Goal: Transaction & Acquisition: Purchase product/service

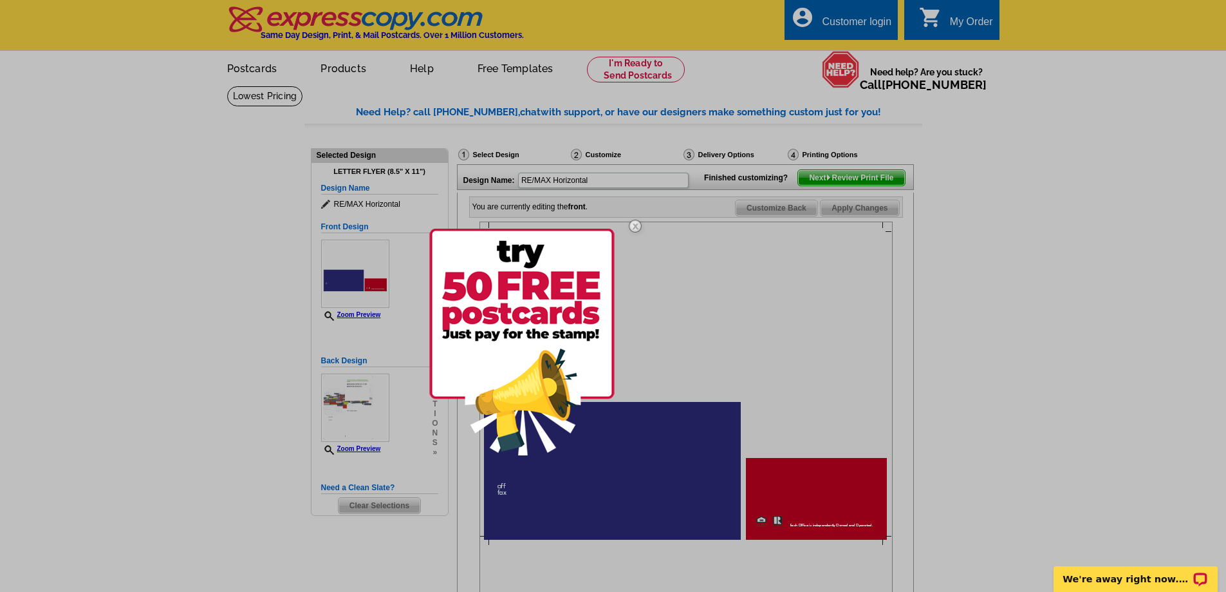
click at [839, 28] on div at bounding box center [613, 296] width 1226 height 592
click at [863, 23] on div at bounding box center [613, 296] width 1226 height 592
click at [966, 27] on div at bounding box center [613, 296] width 1226 height 592
click at [1002, 257] on div at bounding box center [613, 296] width 1226 height 592
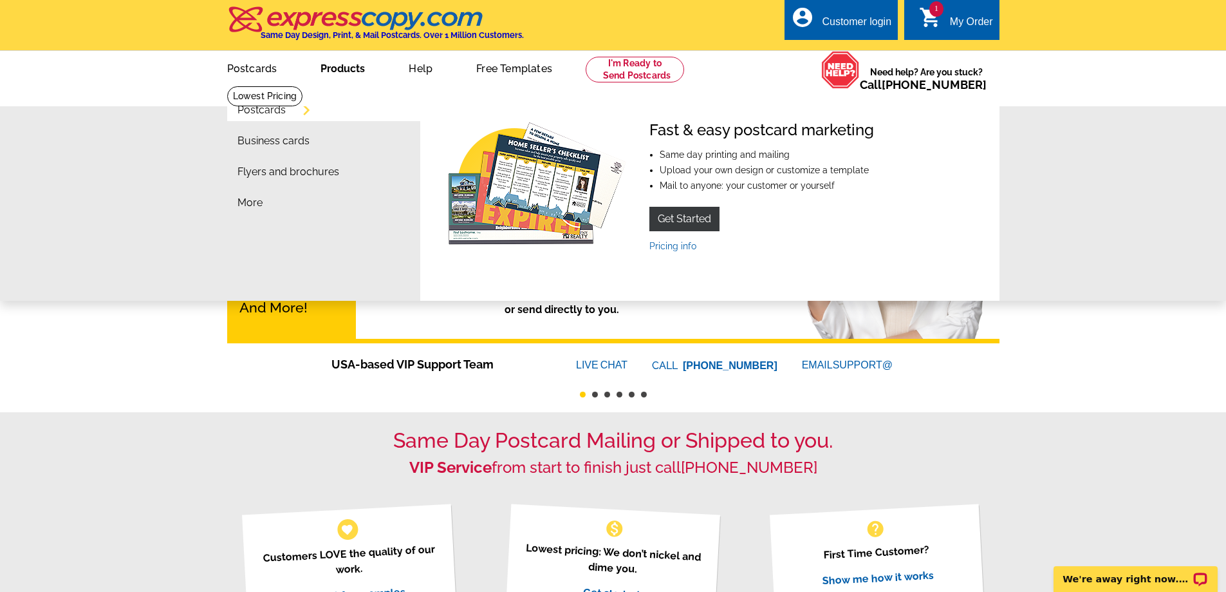
click at [546, 175] on img at bounding box center [536, 185] width 185 height 129
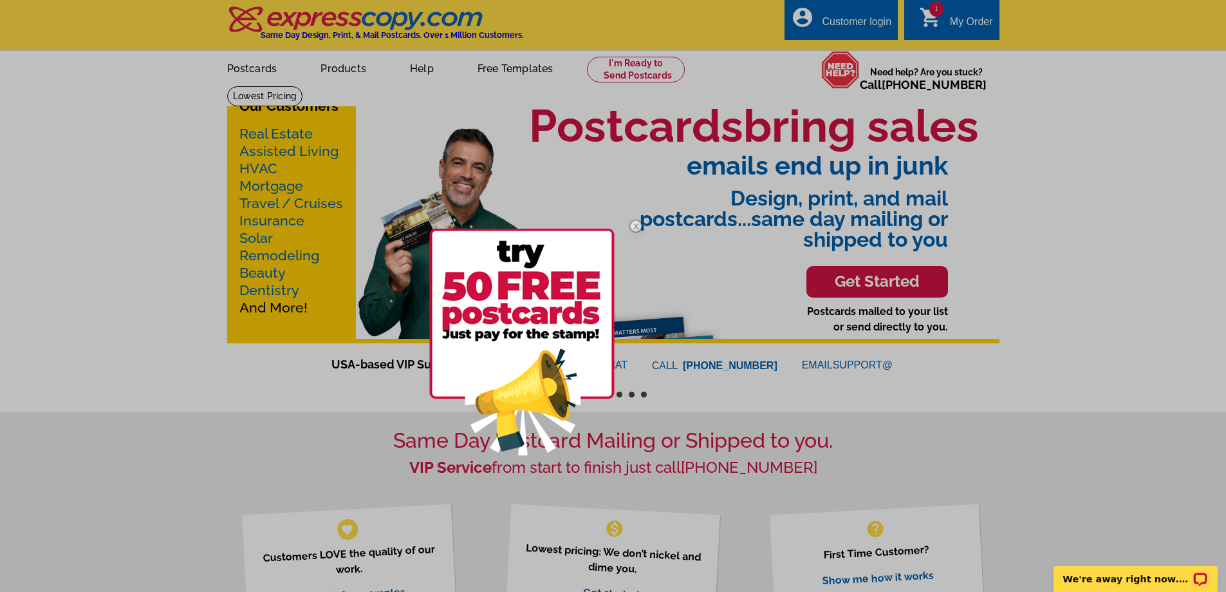
click at [337, 68] on div at bounding box center [613, 296] width 1226 height 592
click at [356, 66] on div at bounding box center [613, 296] width 1226 height 592
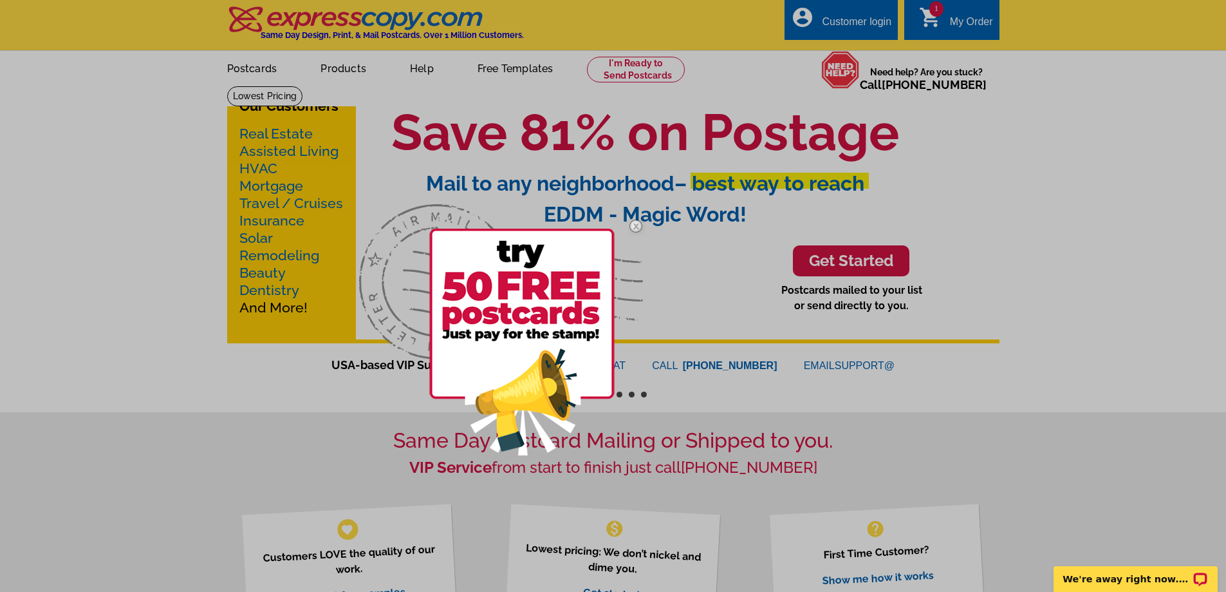
click at [939, 23] on div at bounding box center [613, 296] width 1226 height 592
click at [961, 23] on div at bounding box center [613, 296] width 1226 height 592
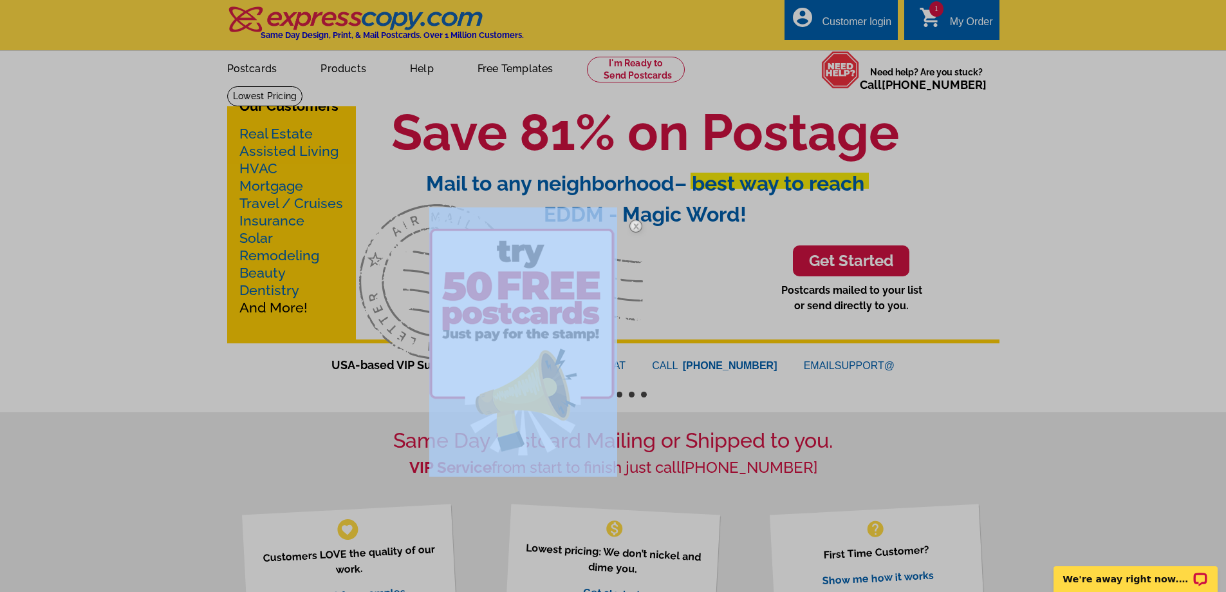
click at [961, 23] on div at bounding box center [613, 296] width 1226 height 592
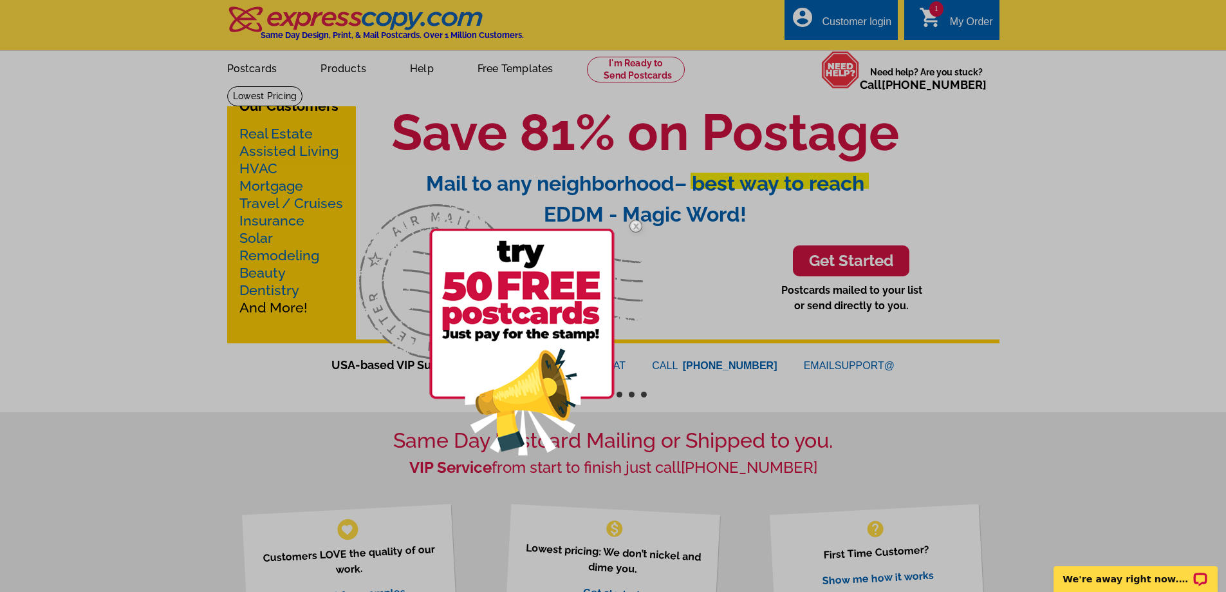
click at [961, 23] on div at bounding box center [613, 296] width 1226 height 592
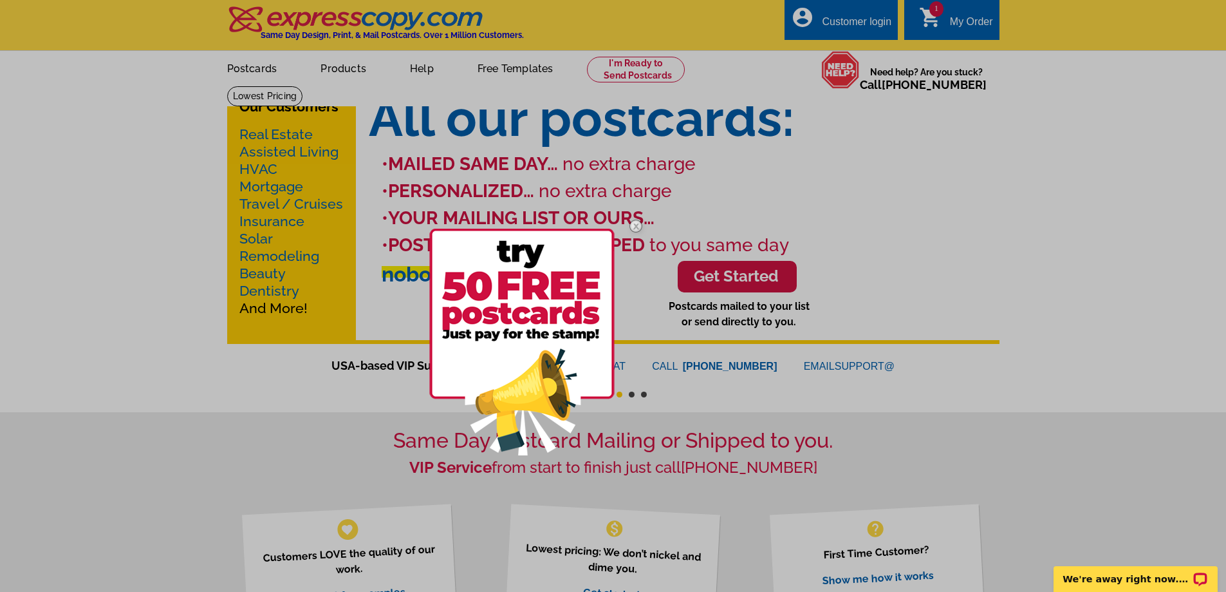
click at [332, 68] on div at bounding box center [613, 296] width 1226 height 592
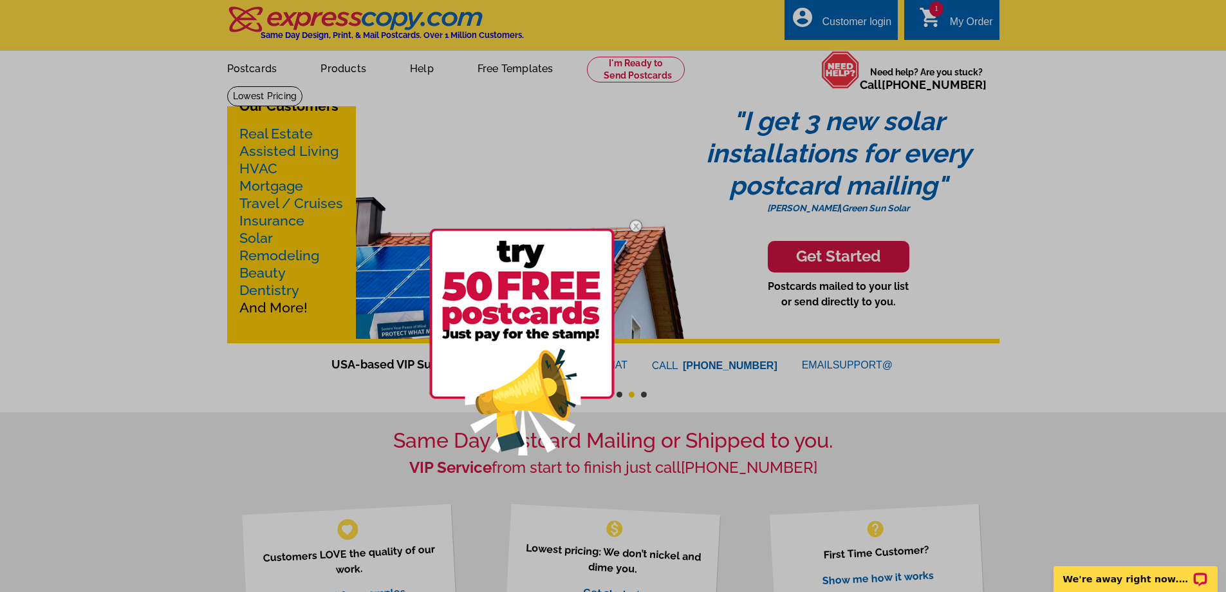
click at [344, 66] on div at bounding box center [613, 296] width 1226 height 592
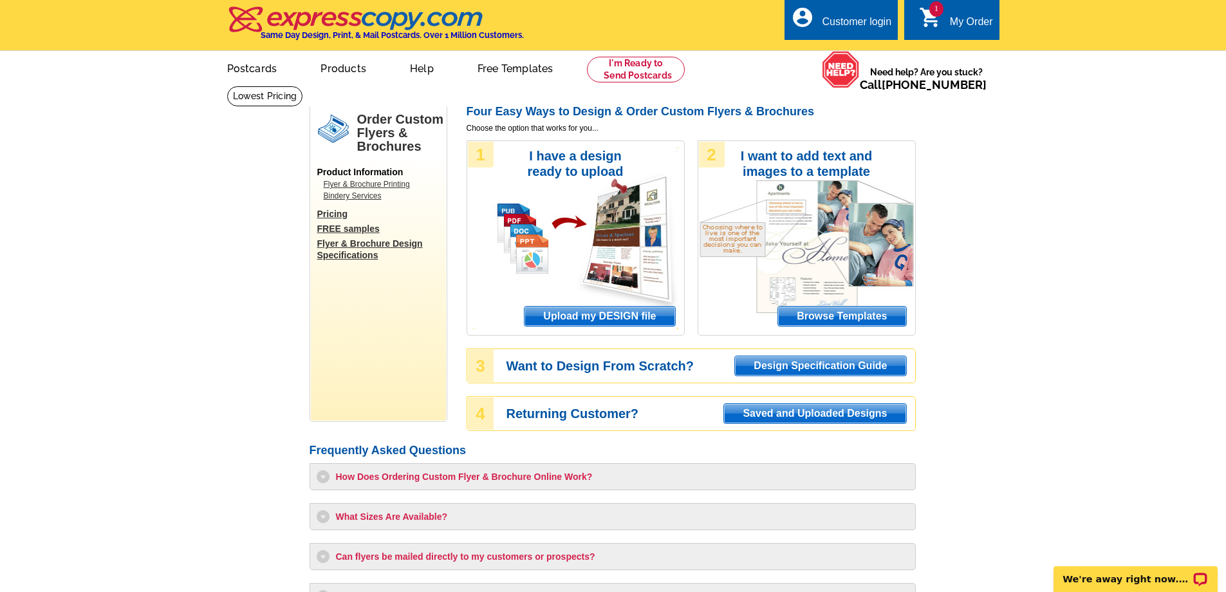
click at [843, 30] on div "Customer login" at bounding box center [857, 25] width 70 height 18
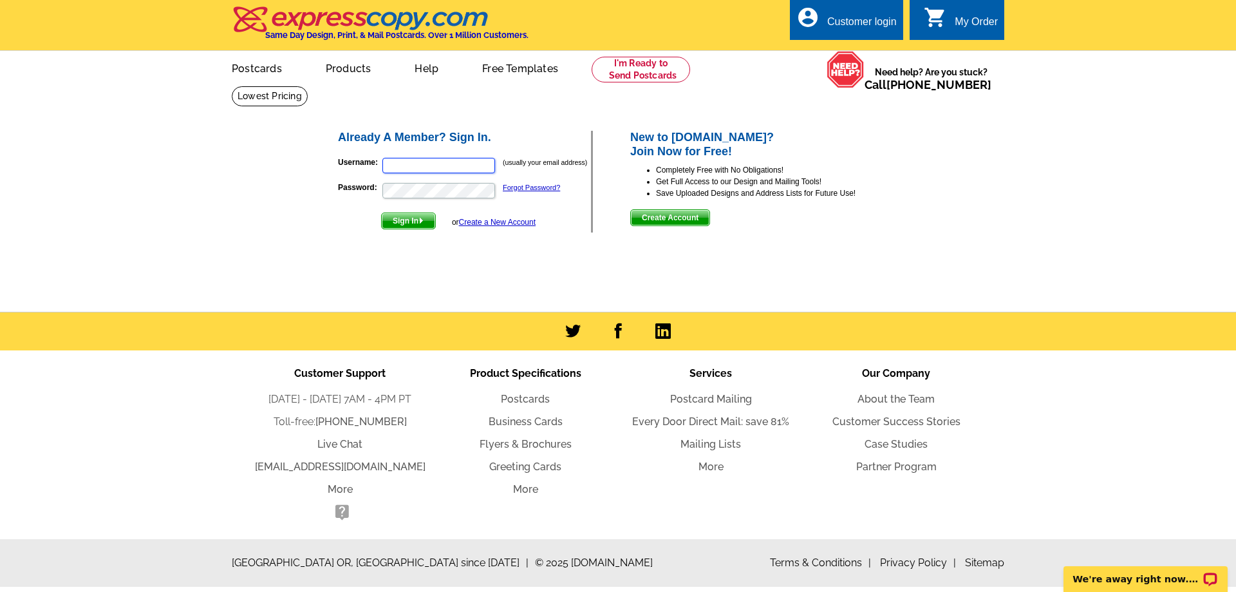
click at [425, 165] on input "Username:" at bounding box center [438, 165] width 113 height 15
type input "[PERSON_NAME][EMAIL_ADDRESS][DOMAIN_NAME]"
click at [552, 187] on link "Forgot Password?" at bounding box center [531, 187] width 57 height 8
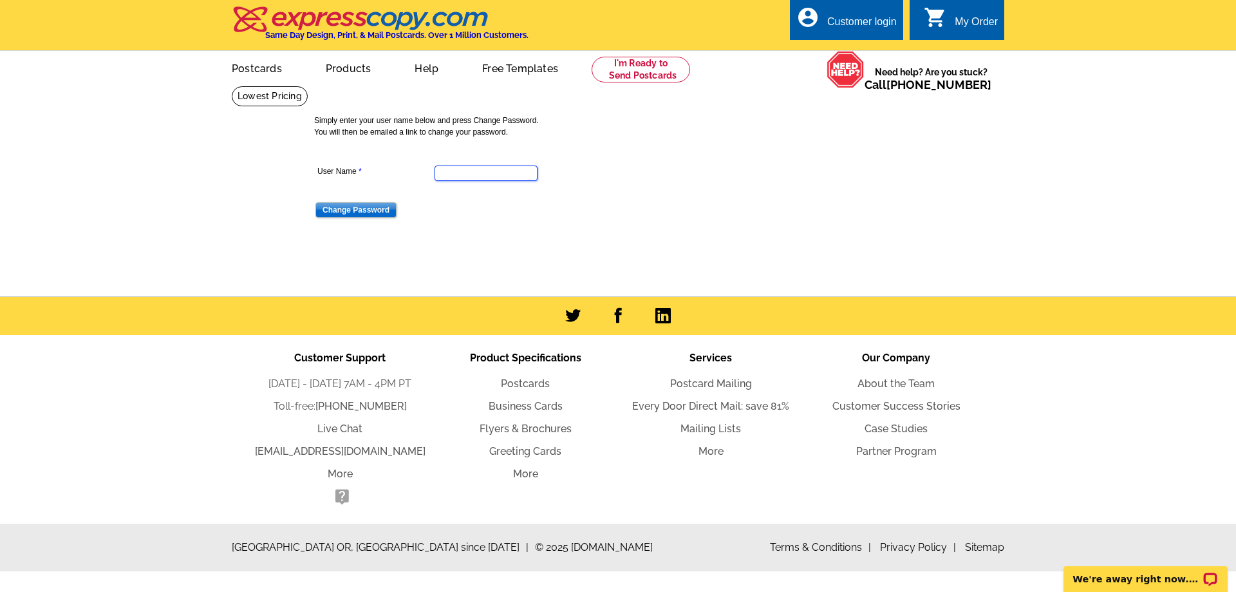
click at [516, 173] on input "User Name" at bounding box center [485, 172] width 103 height 15
type input "roberta@robertarealestate.com"
click at [315, 202] on input "Change Password" at bounding box center [355, 209] width 81 height 15
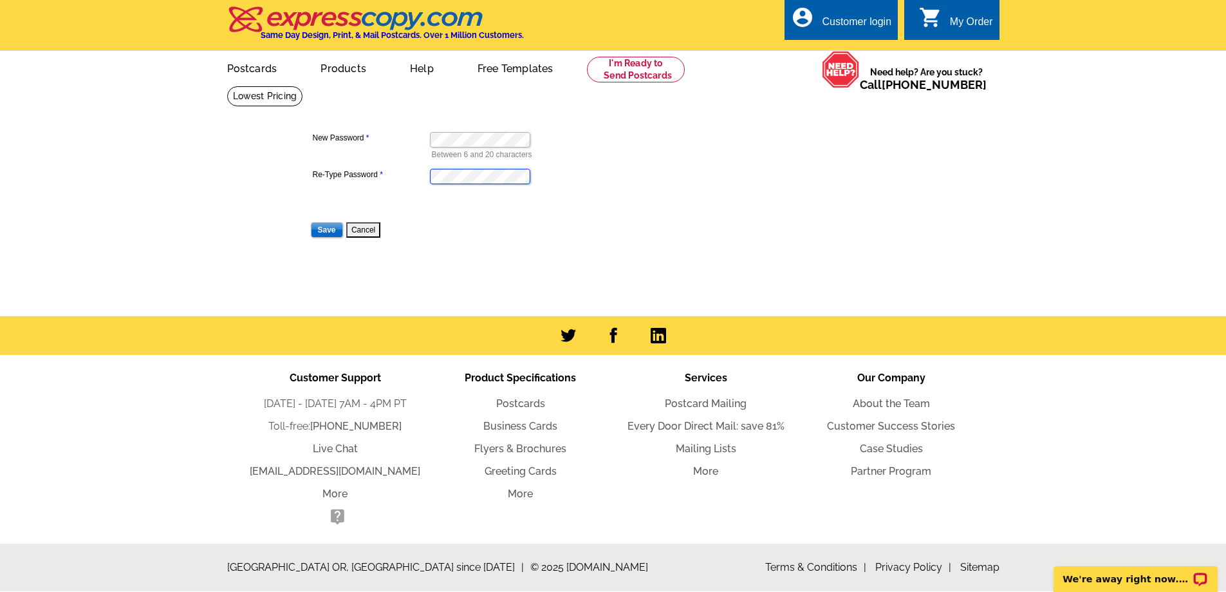
click at [311, 222] on input "Save" at bounding box center [327, 229] width 32 height 15
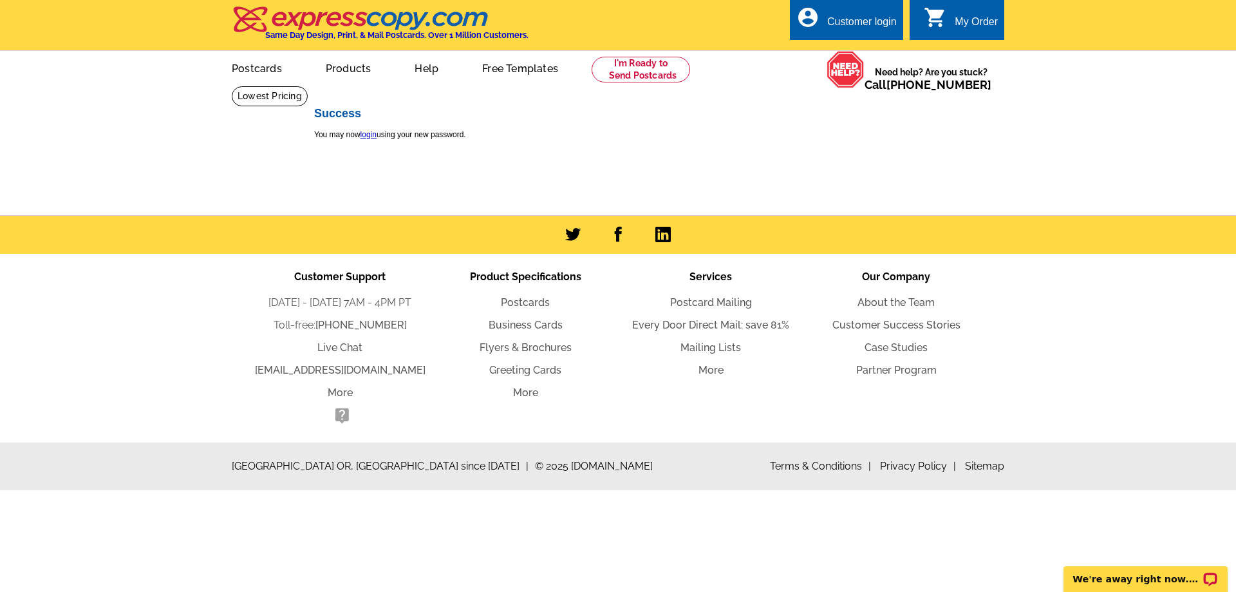
click at [972, 24] on div "My Order" at bounding box center [976, 25] width 43 height 18
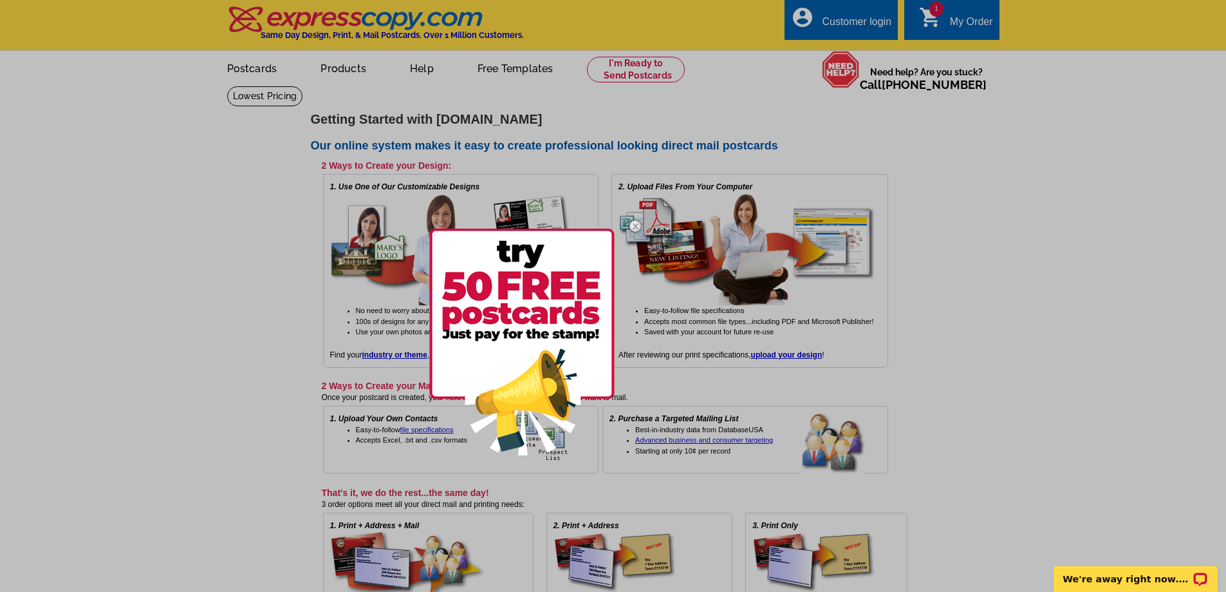
click at [1003, 250] on div at bounding box center [613, 296] width 1226 height 592
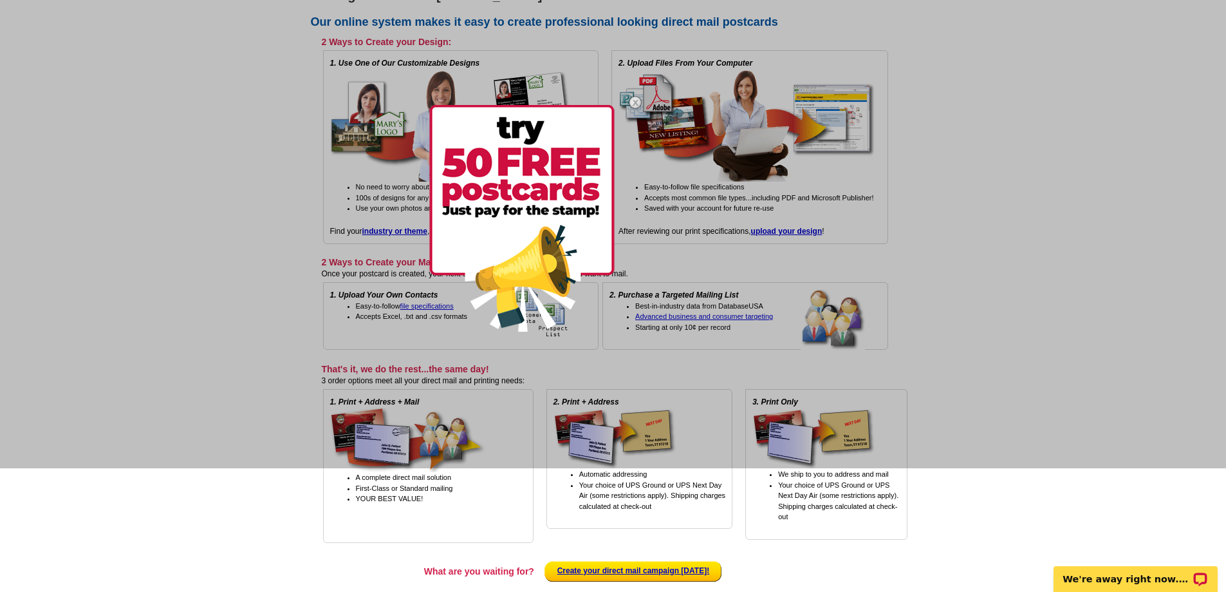
scroll to position [129, 0]
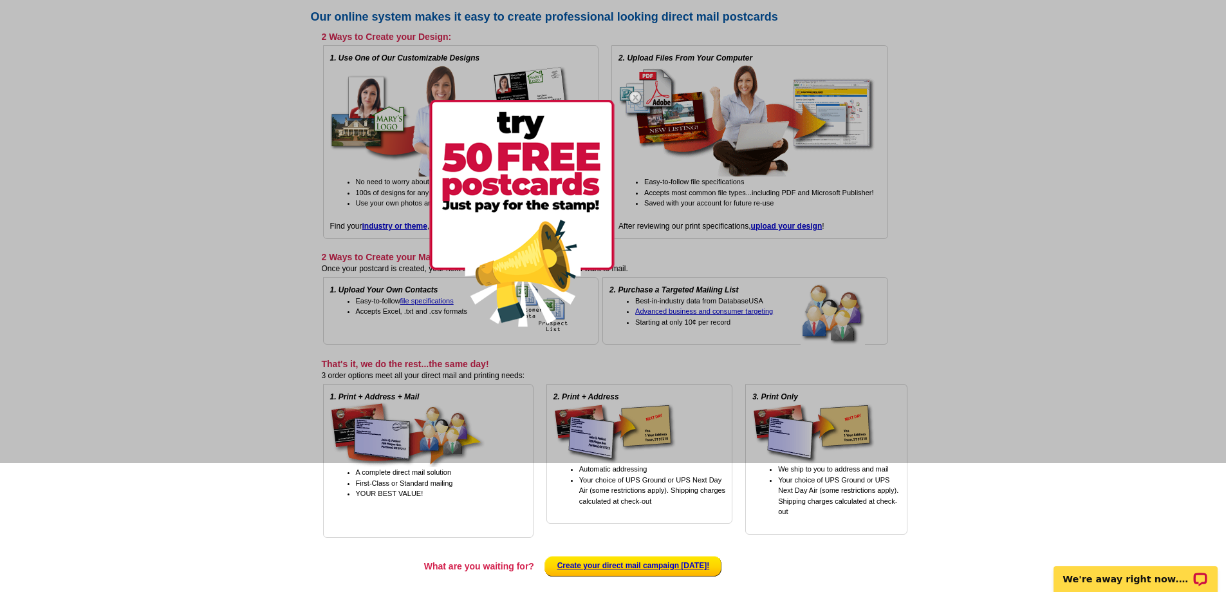
click at [192, 221] on div at bounding box center [613, 167] width 1226 height 592
click at [950, 165] on div at bounding box center [613, 167] width 1226 height 592
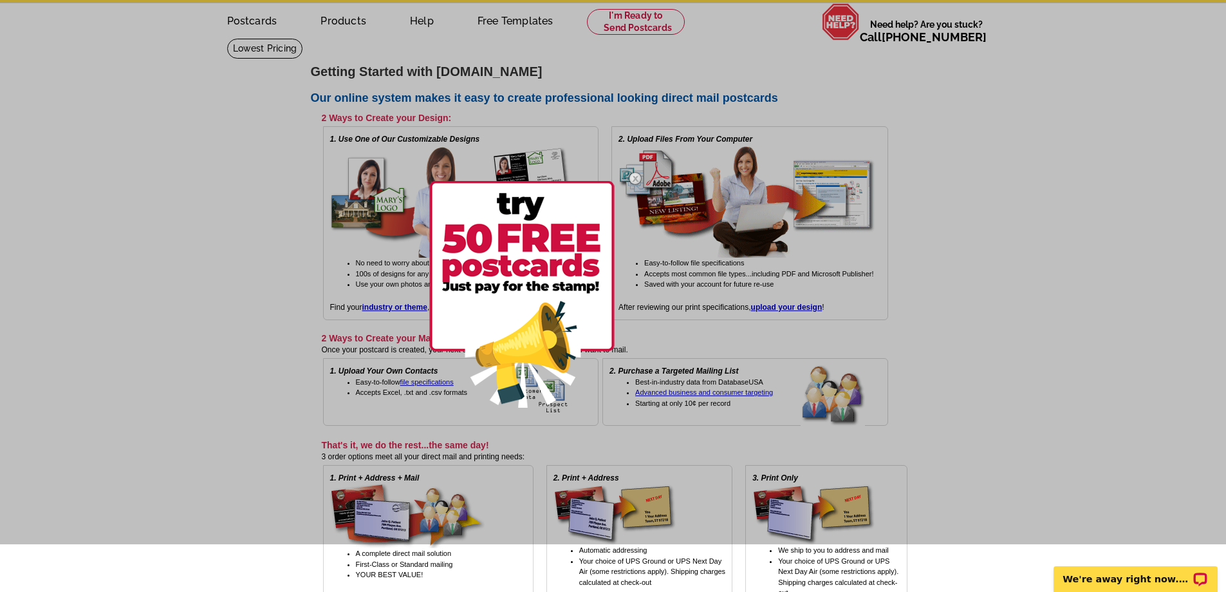
scroll to position [0, 0]
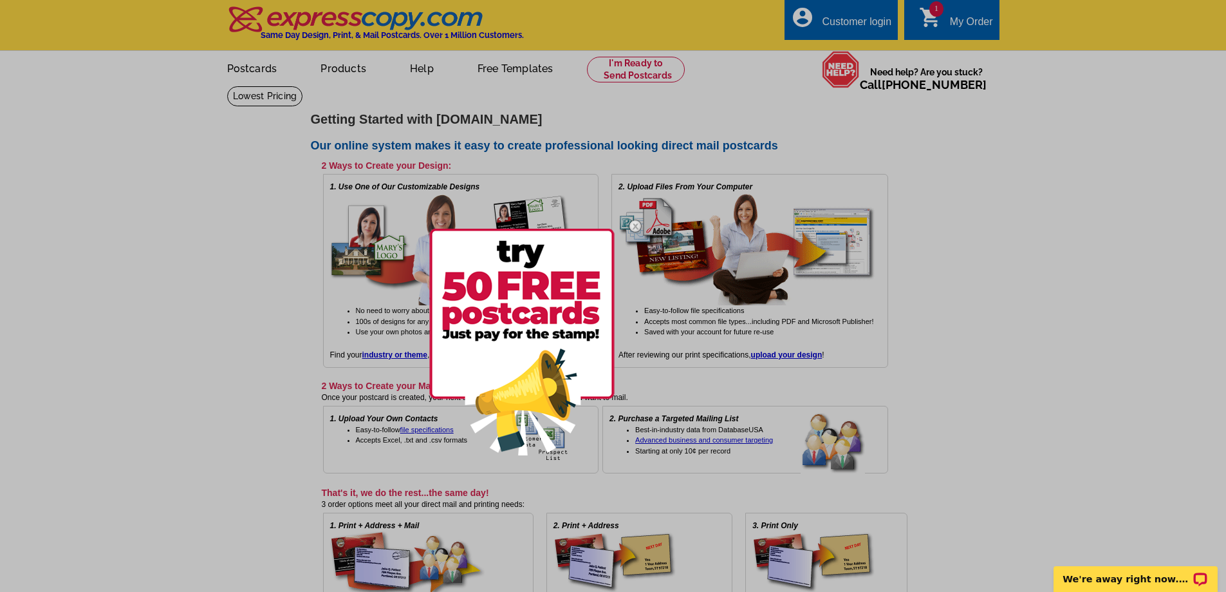
click at [336, 69] on div at bounding box center [613, 296] width 1226 height 592
click at [342, 69] on div at bounding box center [613, 296] width 1226 height 592
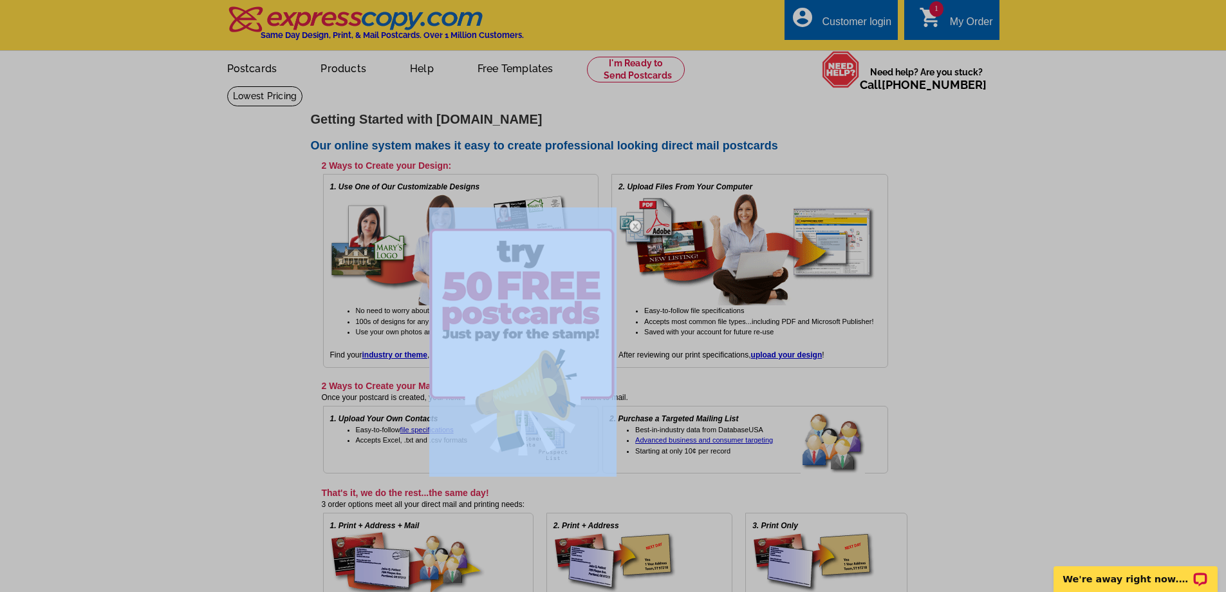
click at [342, 69] on div at bounding box center [613, 296] width 1226 height 592
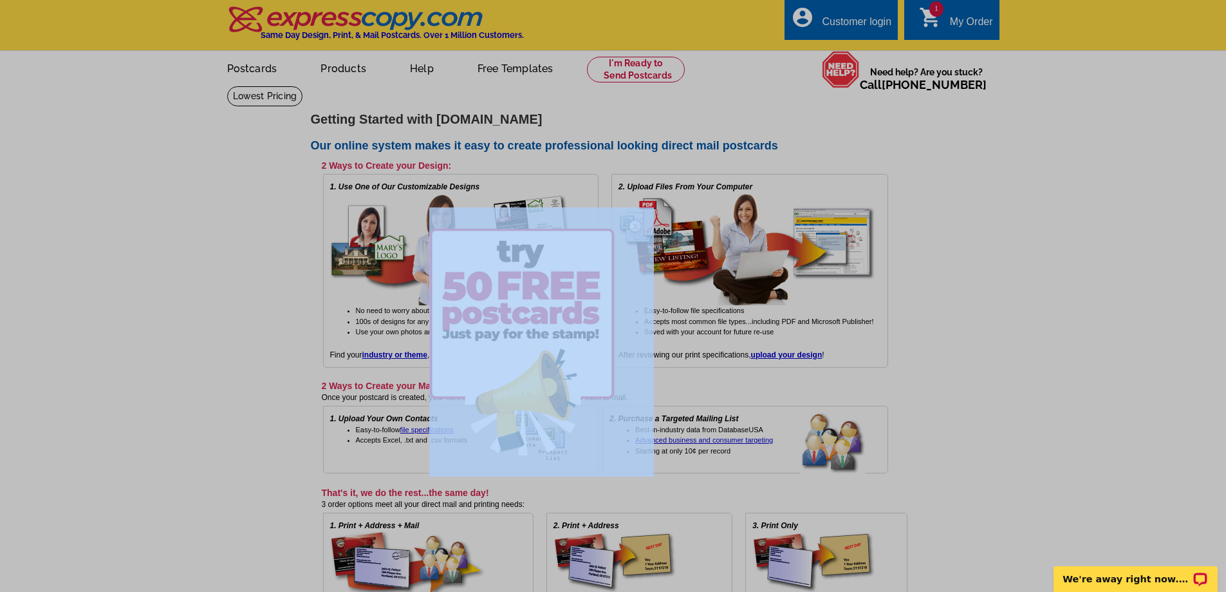
click at [342, 69] on div at bounding box center [613, 296] width 1226 height 592
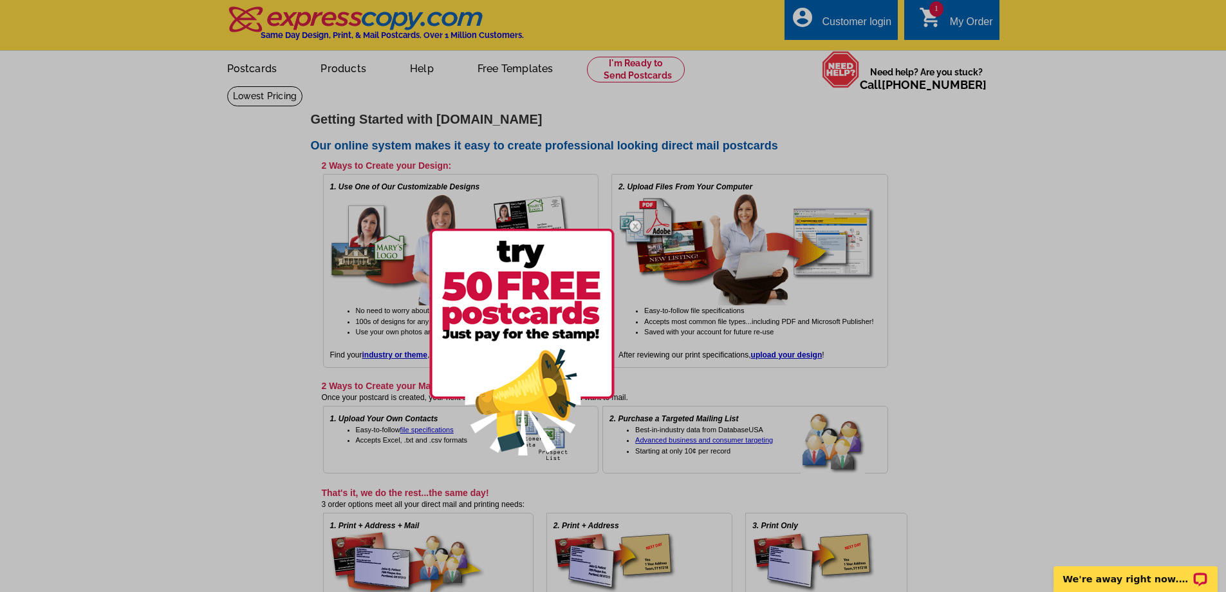
click at [342, 69] on div at bounding box center [613, 296] width 1226 height 592
click at [348, 68] on div at bounding box center [613, 296] width 1226 height 592
click at [331, 70] on div at bounding box center [613, 296] width 1226 height 592
click at [339, 73] on div at bounding box center [613, 296] width 1226 height 592
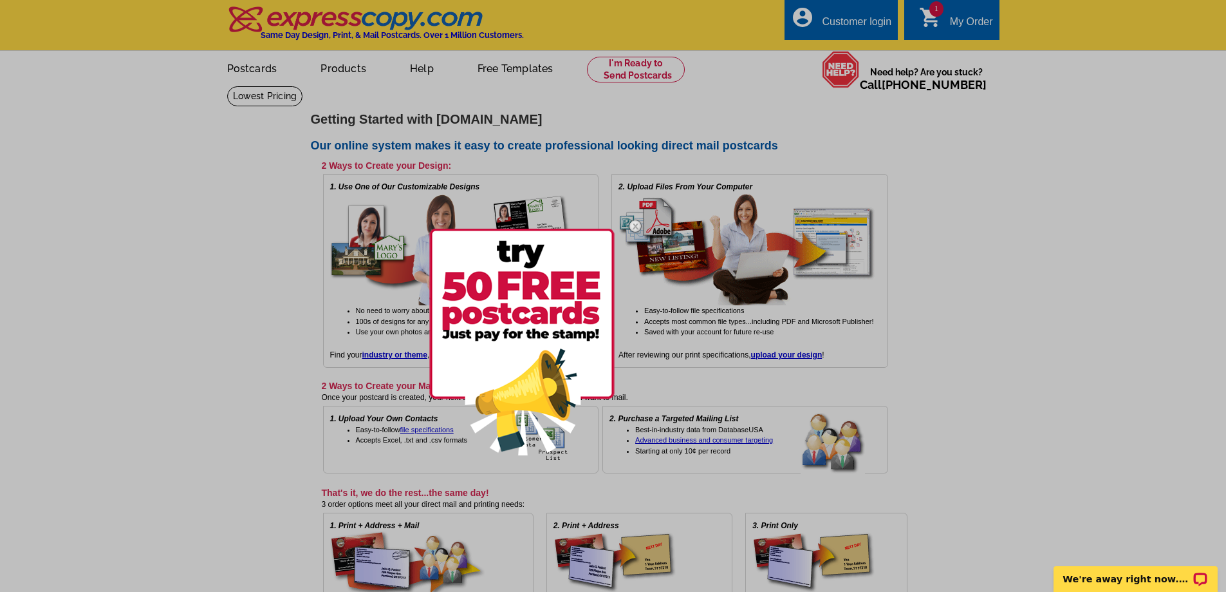
click at [328, 69] on div at bounding box center [613, 296] width 1226 height 592
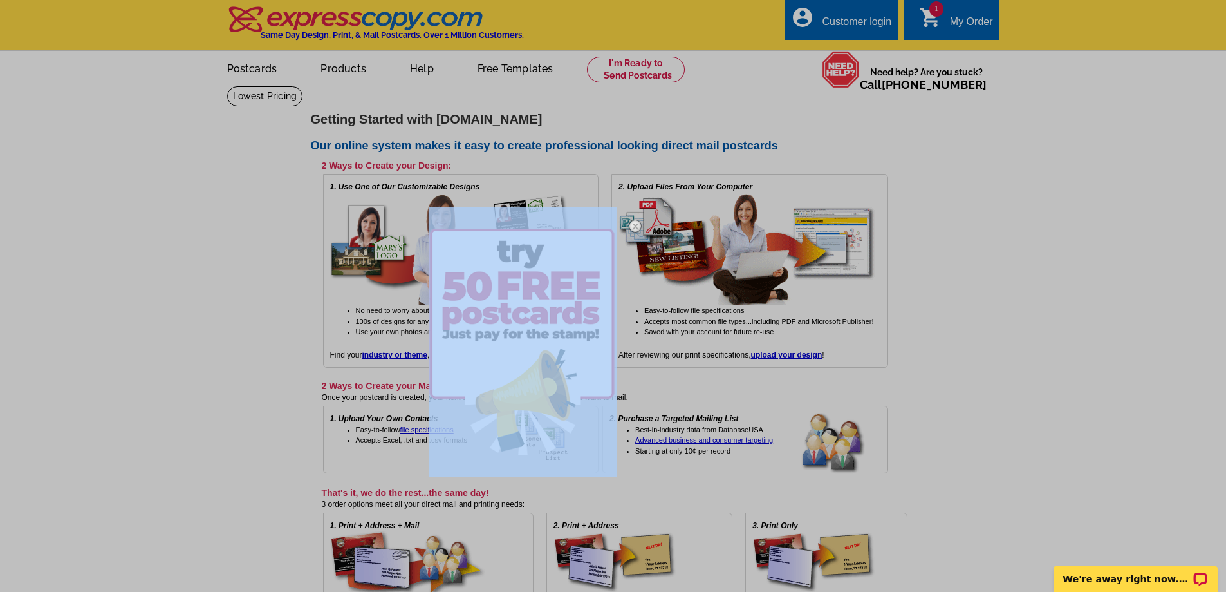
click at [328, 69] on div at bounding box center [613, 296] width 1226 height 592
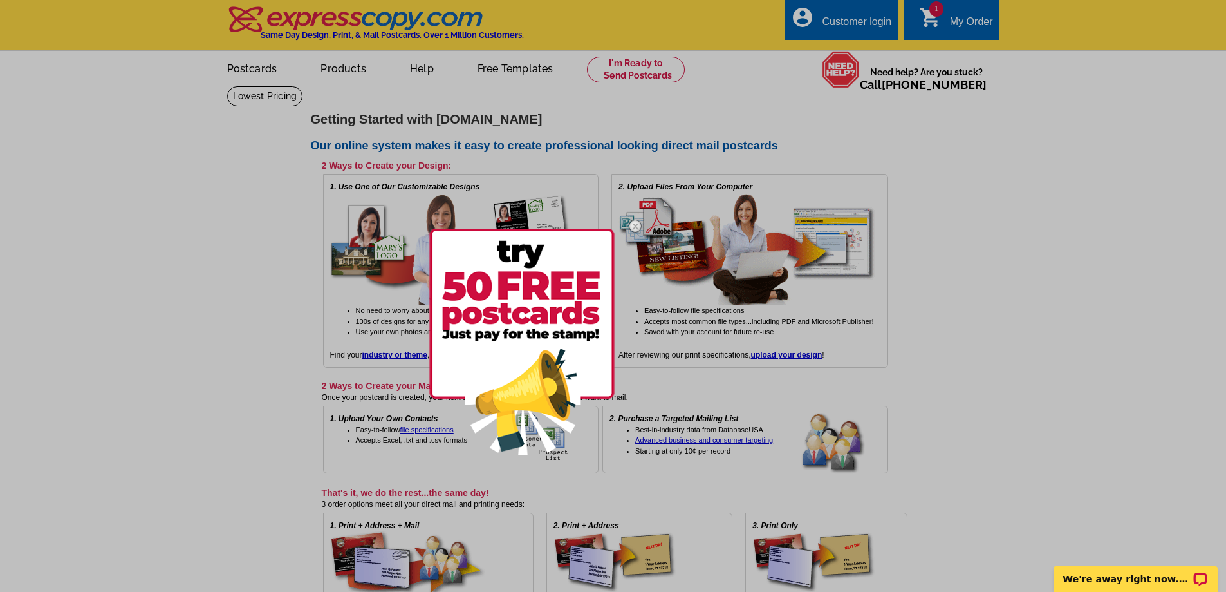
click at [329, 68] on div at bounding box center [613, 296] width 1226 height 592
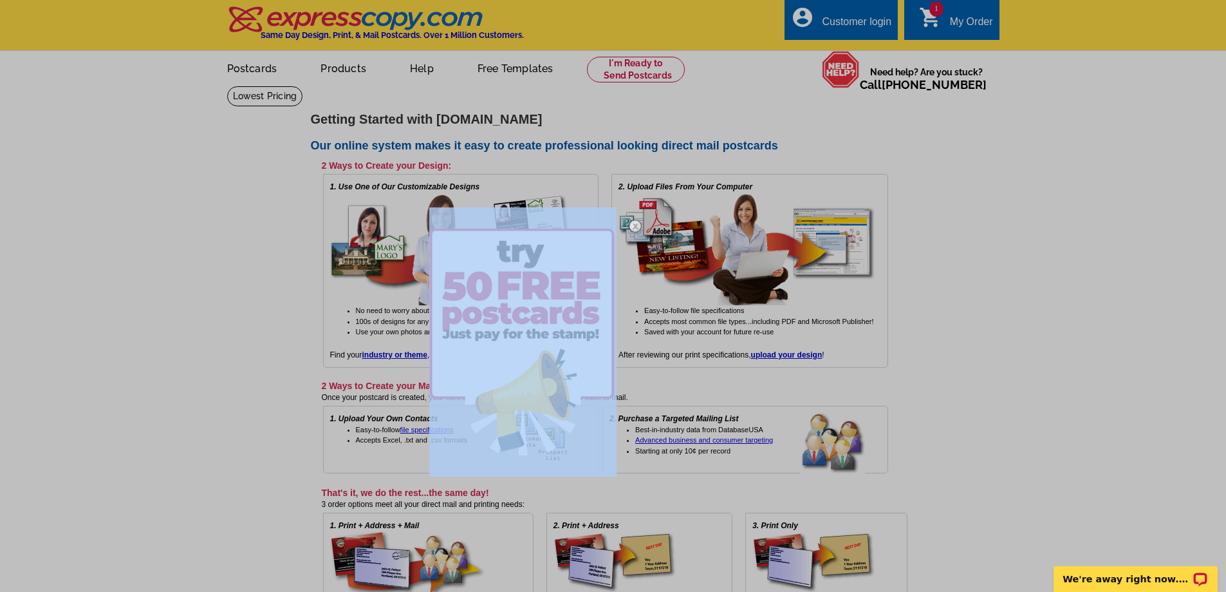
click at [329, 68] on div at bounding box center [613, 296] width 1226 height 592
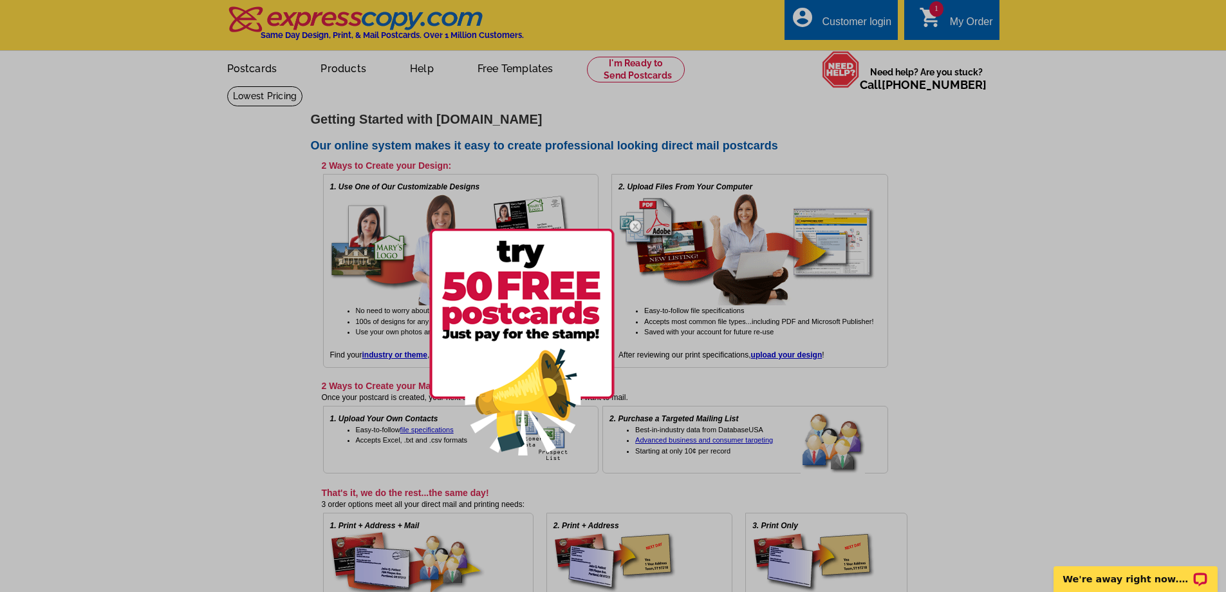
drag, startPoint x: 329, startPoint y: 66, endPoint x: 122, endPoint y: 45, distance: 207.7
click at [145, 115] on div at bounding box center [613, 296] width 1226 height 592
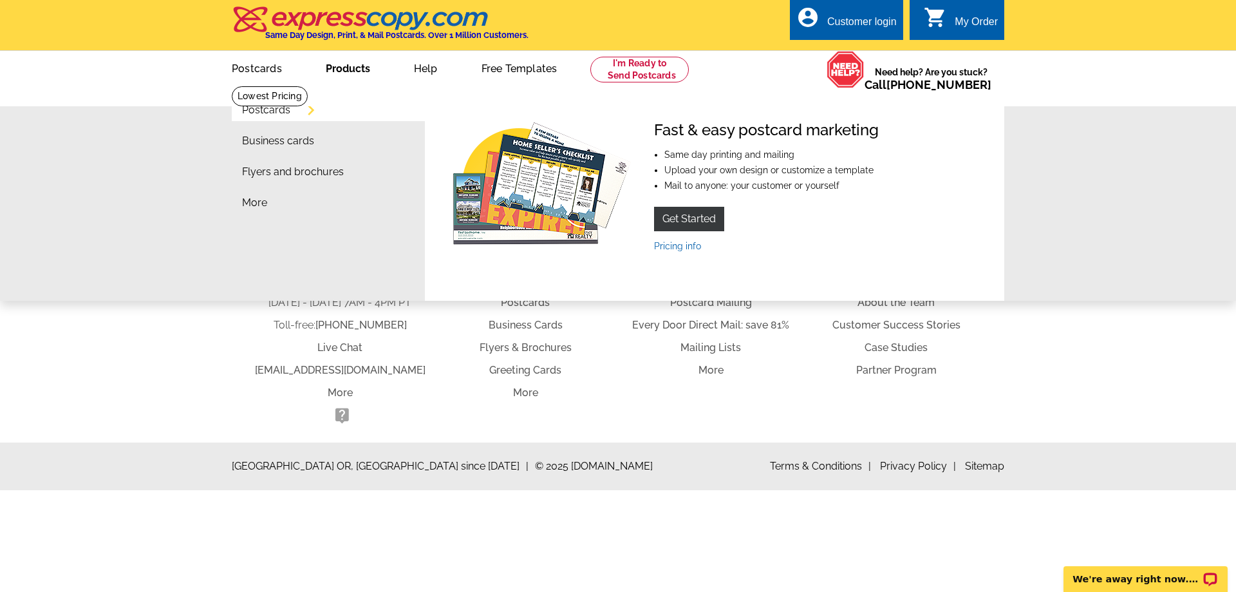
click at [348, 70] on link "Products" at bounding box center [348, 67] width 86 height 30
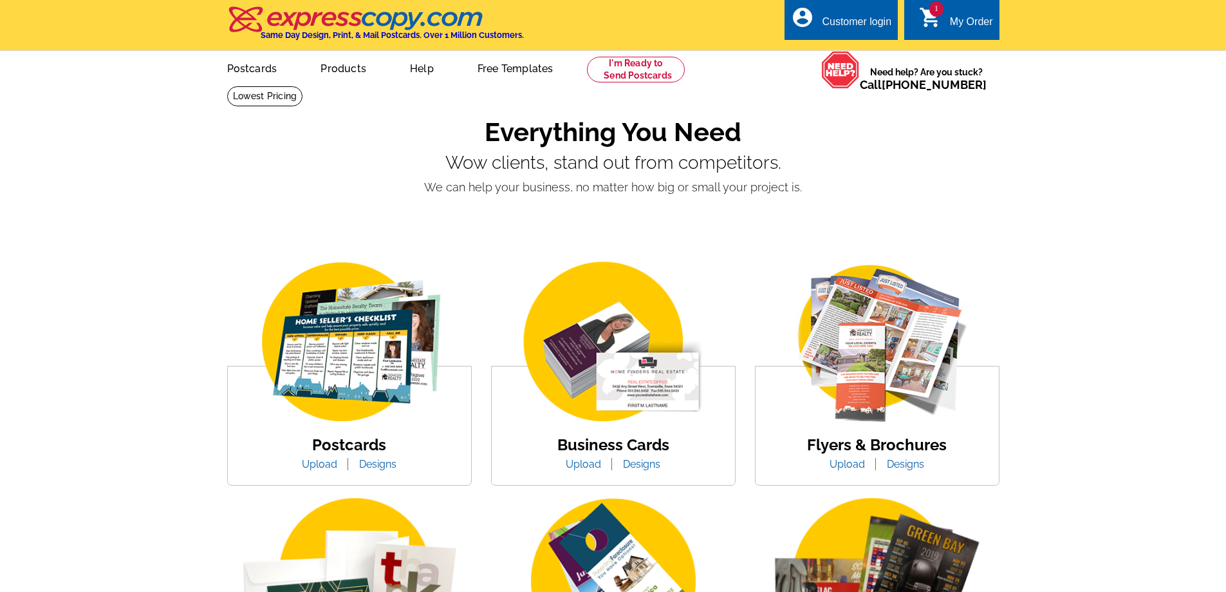
click at [348, 70] on link "Products" at bounding box center [343, 67] width 87 height 30
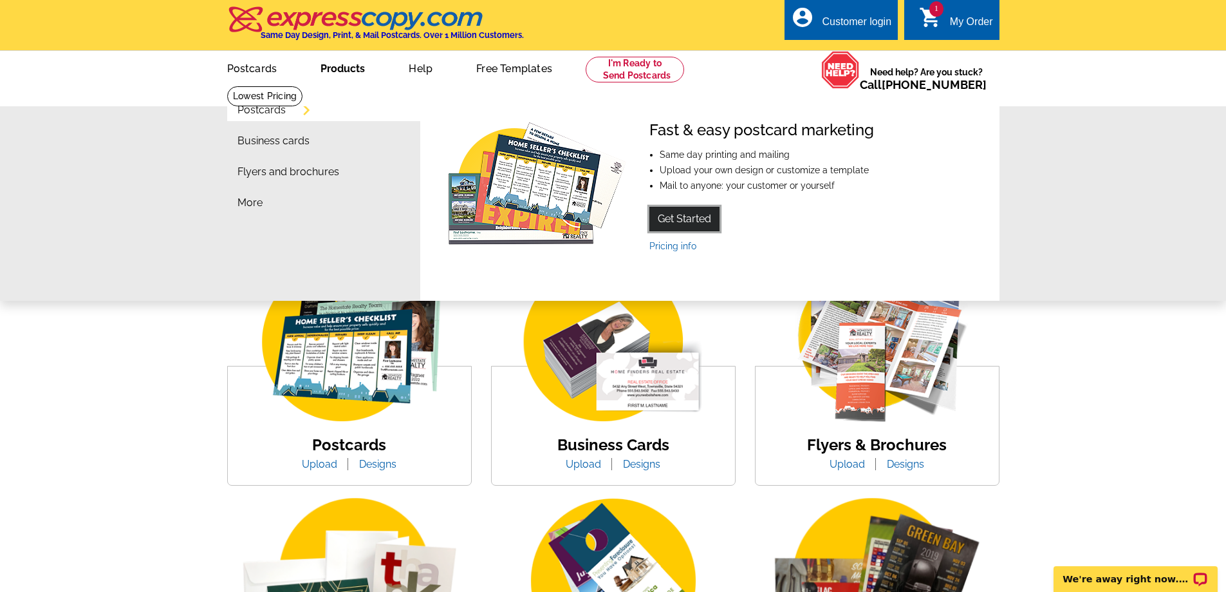
click at [678, 219] on link "Get Started" at bounding box center [684, 219] width 70 height 24
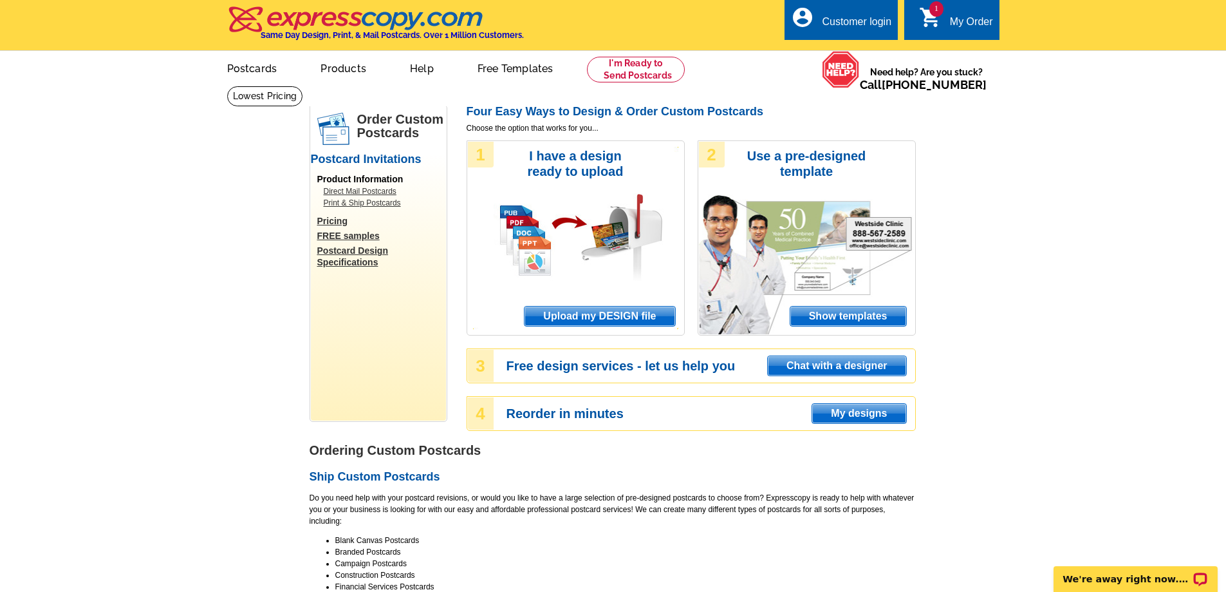
click at [864, 321] on span "Show templates" at bounding box center [848, 315] width 116 height 19
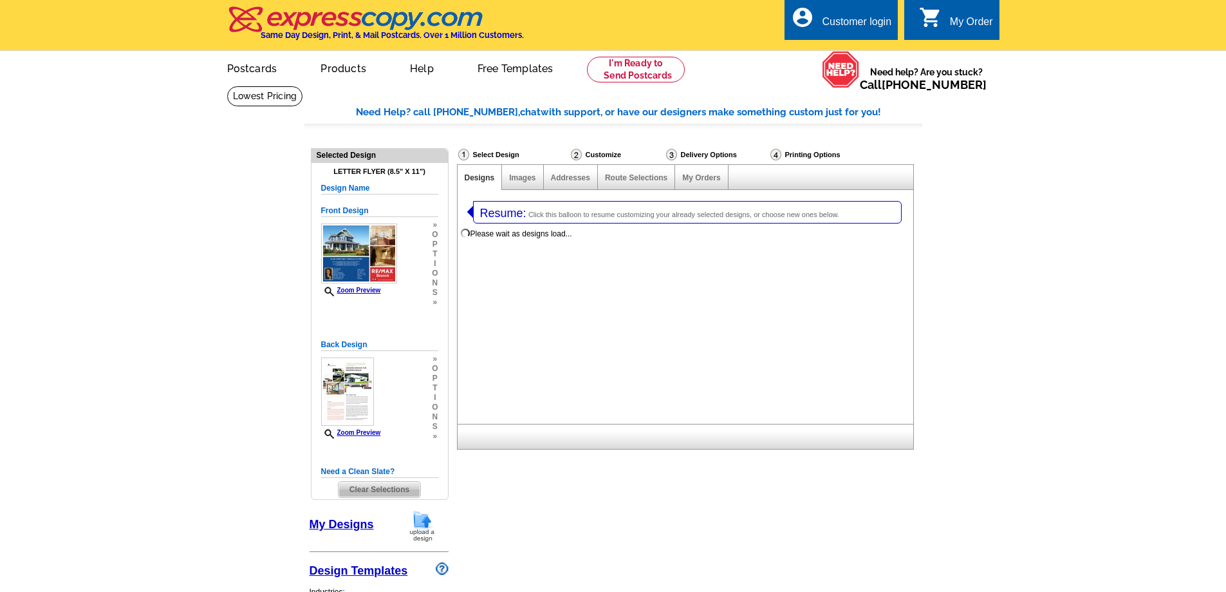
select select "2"
select select "6"
select select "971"
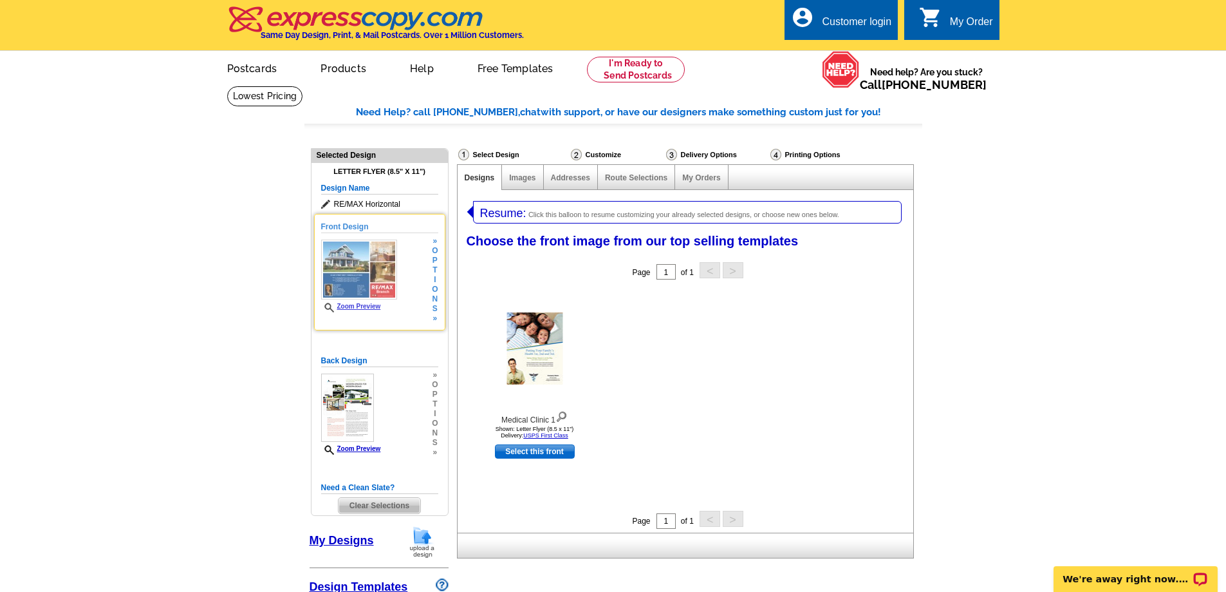
click at [360, 289] on img at bounding box center [359, 269] width 76 height 60
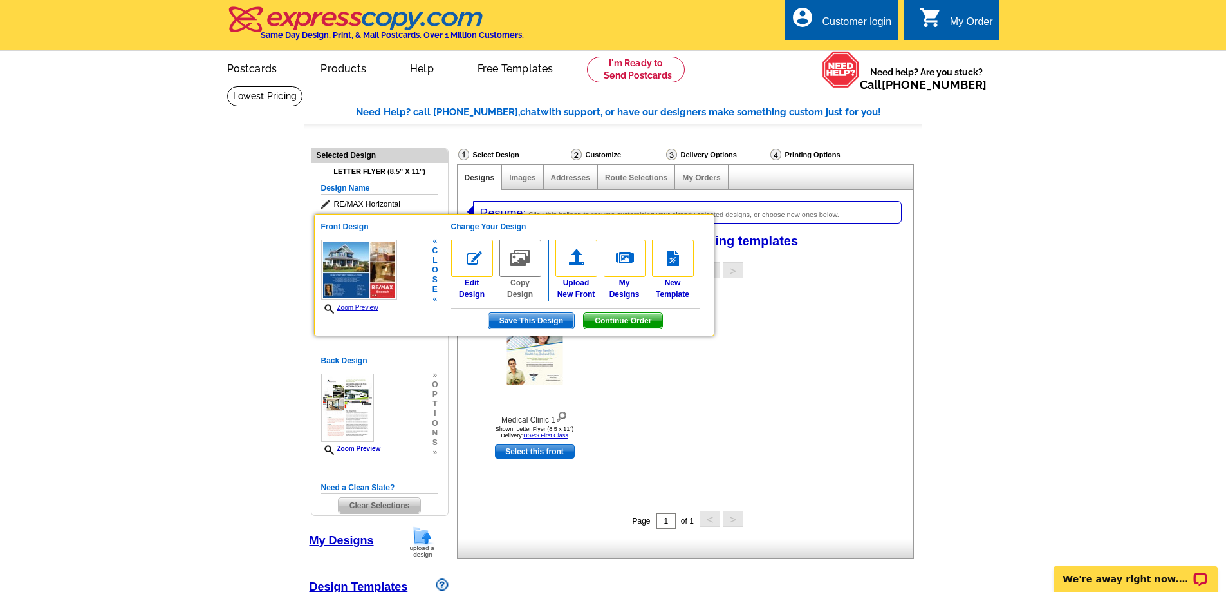
click at [523, 319] on span "Save This Design" at bounding box center [532, 320] width 86 height 15
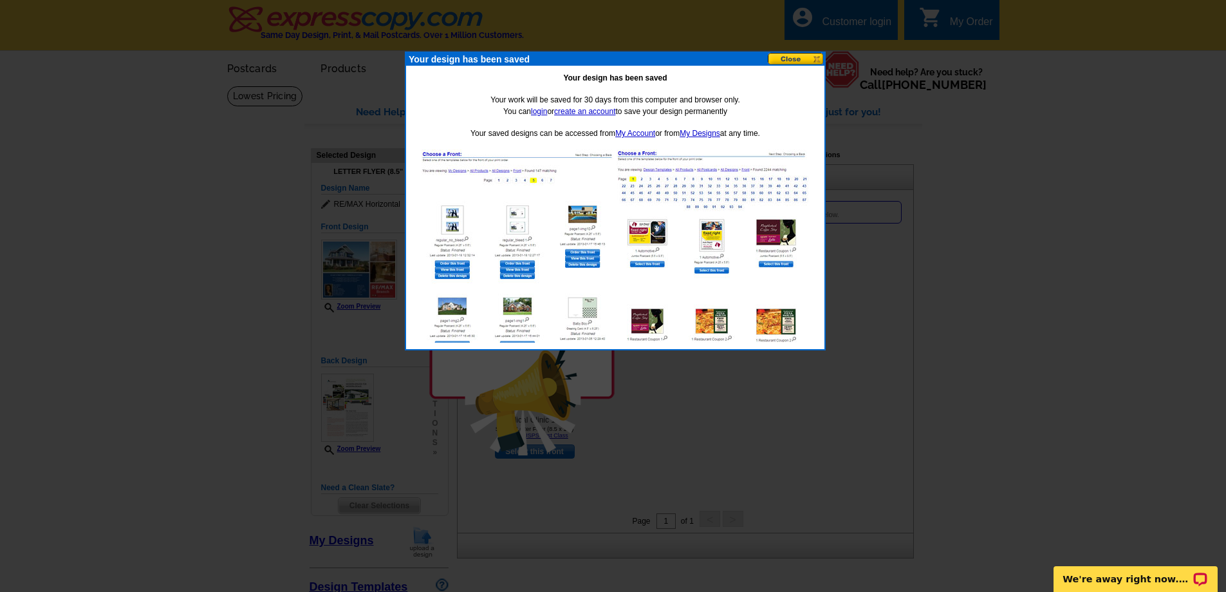
click at [780, 55] on button at bounding box center [796, 59] width 57 height 12
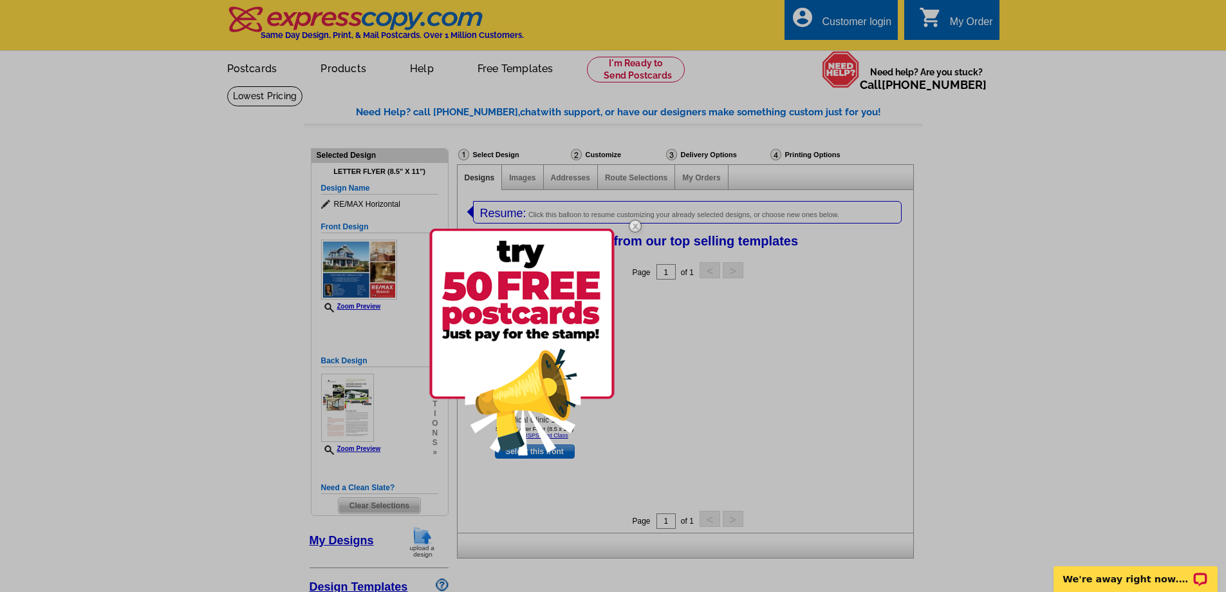
click at [341, 402] on div at bounding box center [613, 296] width 1226 height 592
click at [342, 406] on div at bounding box center [613, 296] width 1226 height 592
click at [360, 399] on div at bounding box center [613, 296] width 1226 height 592
click at [711, 317] on div at bounding box center [613, 296] width 1226 height 592
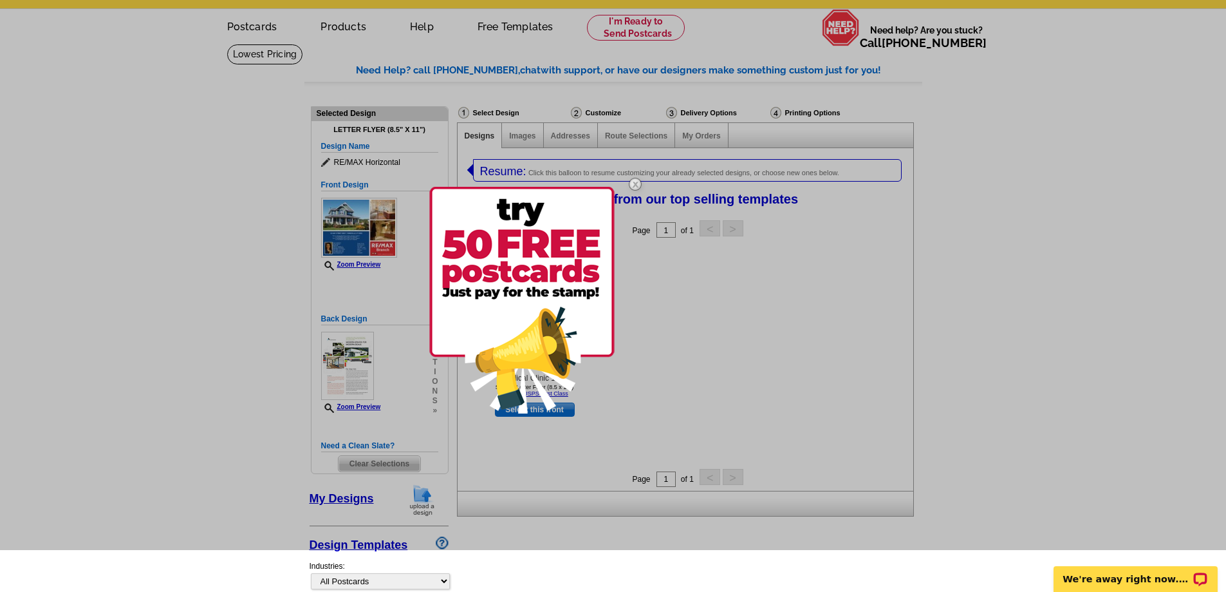
scroll to position [64, 0]
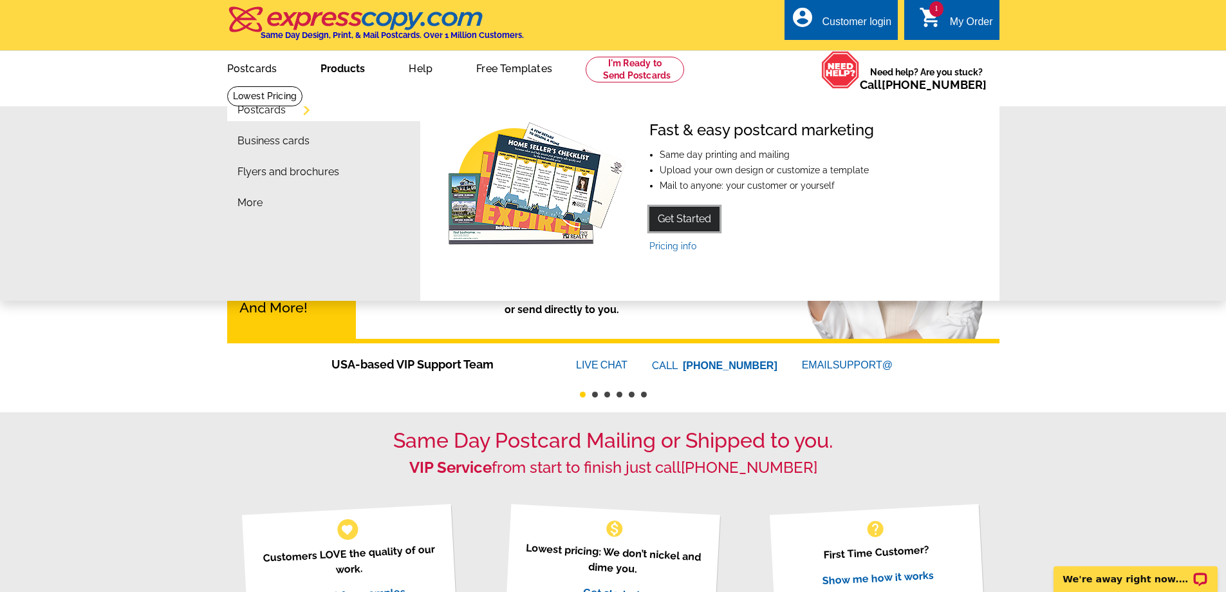
click at [668, 221] on link "Get Started" at bounding box center [684, 219] width 70 height 24
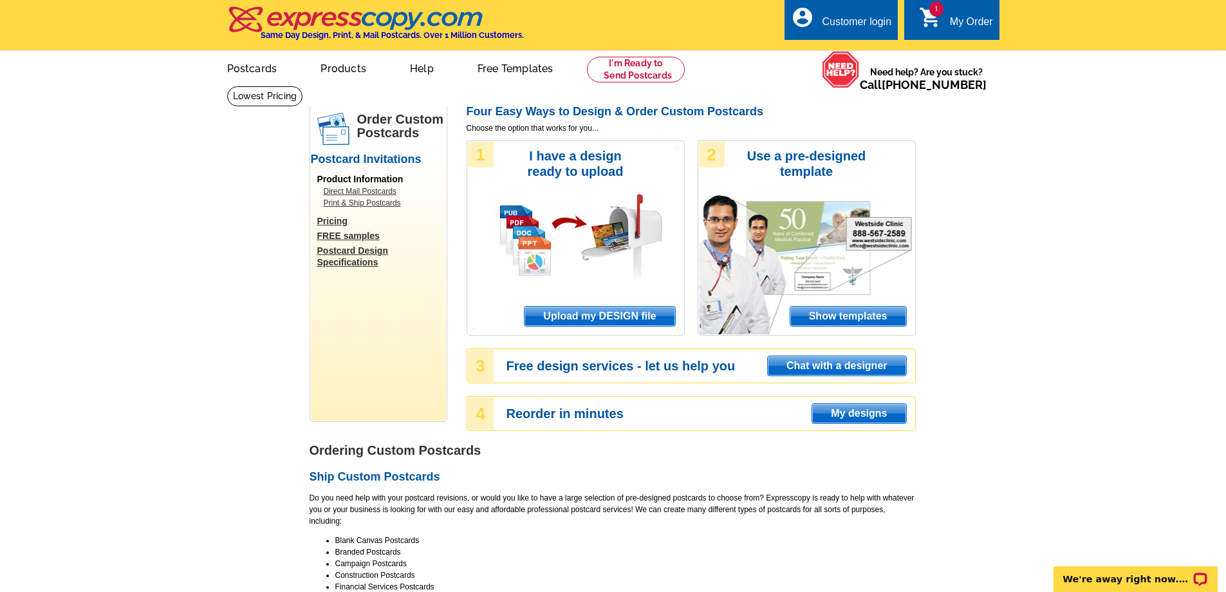
click at [867, 319] on span "Show templates" at bounding box center [848, 315] width 116 height 19
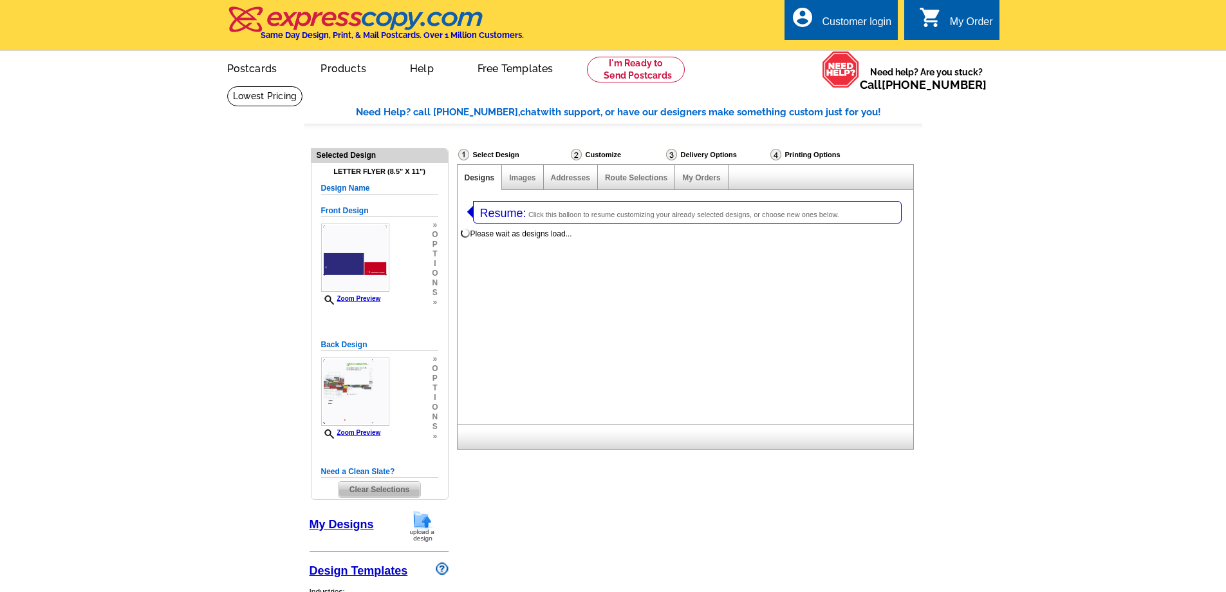
select select "2"
select select "6"
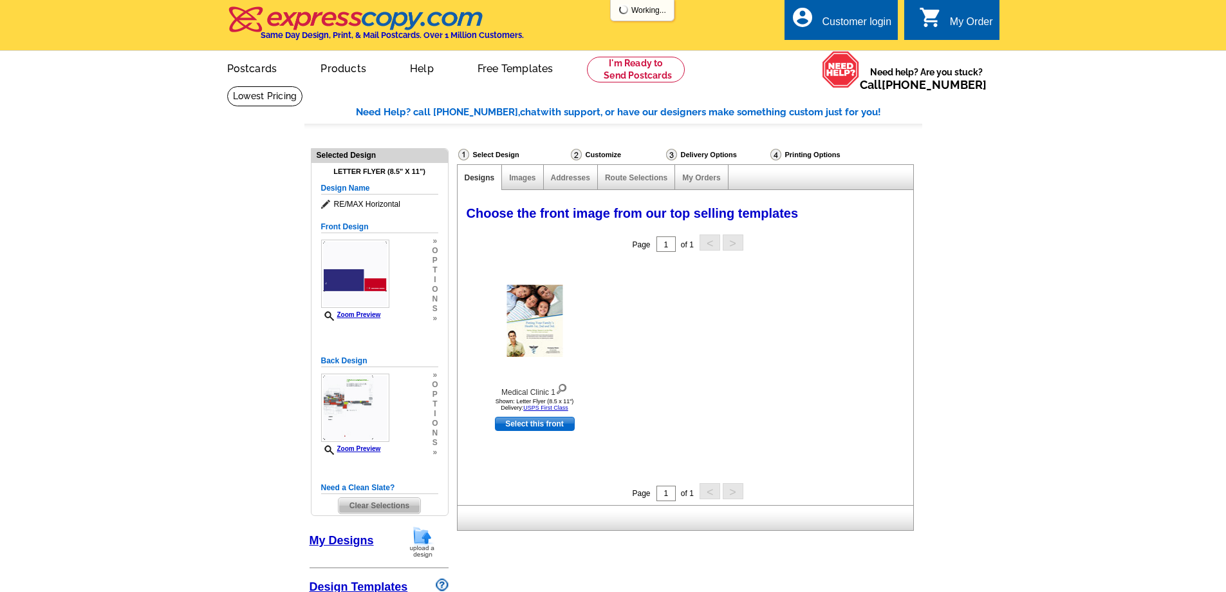
select select "971"
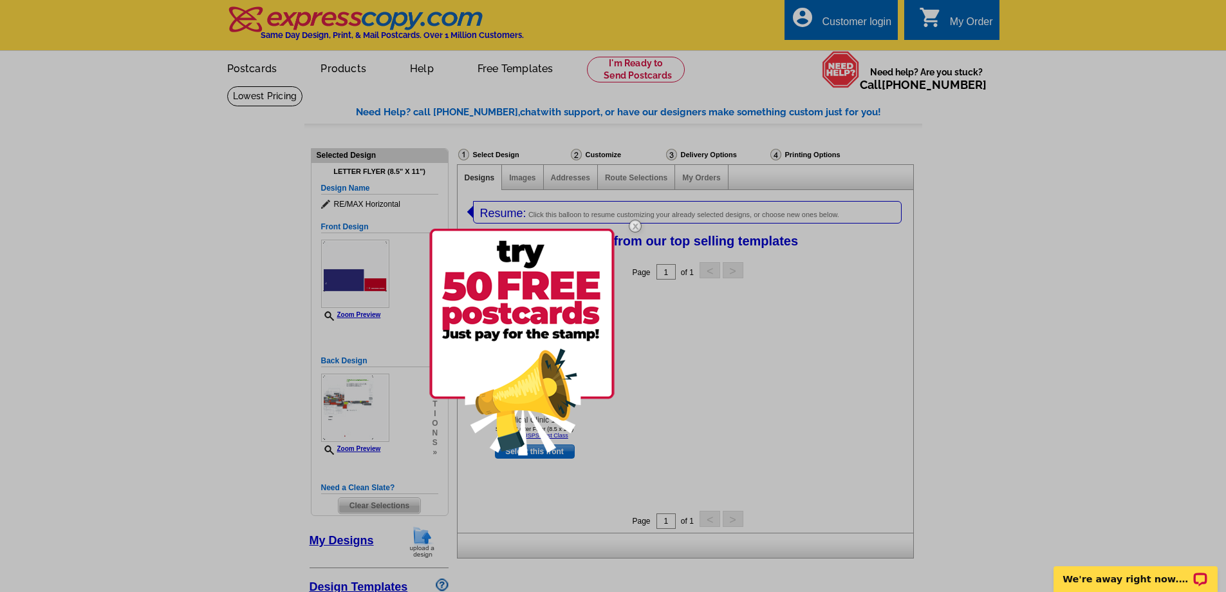
click at [635, 227] on img at bounding box center [635, 225] width 37 height 37
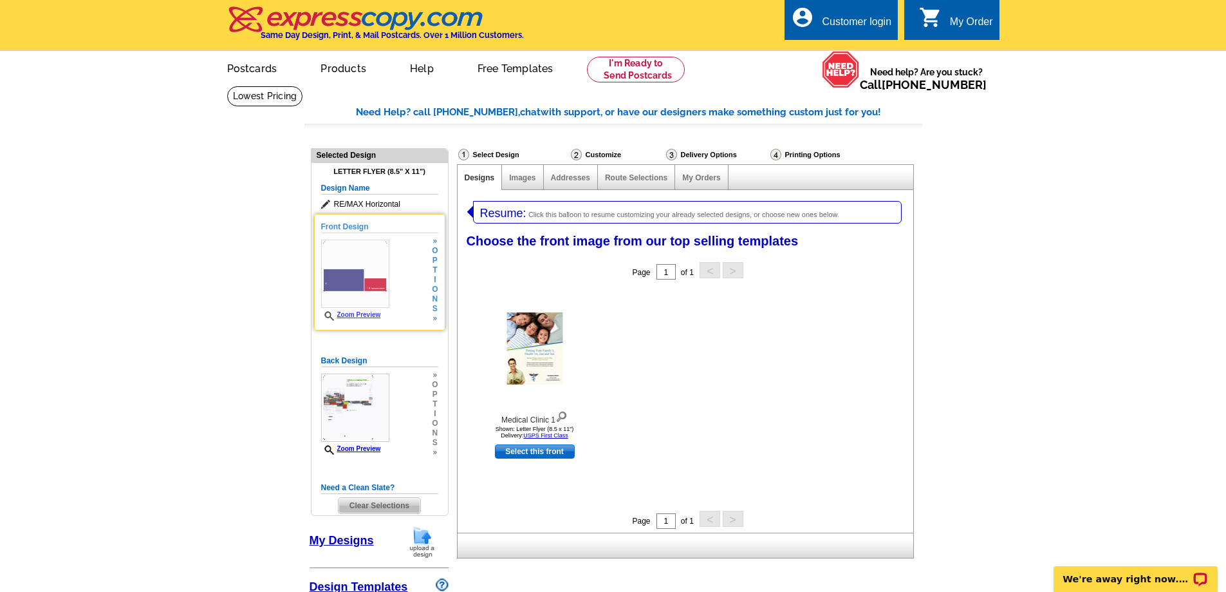
click at [359, 314] on link "Zoom Preview" at bounding box center [351, 314] width 60 height 7
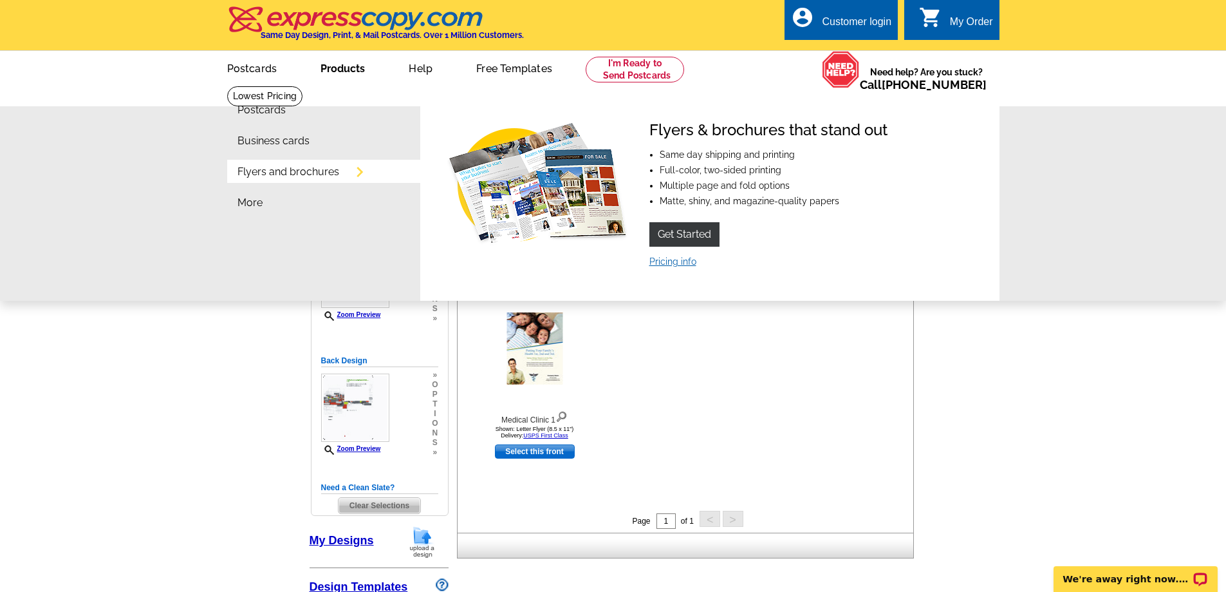
click at [684, 264] on link "Pricing info" at bounding box center [672, 261] width 47 height 10
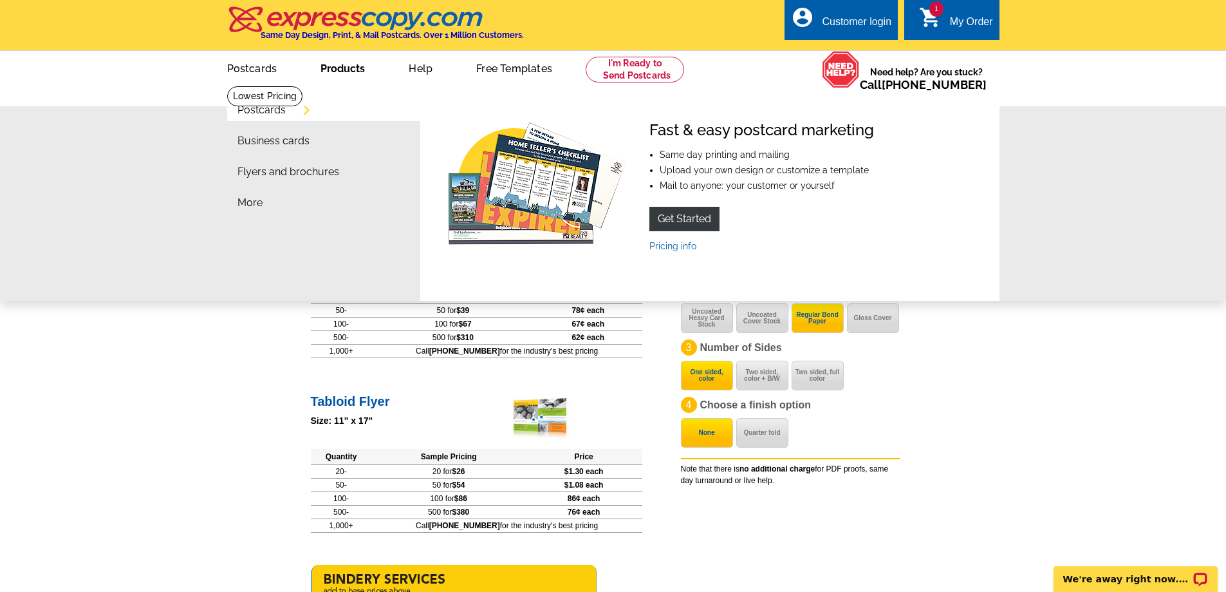
click at [338, 69] on link "Products" at bounding box center [343, 67] width 86 height 30
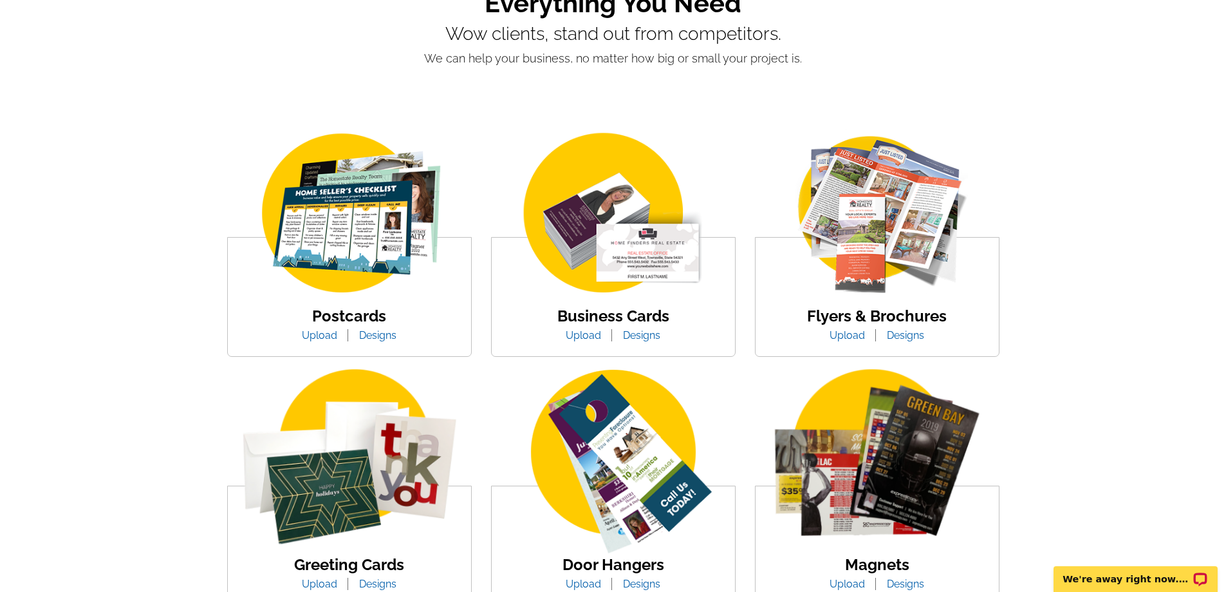
click at [852, 245] on img at bounding box center [877, 213] width 219 height 169
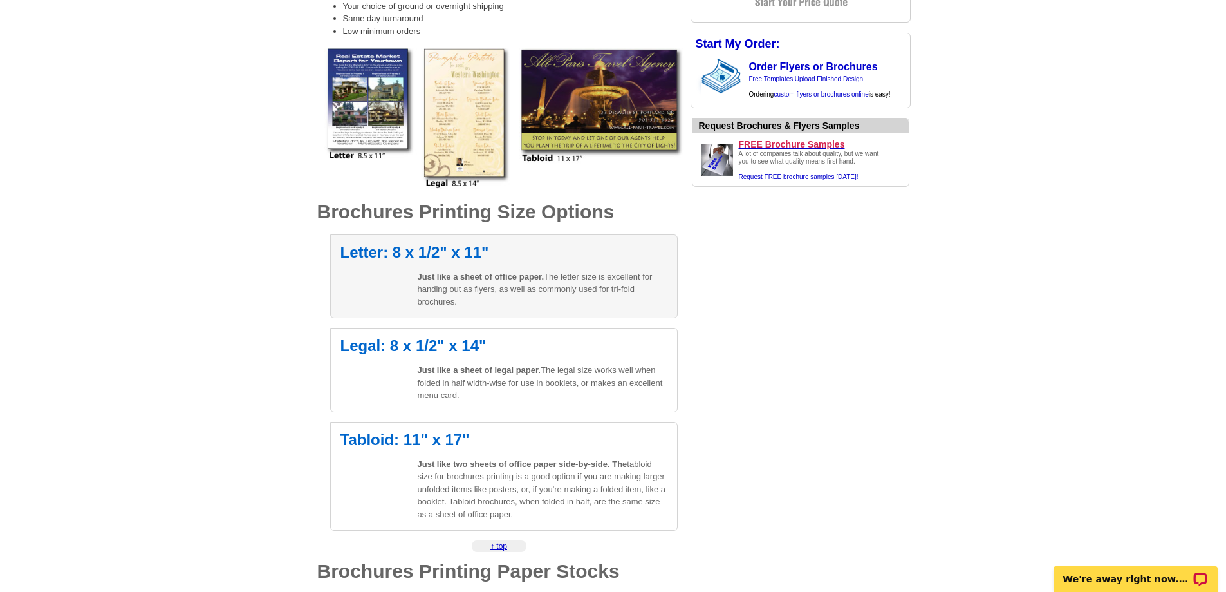
scroll to position [257, 0]
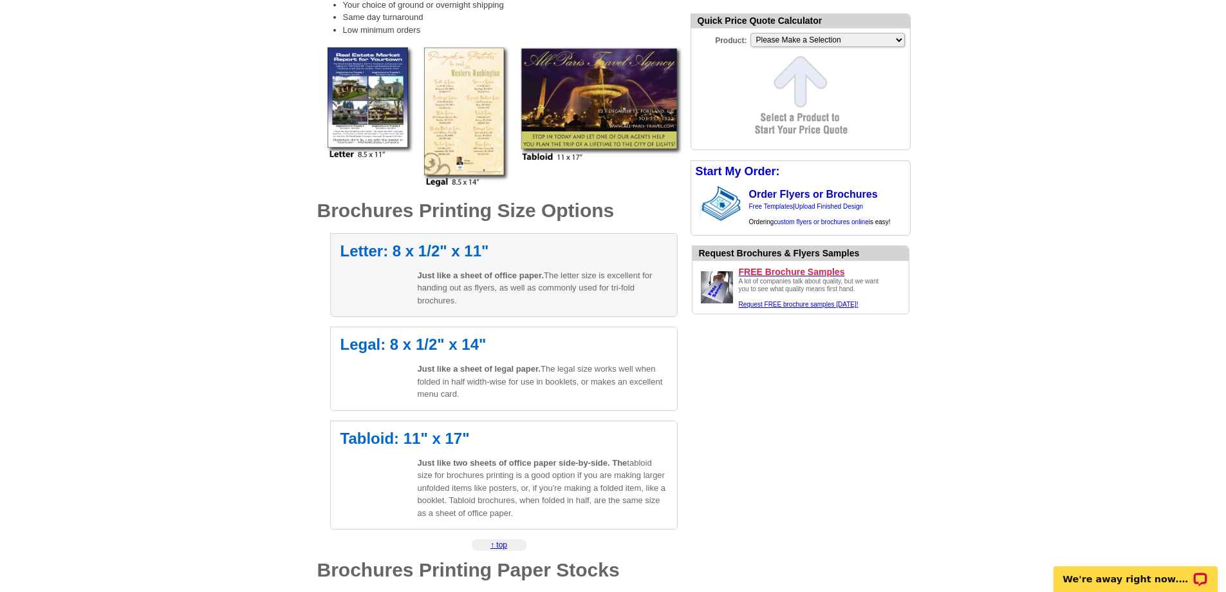
click at [584, 276] on p "Just like a sheet of office paper. The letter size is excellent for handing out…" at bounding box center [543, 288] width 250 height 38
select select "6"
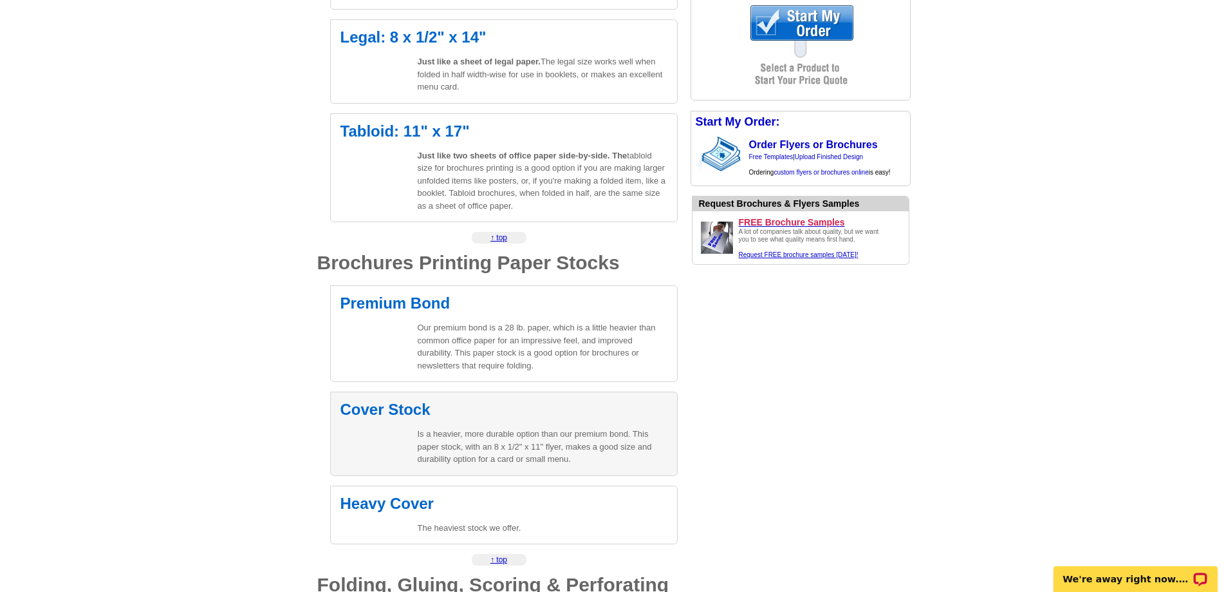
scroll to position [644, 0]
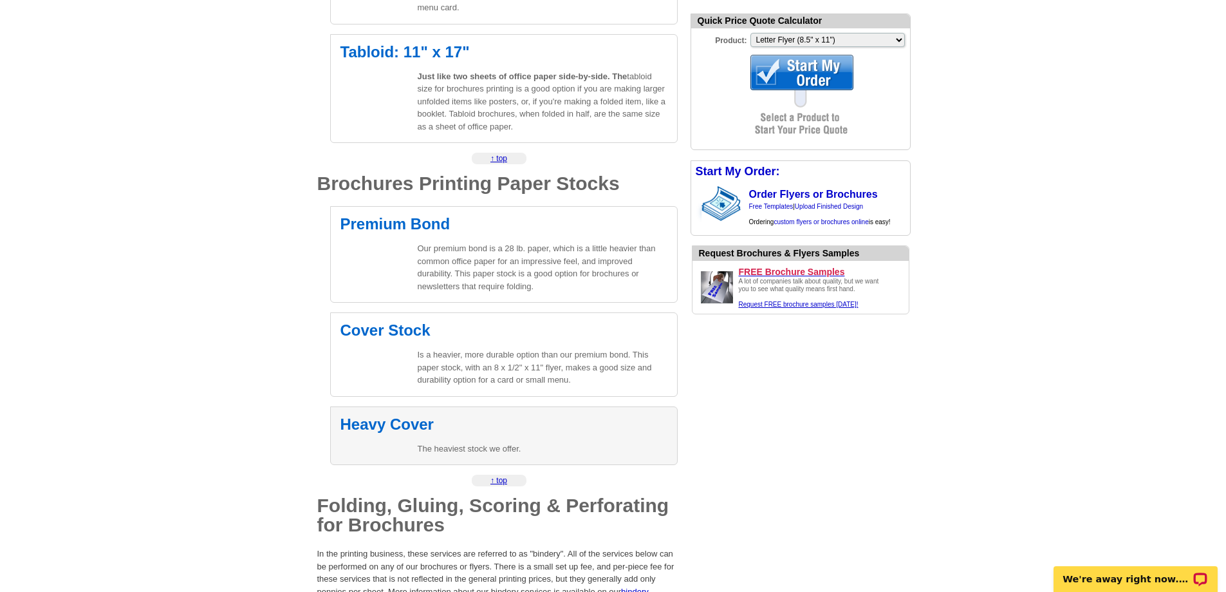
click at [512, 447] on p "The heaviest stock we offer." at bounding box center [543, 448] width 250 height 13
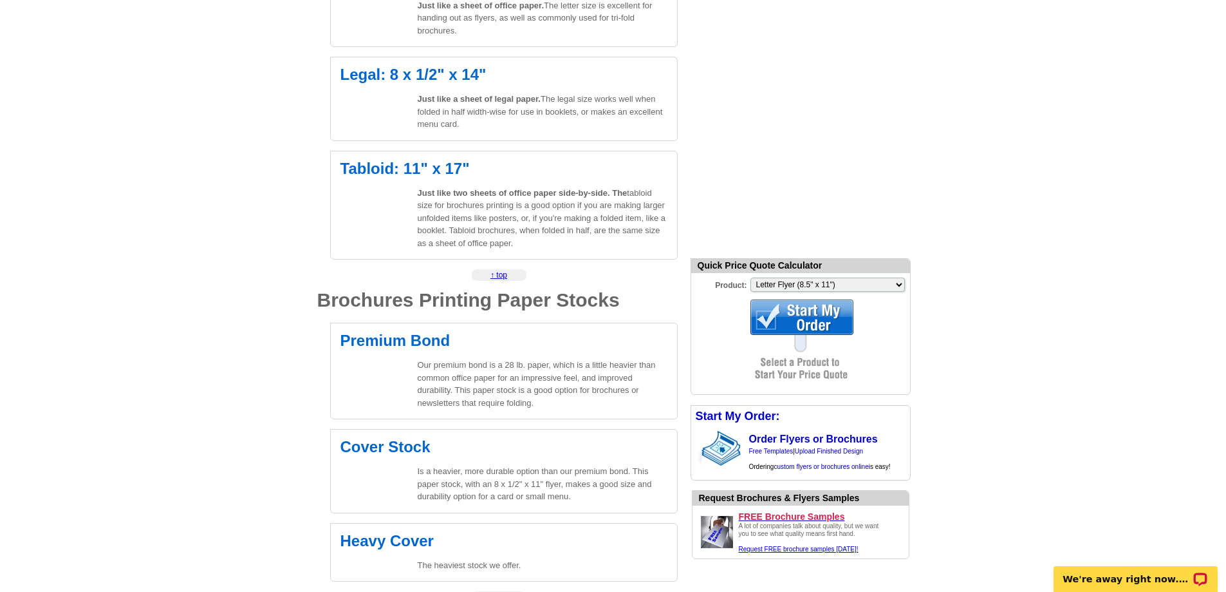
scroll to position [515, 0]
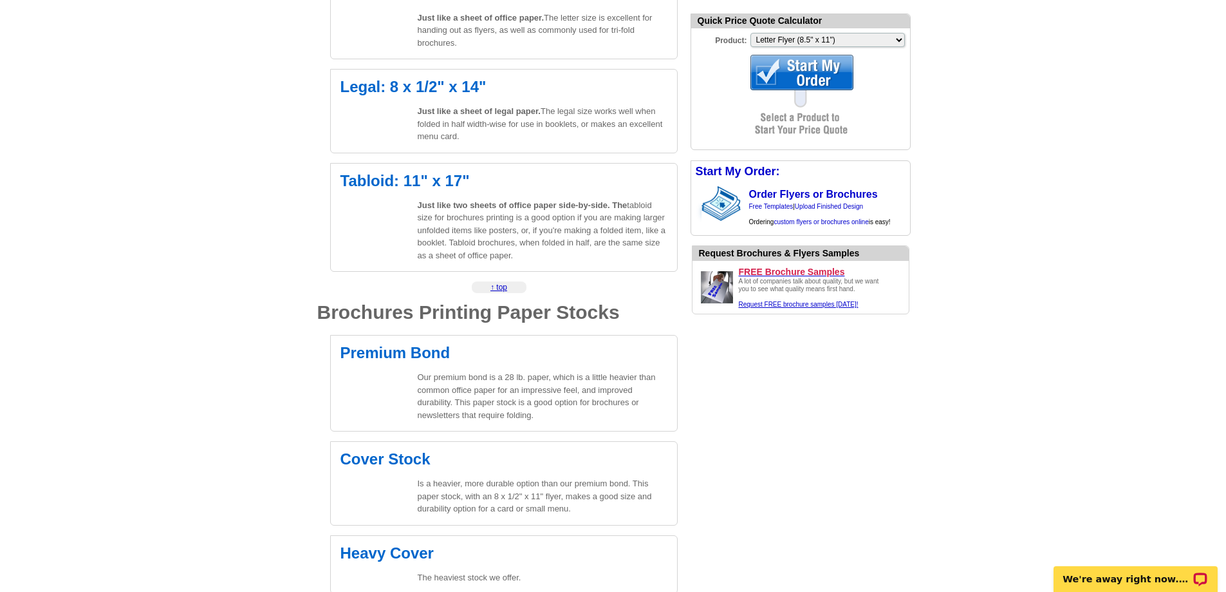
click at [809, 74] on div at bounding box center [802, 72] width 103 height 35
click at [803, 195] on link "Order Flyers or Brochures" at bounding box center [813, 194] width 129 height 11
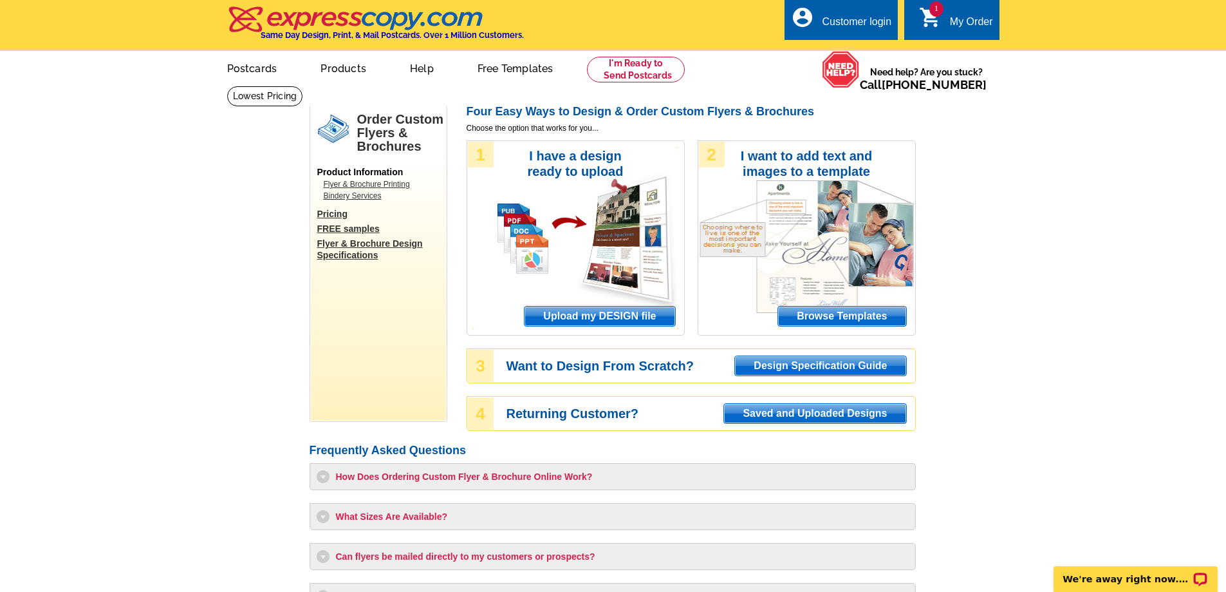
click at [820, 313] on span "Browse Templates" at bounding box center [841, 315] width 127 height 19
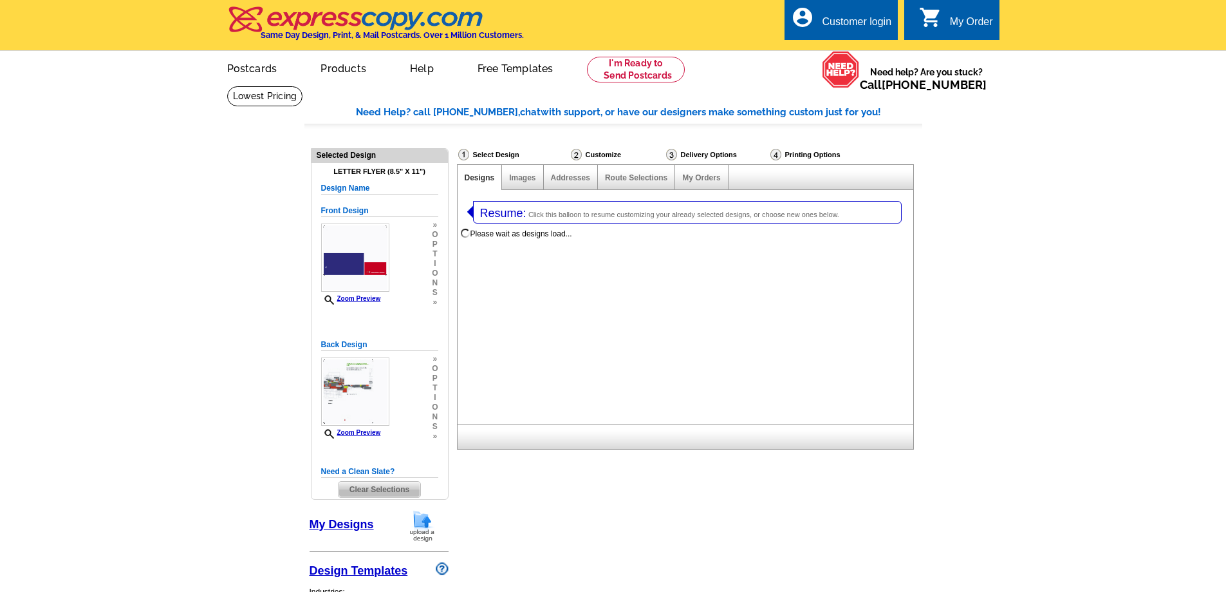
select select "2"
select select "6"
select select "972"
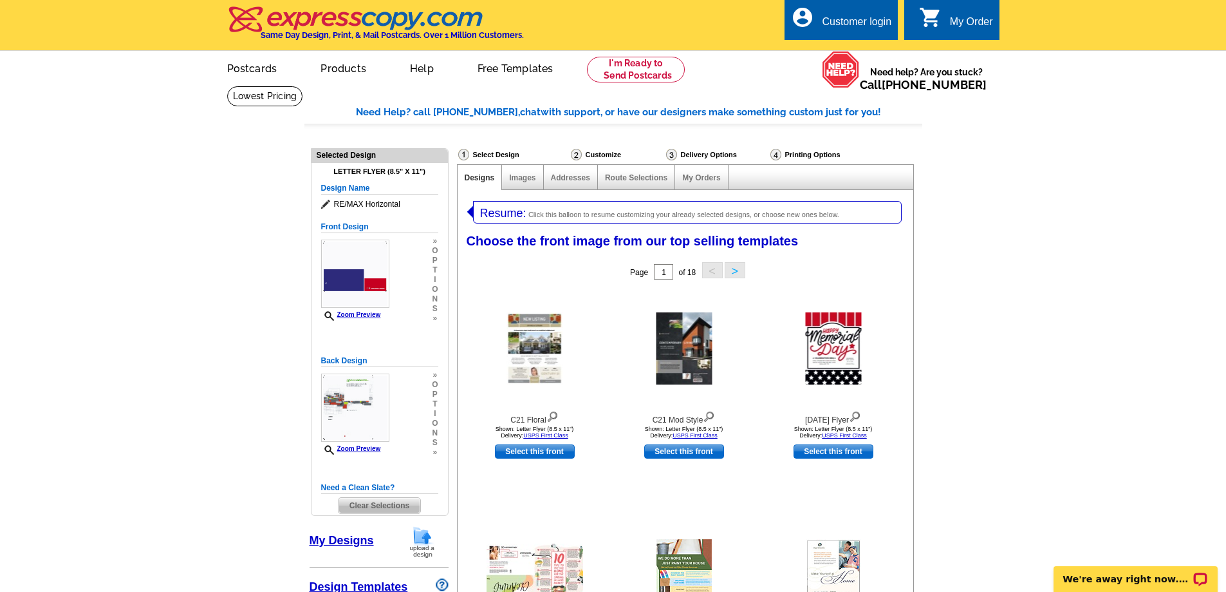
click at [736, 272] on button ">" at bounding box center [735, 270] width 21 height 16
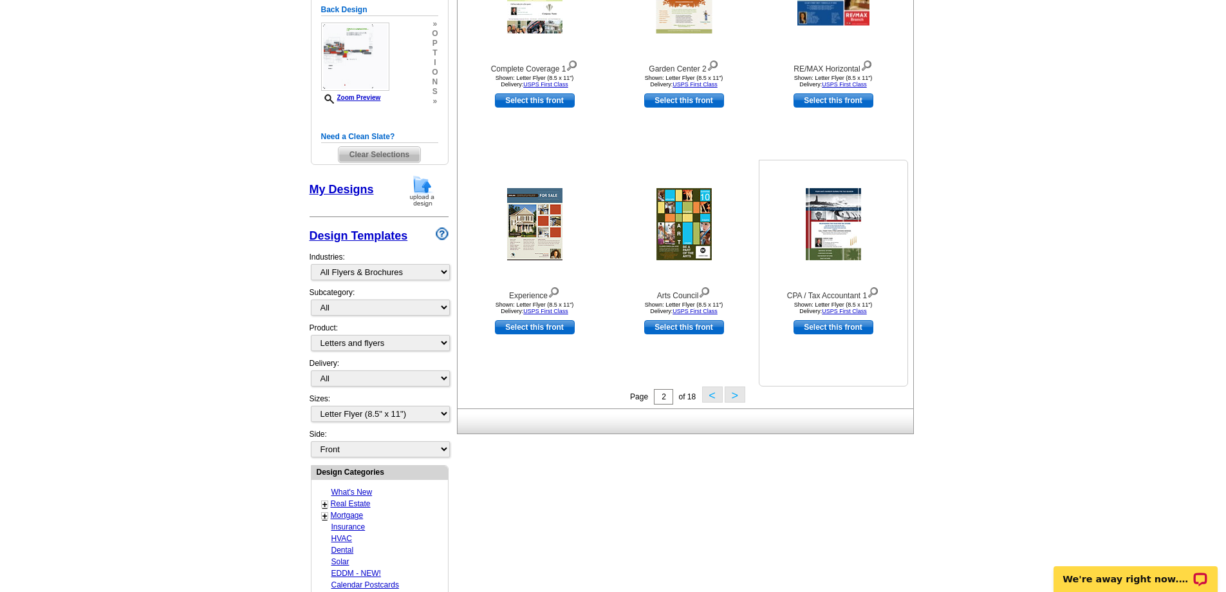
scroll to position [386, 0]
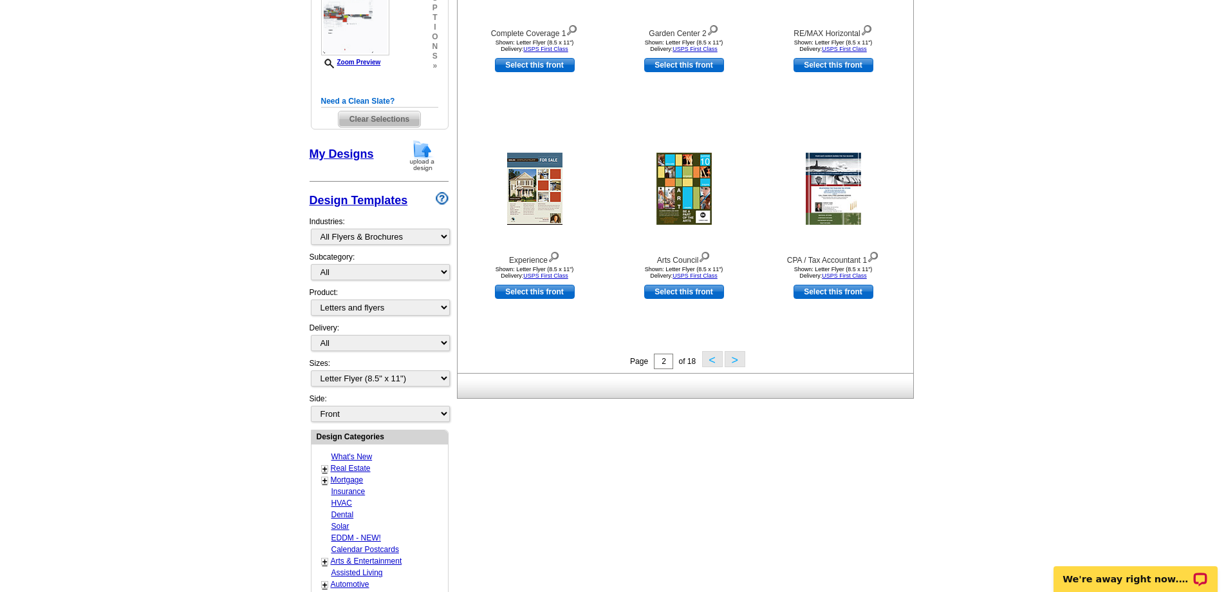
click at [731, 359] on button ">" at bounding box center [735, 359] width 21 height 16
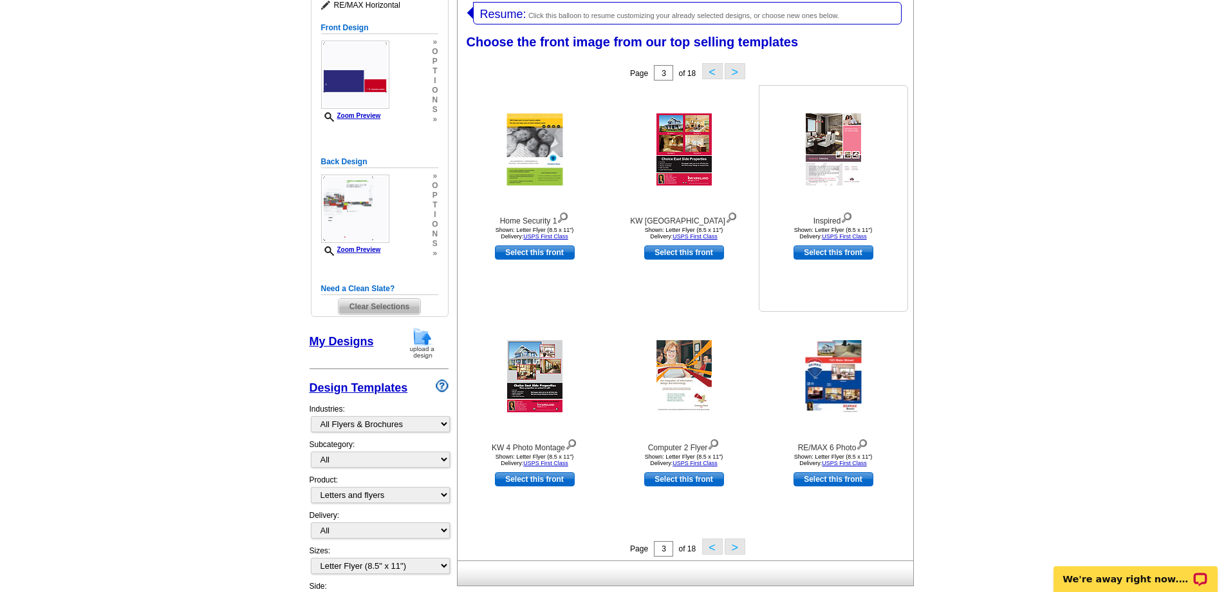
scroll to position [263, 0]
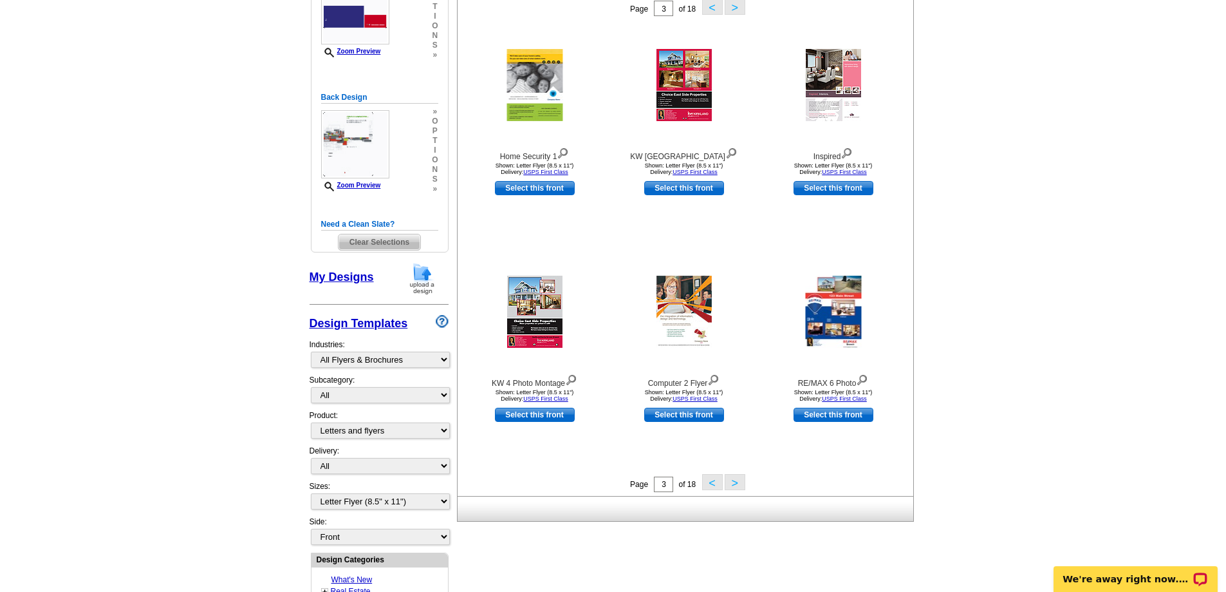
click at [738, 487] on button ">" at bounding box center [735, 482] width 21 height 16
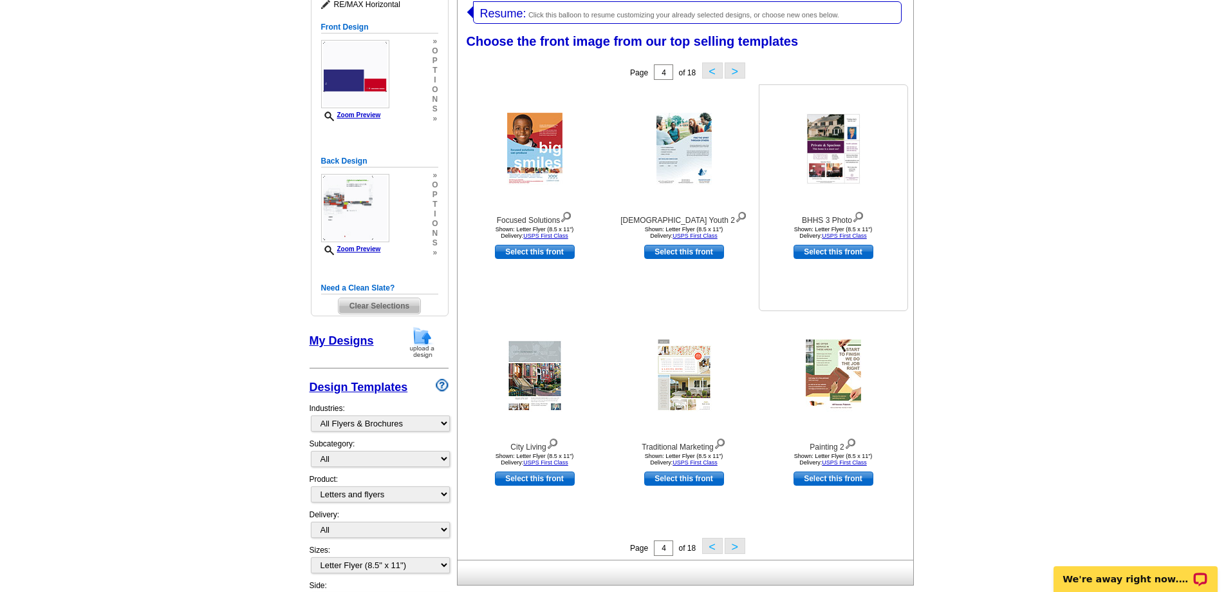
scroll to position [199, 0]
click at [736, 549] on button ">" at bounding box center [735, 546] width 21 height 16
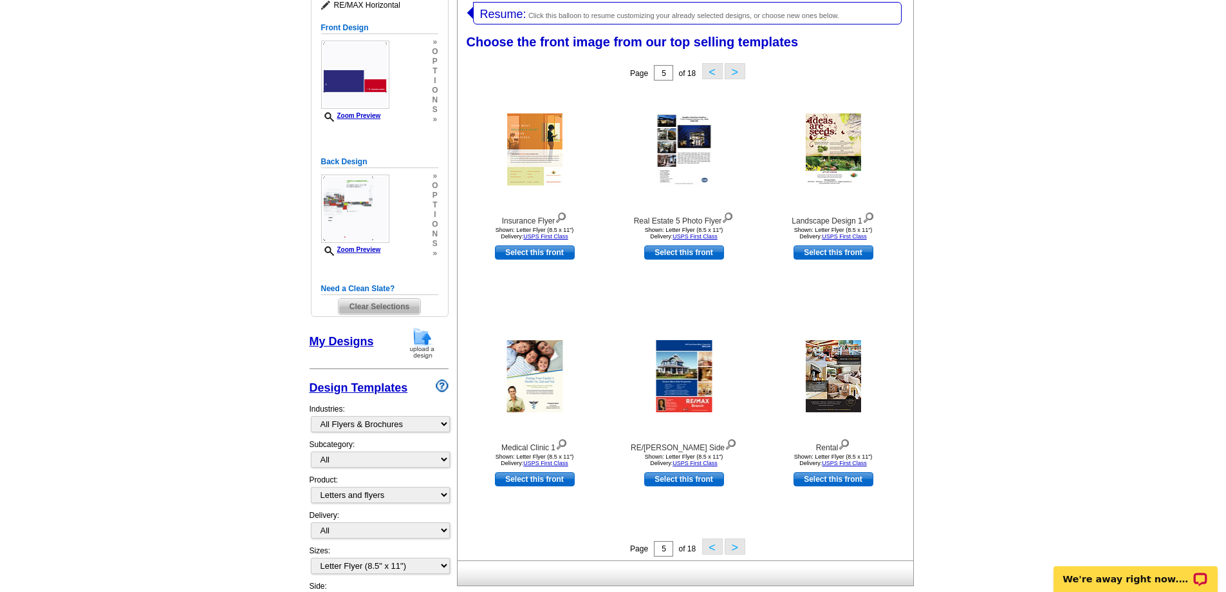
click at [737, 545] on button ">" at bounding box center [735, 546] width 21 height 16
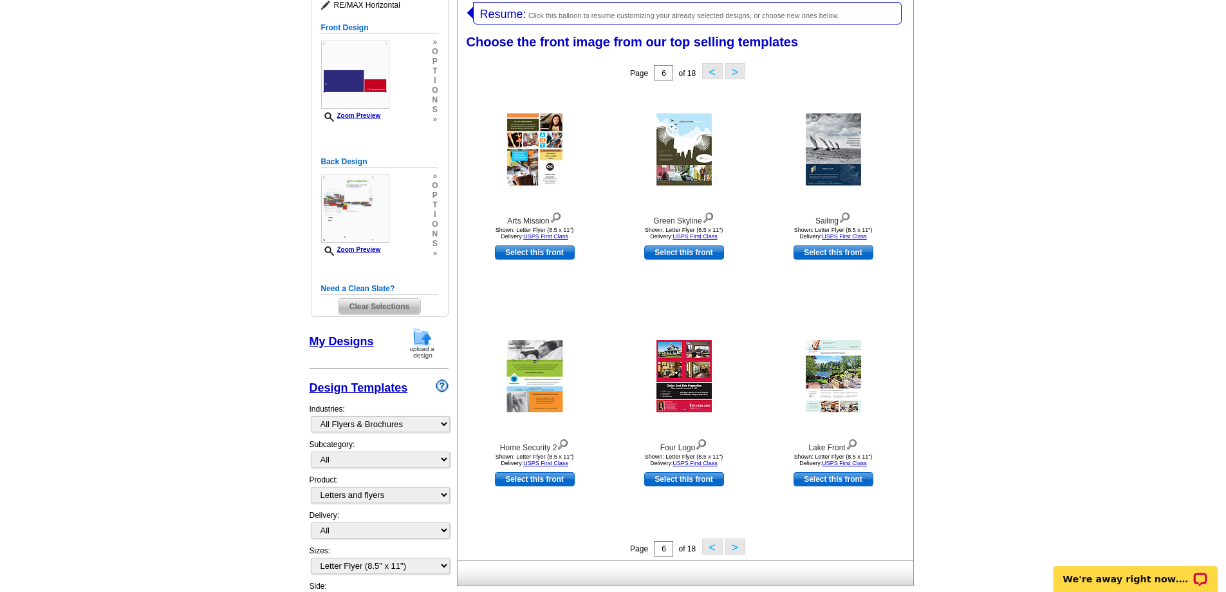
click at [737, 545] on button ">" at bounding box center [735, 546] width 21 height 16
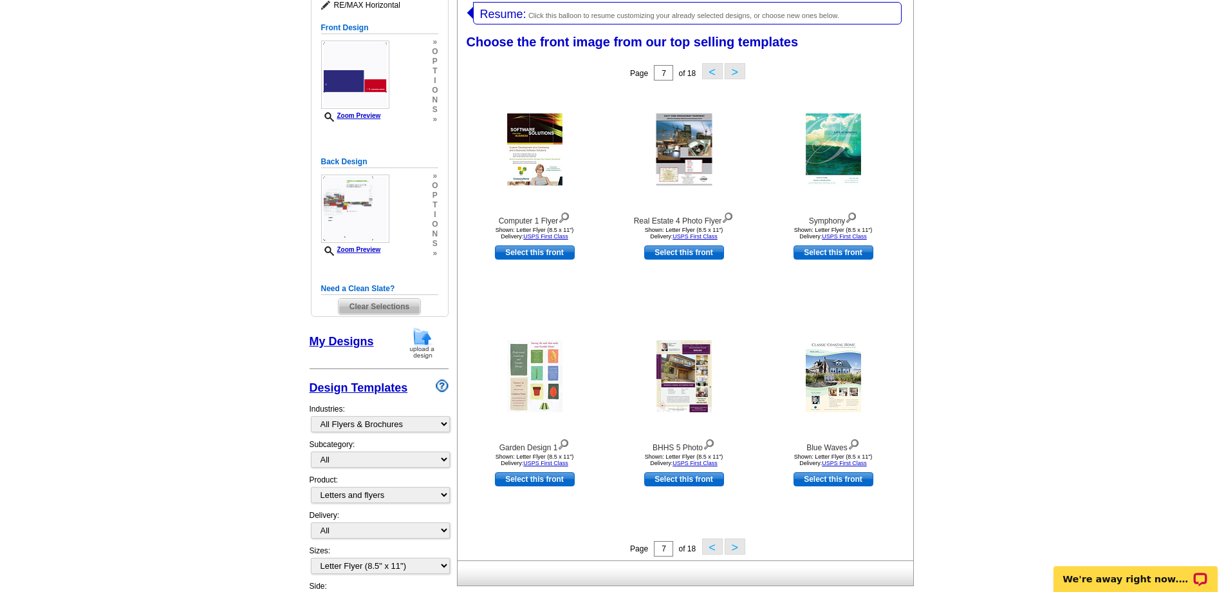
click at [737, 545] on button ">" at bounding box center [735, 546] width 21 height 16
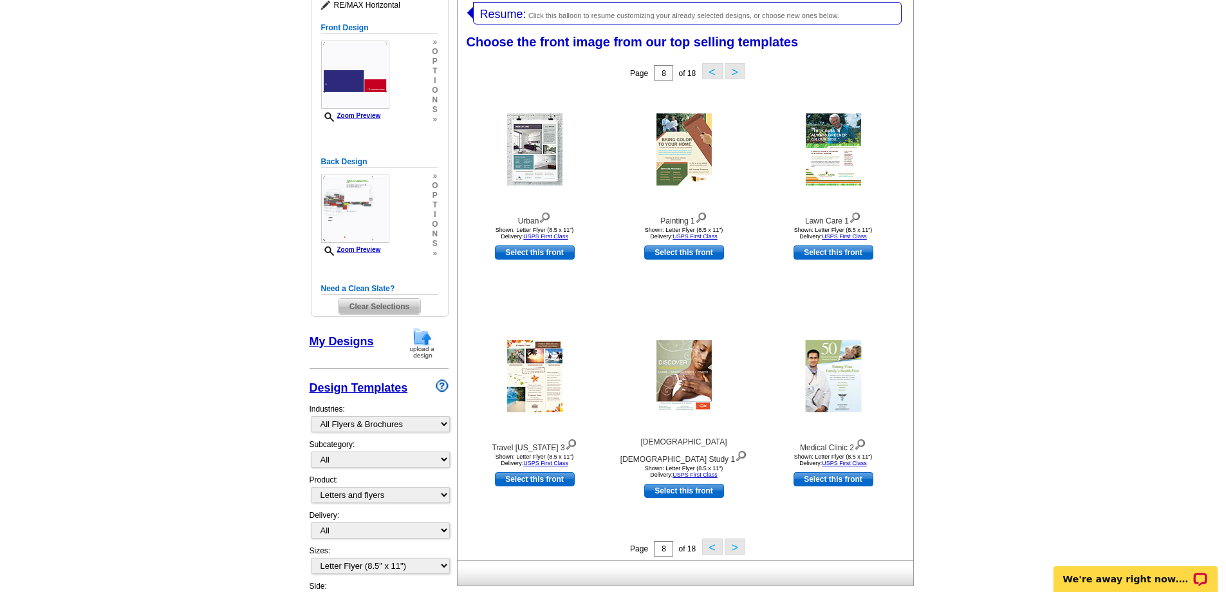
click at [736, 544] on button ">" at bounding box center [735, 546] width 21 height 16
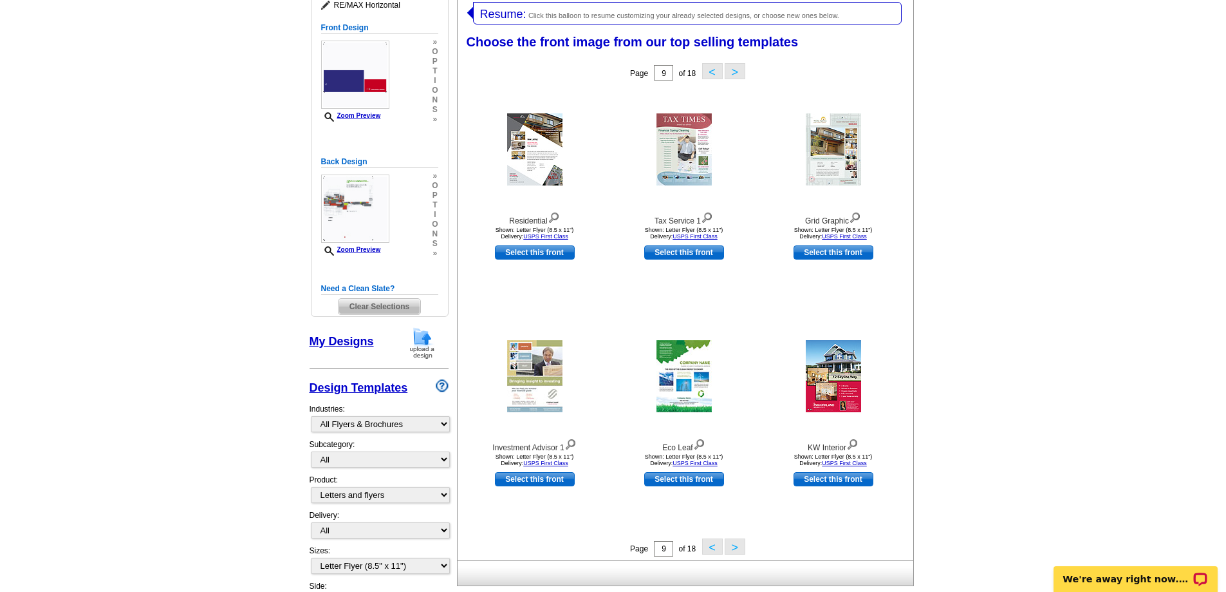
click at [736, 544] on button ">" at bounding box center [735, 546] width 21 height 16
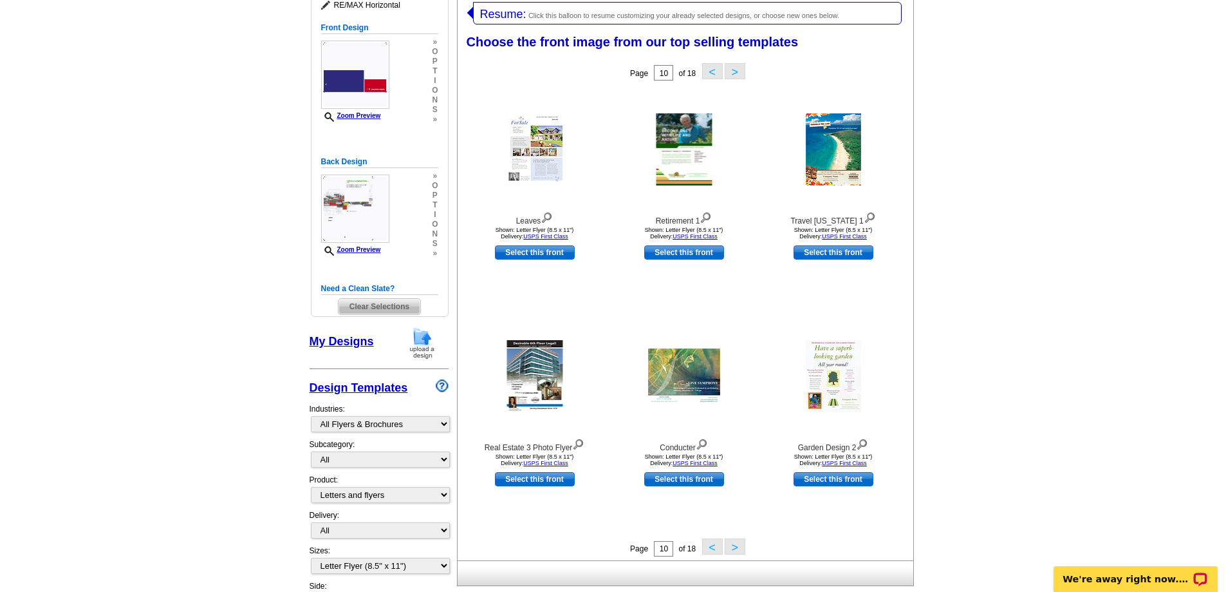
click at [736, 544] on button ">" at bounding box center [735, 546] width 21 height 16
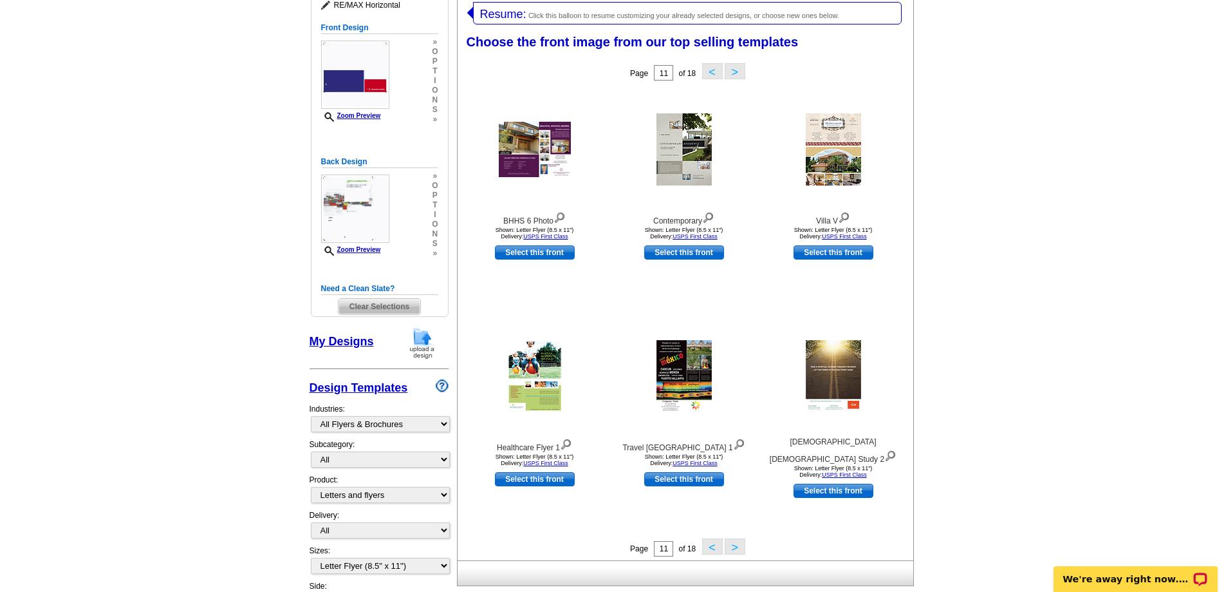
click at [736, 548] on button ">" at bounding box center [735, 546] width 21 height 16
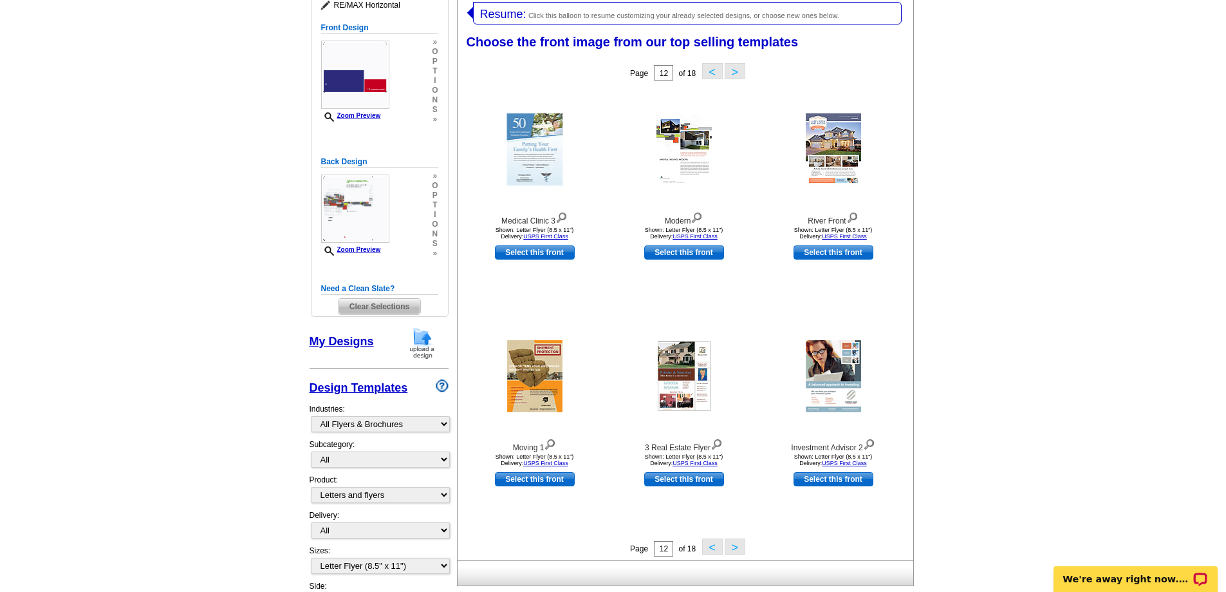
click at [736, 548] on button ">" at bounding box center [735, 546] width 21 height 16
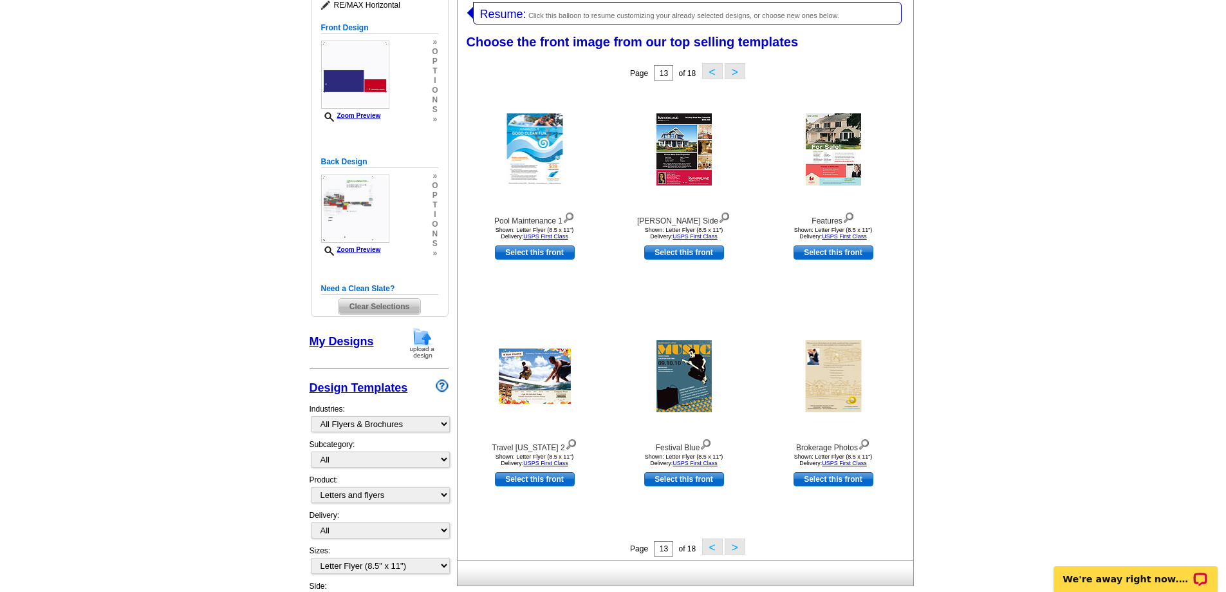
click at [736, 548] on button ">" at bounding box center [735, 546] width 21 height 16
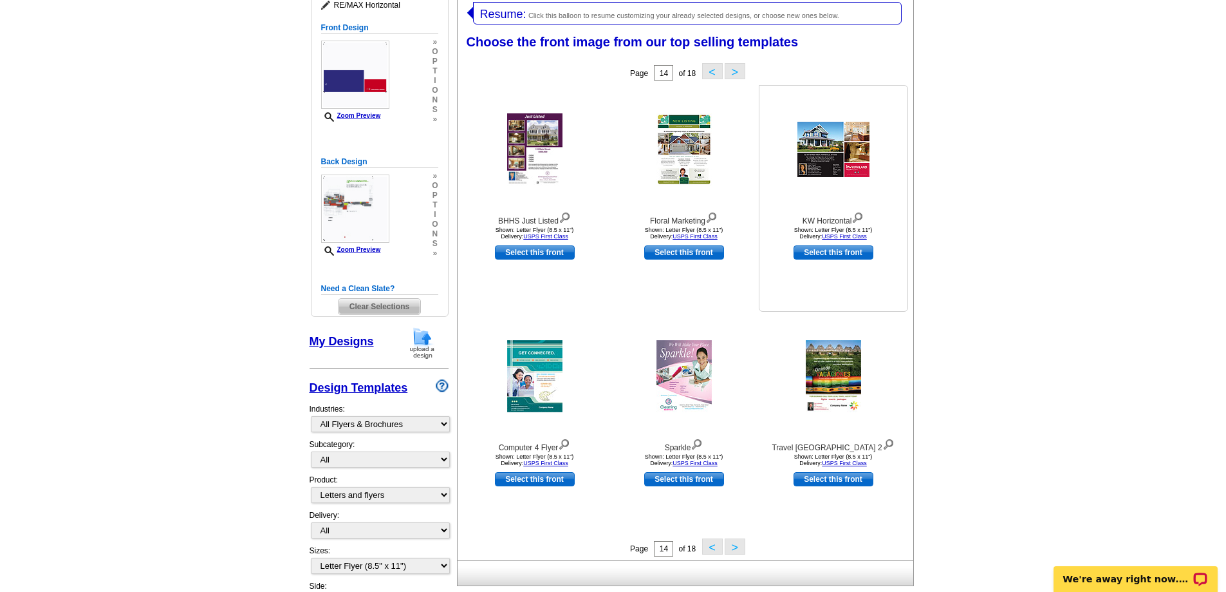
click at [843, 254] on link "Select this front" at bounding box center [834, 252] width 80 height 14
select select "back"
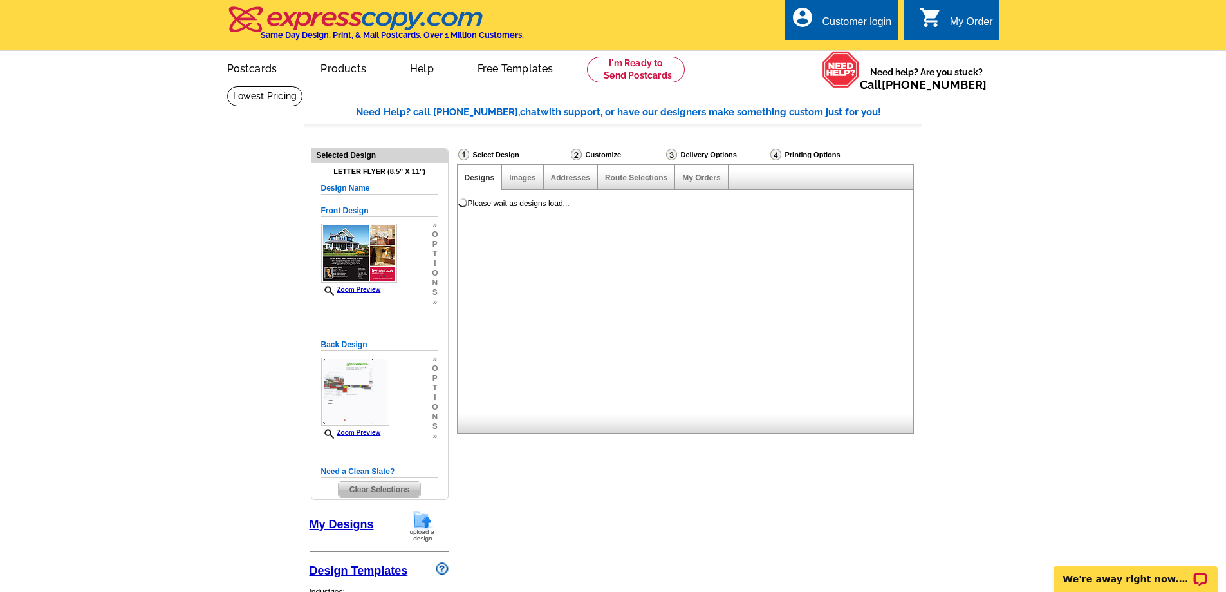
scroll to position [0, 0]
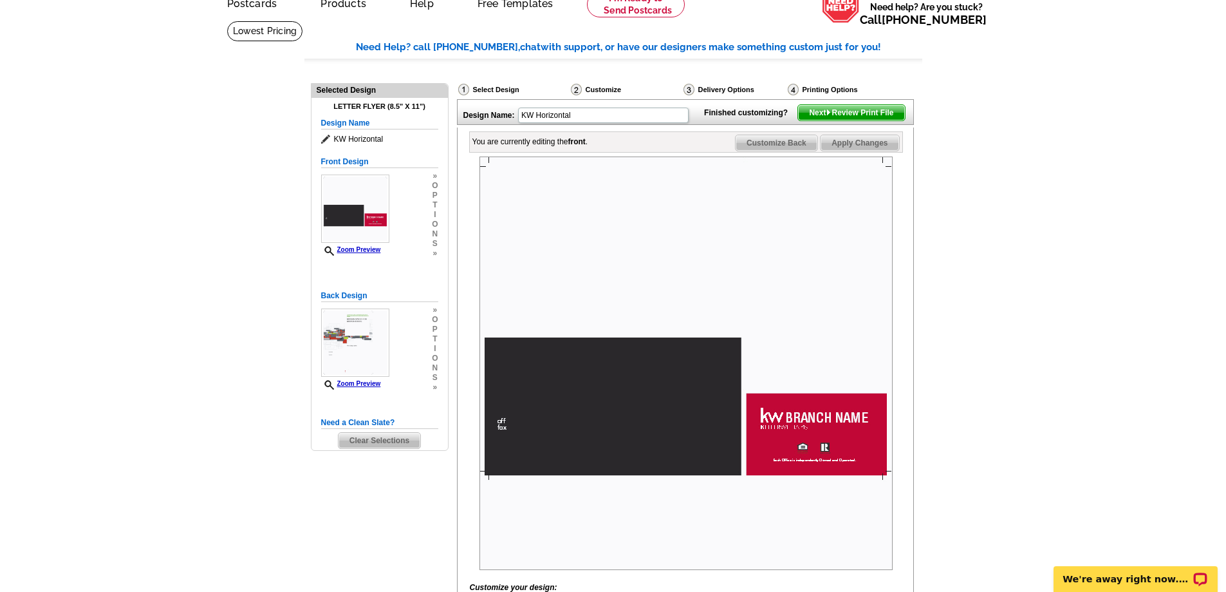
scroll to position [5, 0]
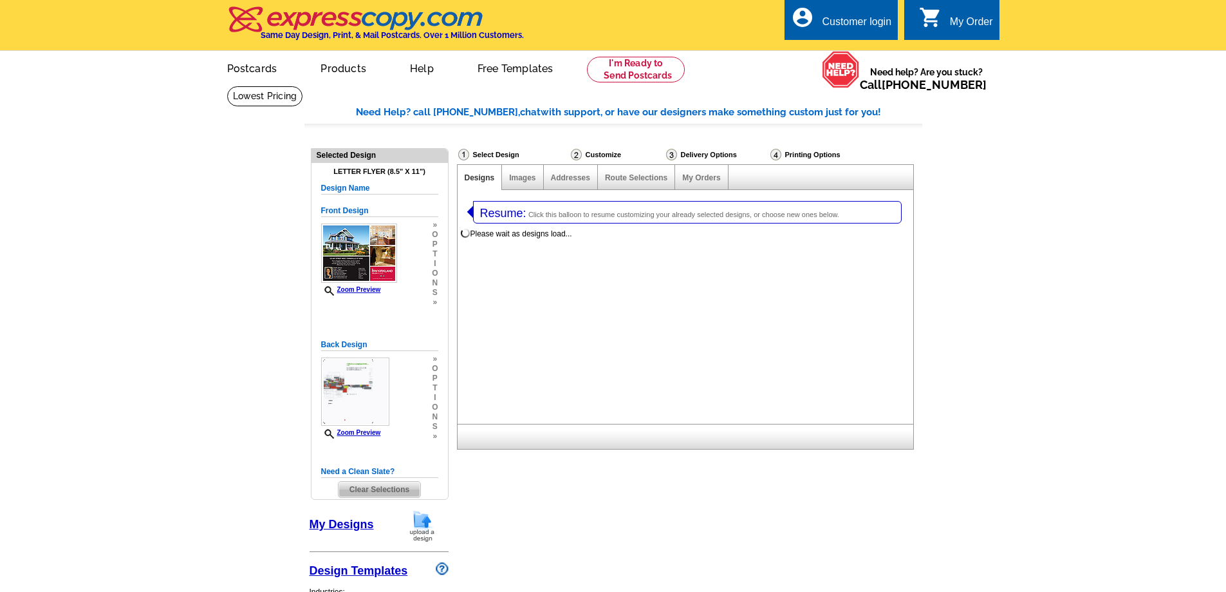
select select "2"
select select "6"
select select "back"
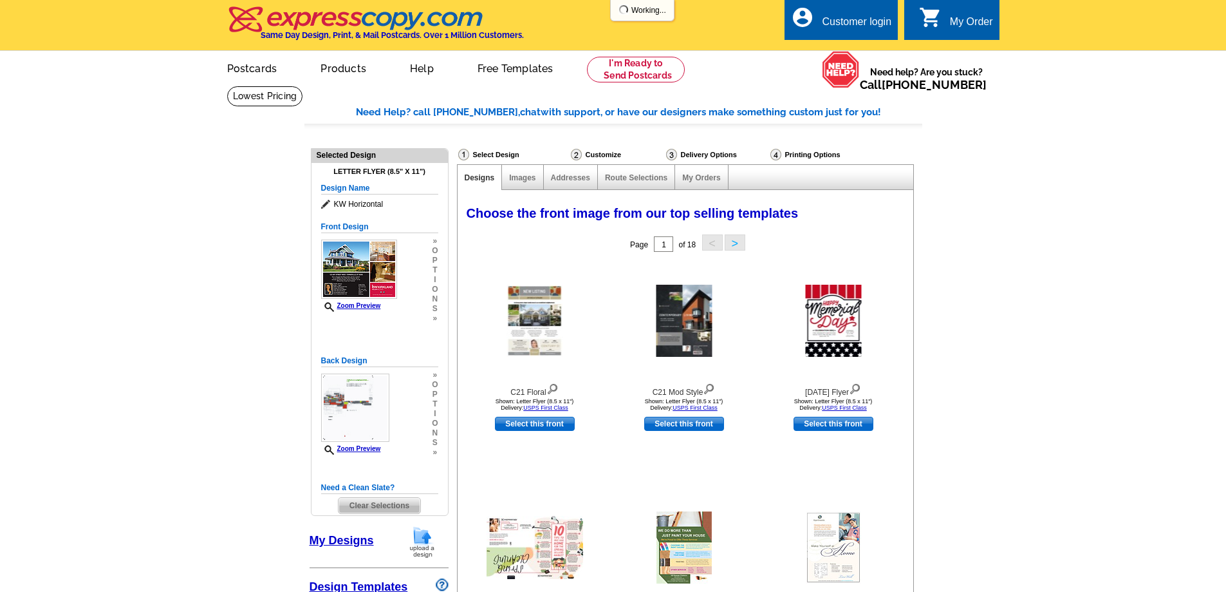
select select "972"
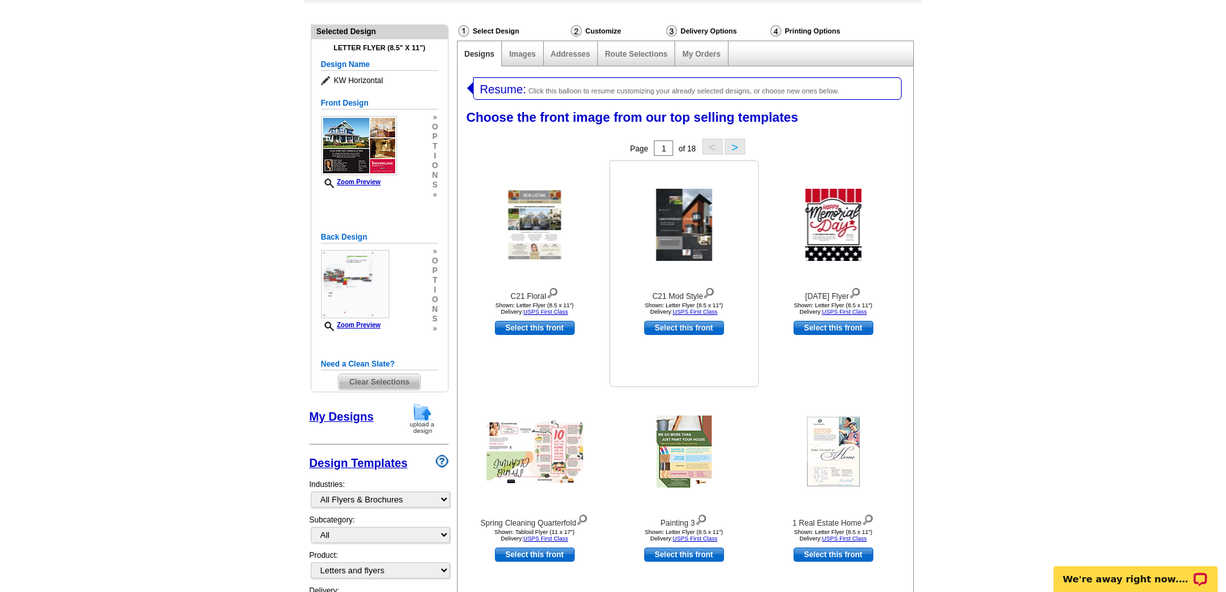
scroll to position [129, 0]
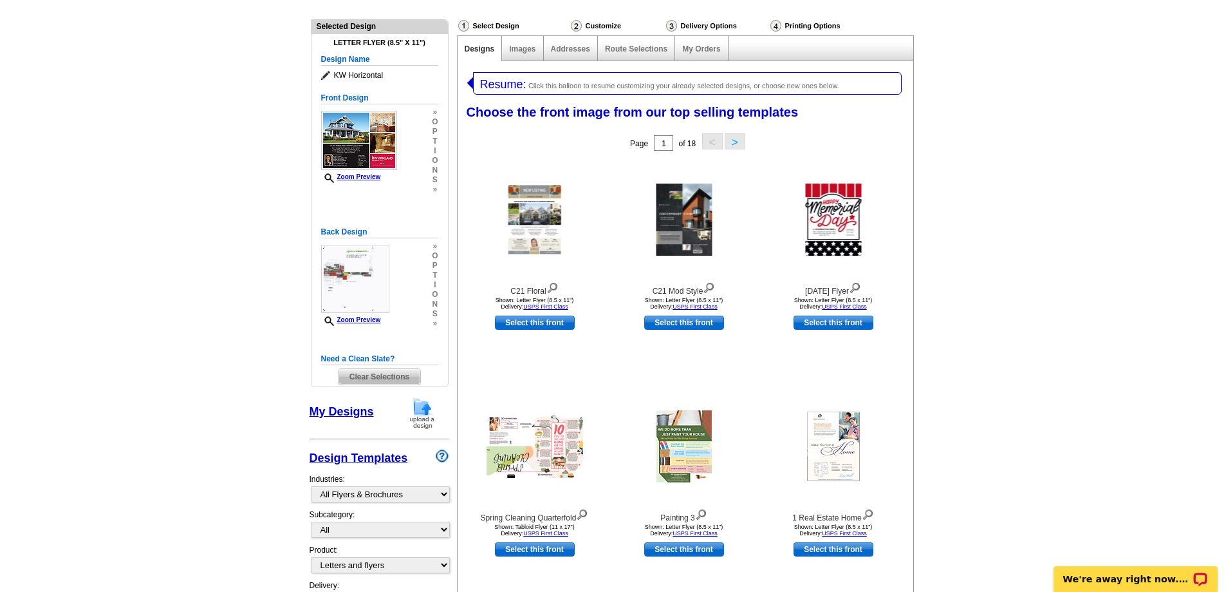
click at [675, 328] on link "Select this front" at bounding box center [684, 322] width 80 height 14
select select "back"
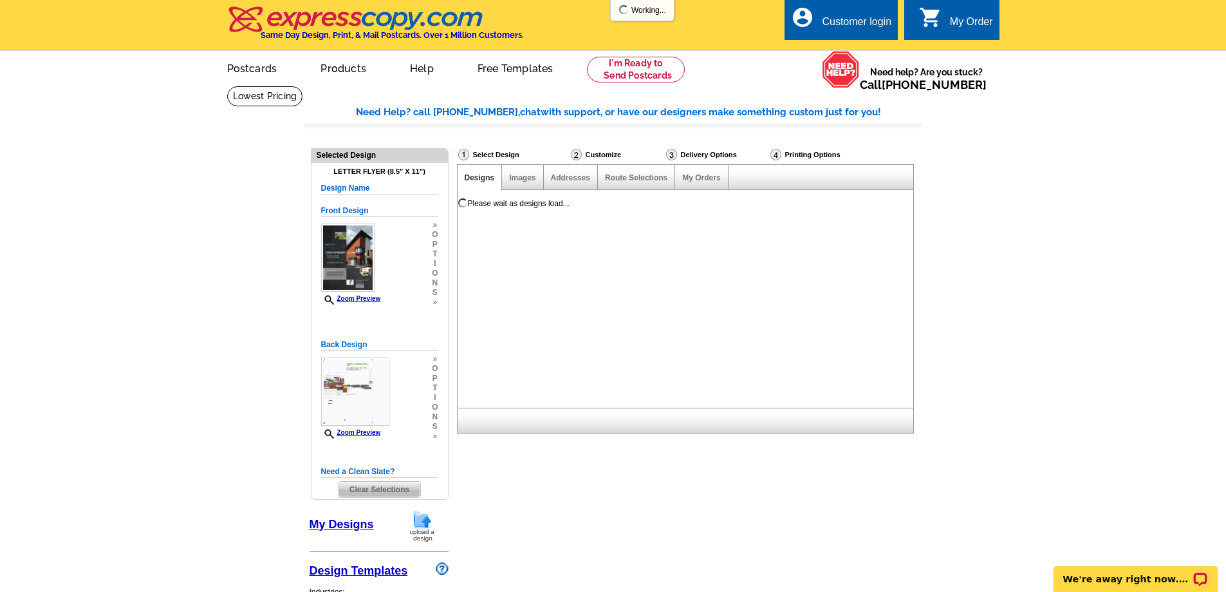
scroll to position [0, 0]
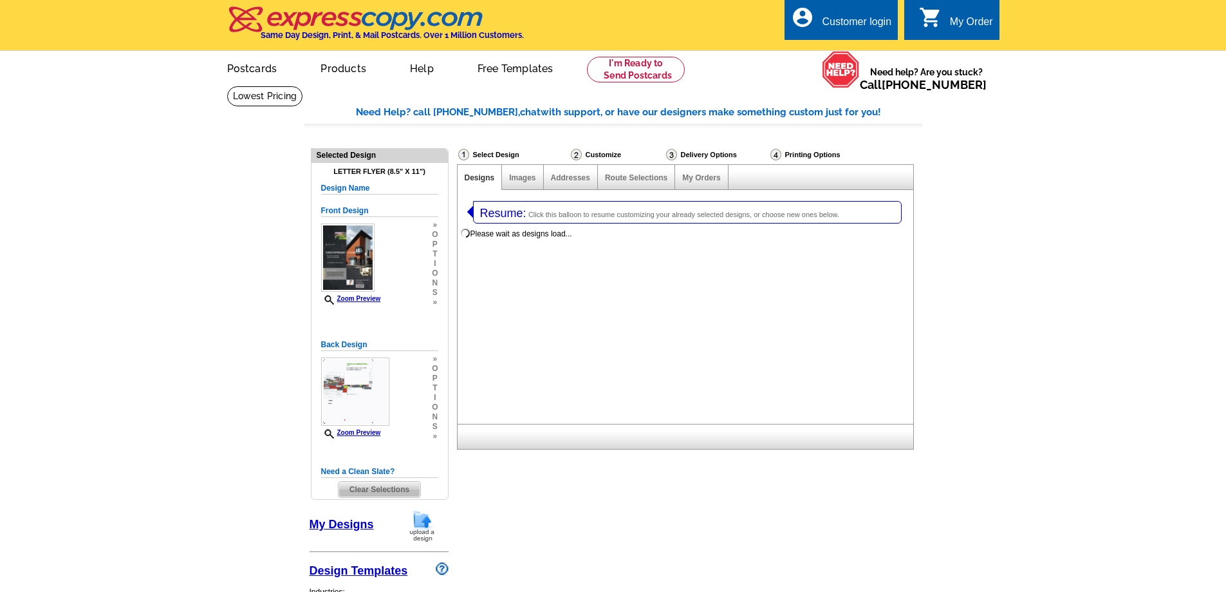
select select "2"
select select "6"
select select "back"
select select "972"
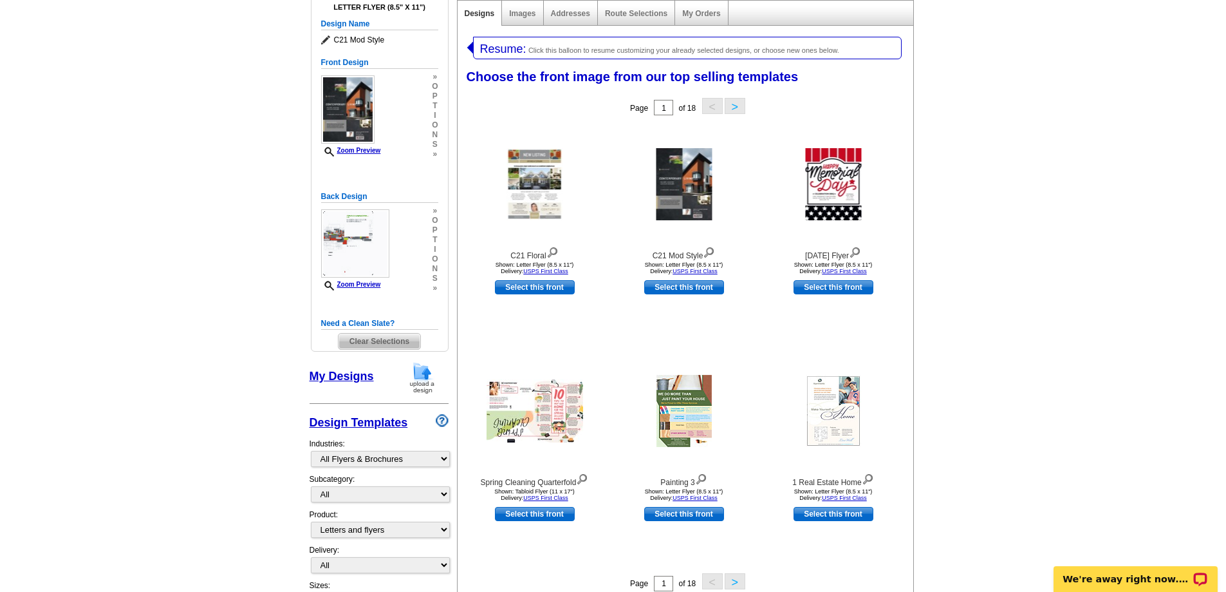
scroll to position [257, 0]
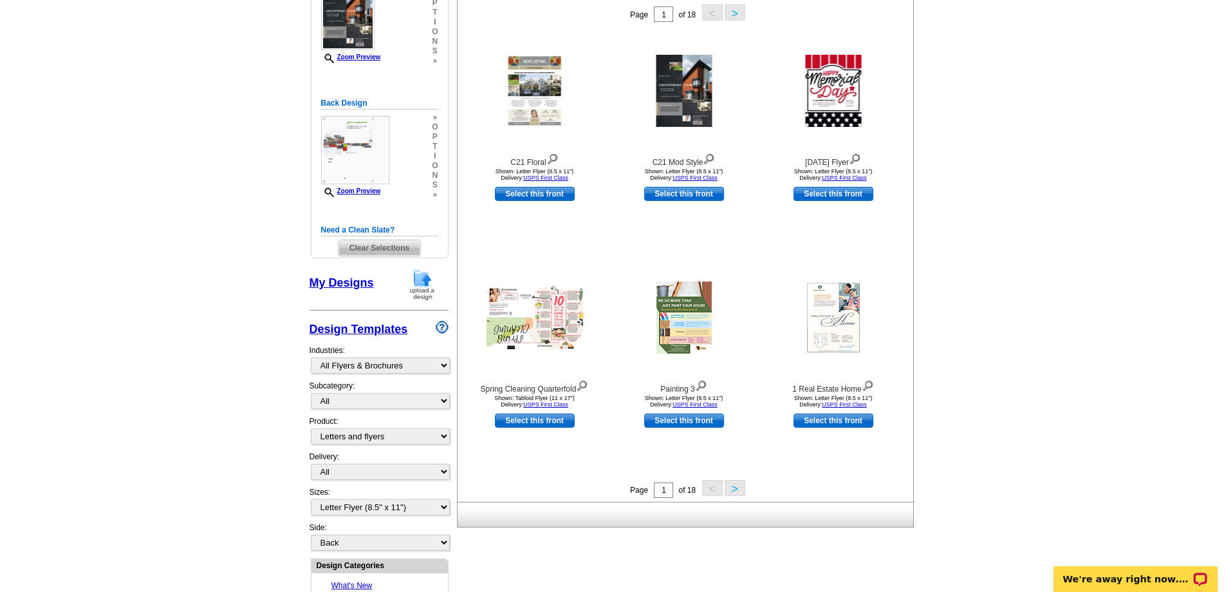
click at [740, 487] on button ">" at bounding box center [735, 488] width 21 height 16
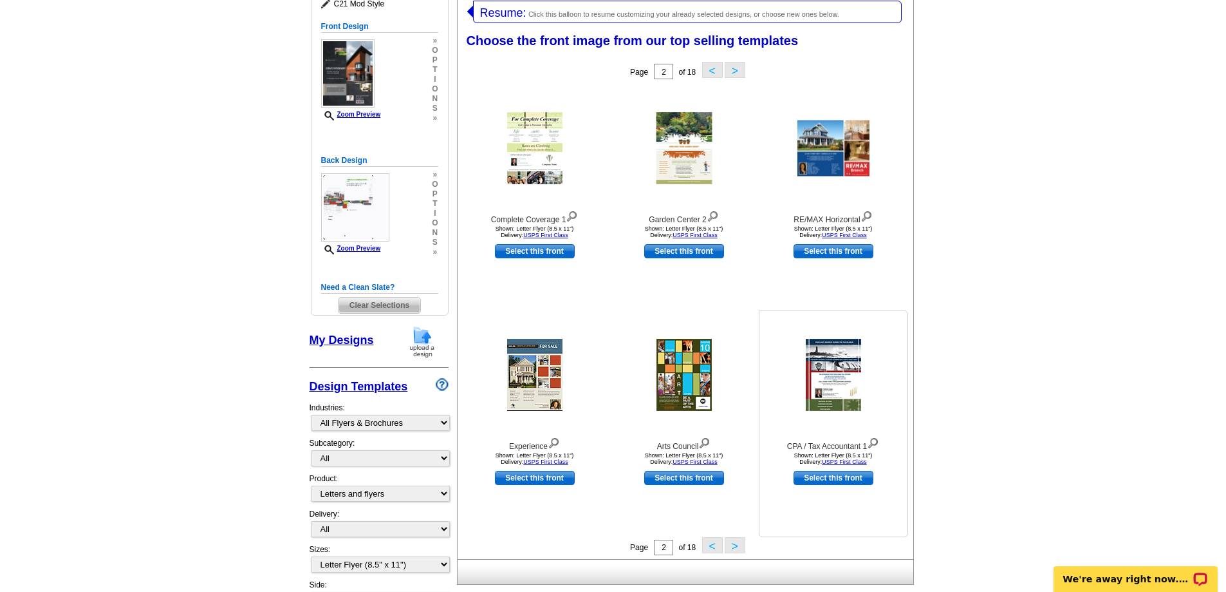
scroll to position [199, 0]
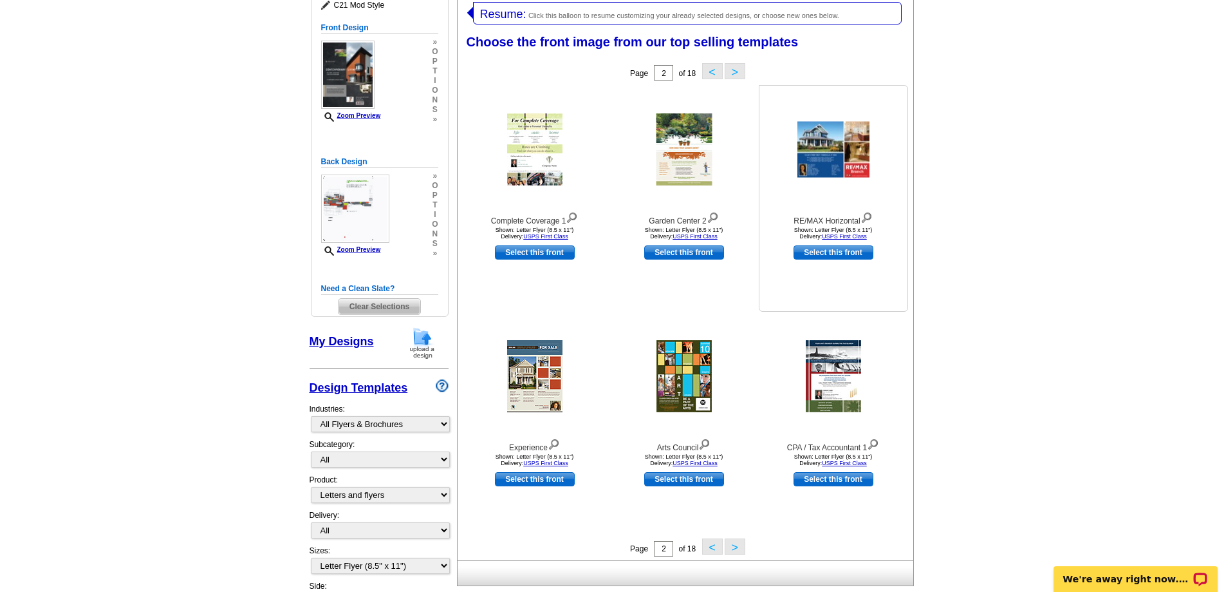
click at [834, 254] on link "Select this front" at bounding box center [834, 252] width 80 height 14
select select "back"
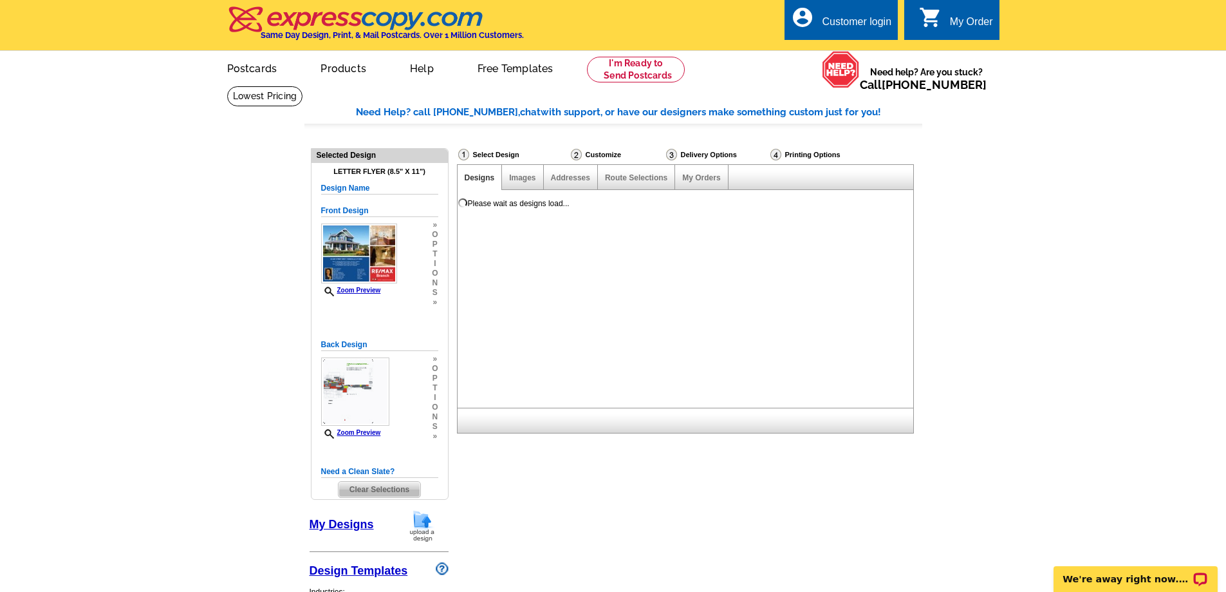
scroll to position [0, 0]
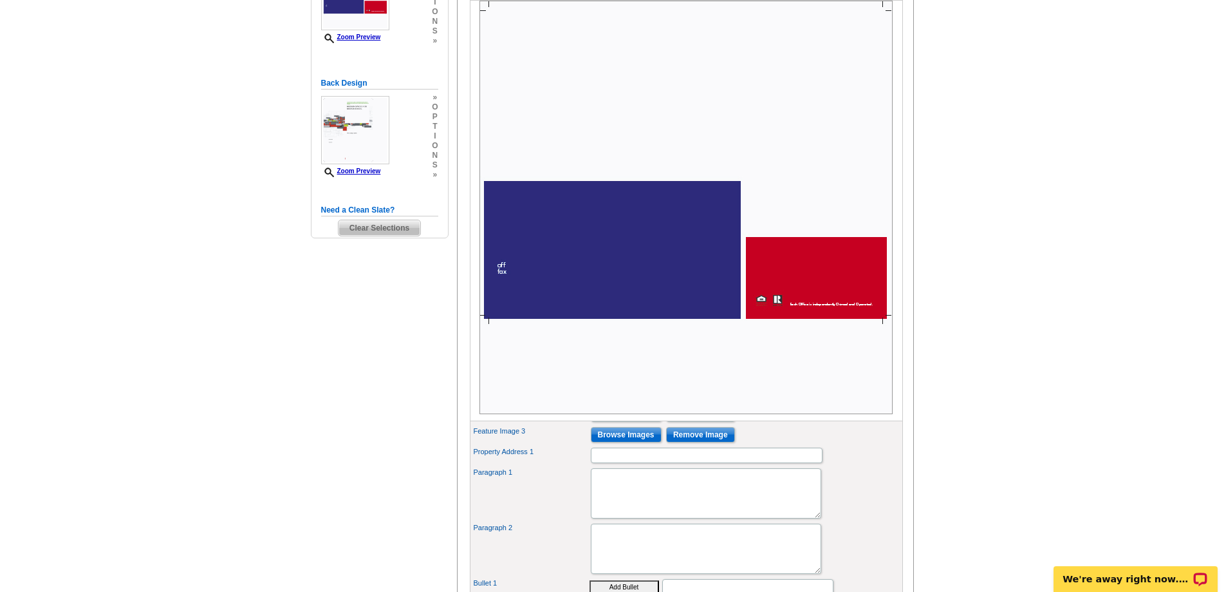
scroll to position [257, 0]
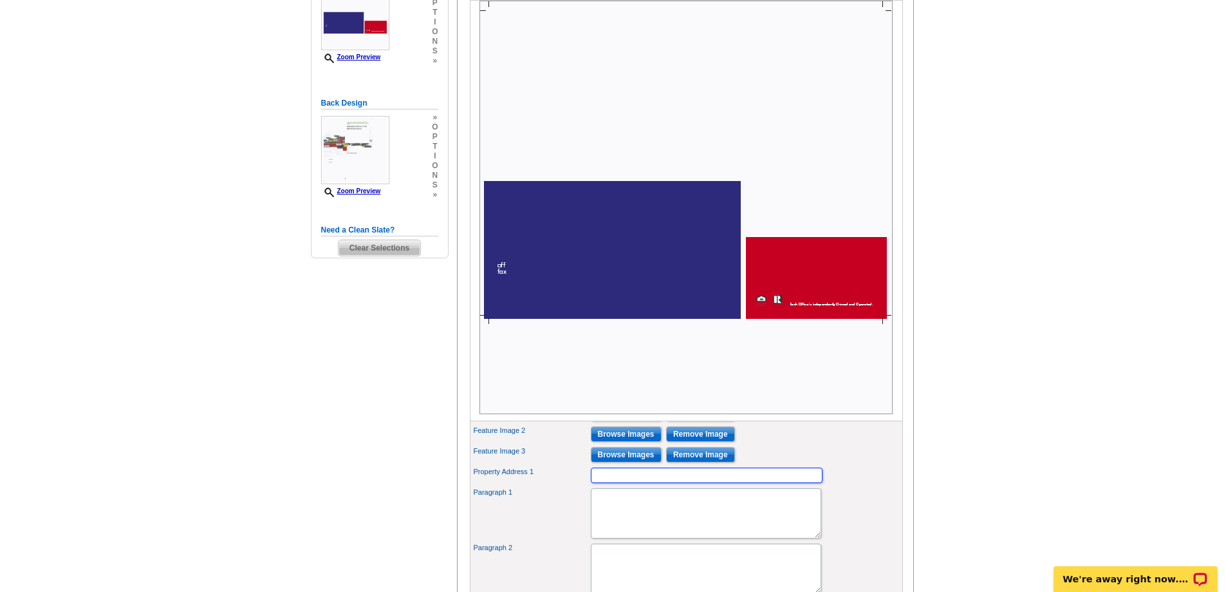
click at [709, 483] on input "Property Address 1" at bounding box center [707, 474] width 232 height 15
type input "[STREET_ADDRESS]"
click at [695, 526] on textarea "Paragraph 1" at bounding box center [706, 513] width 230 height 50
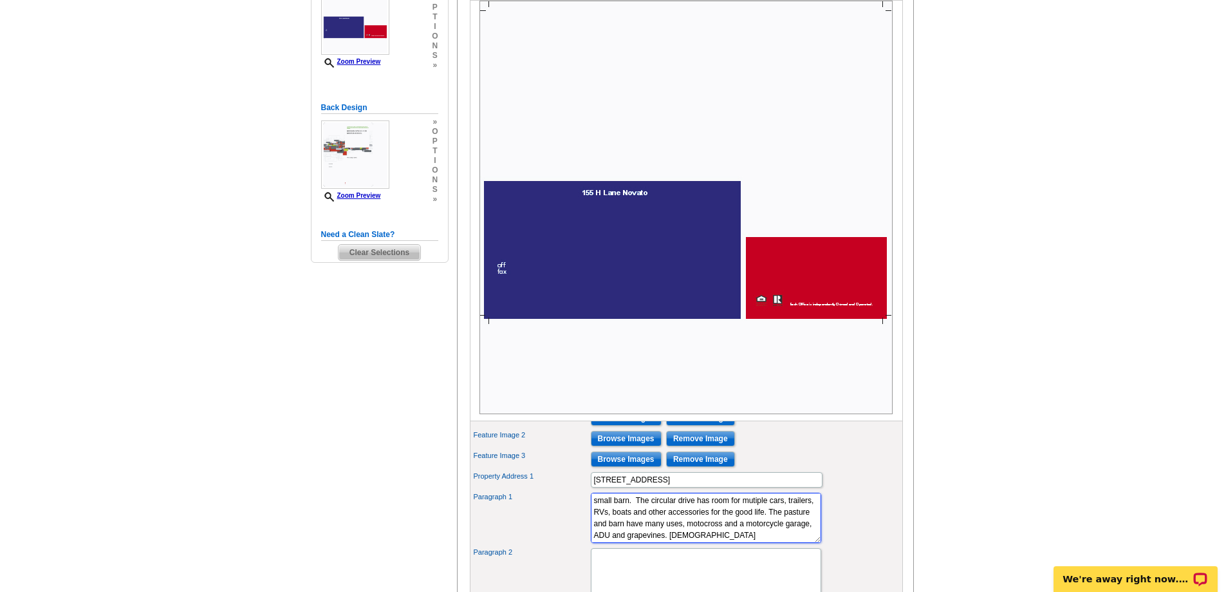
scroll to position [55, 0]
click at [731, 533] on textarea "A slice of heaven awaits at this country horse property. Set on a serene 2.56 a…" at bounding box center [706, 517] width 230 height 50
click at [721, 543] on textarea "A slice of heaven awaits at this country horse property. Set on a serene 2.56 a…" at bounding box center [706, 517] width 230 height 50
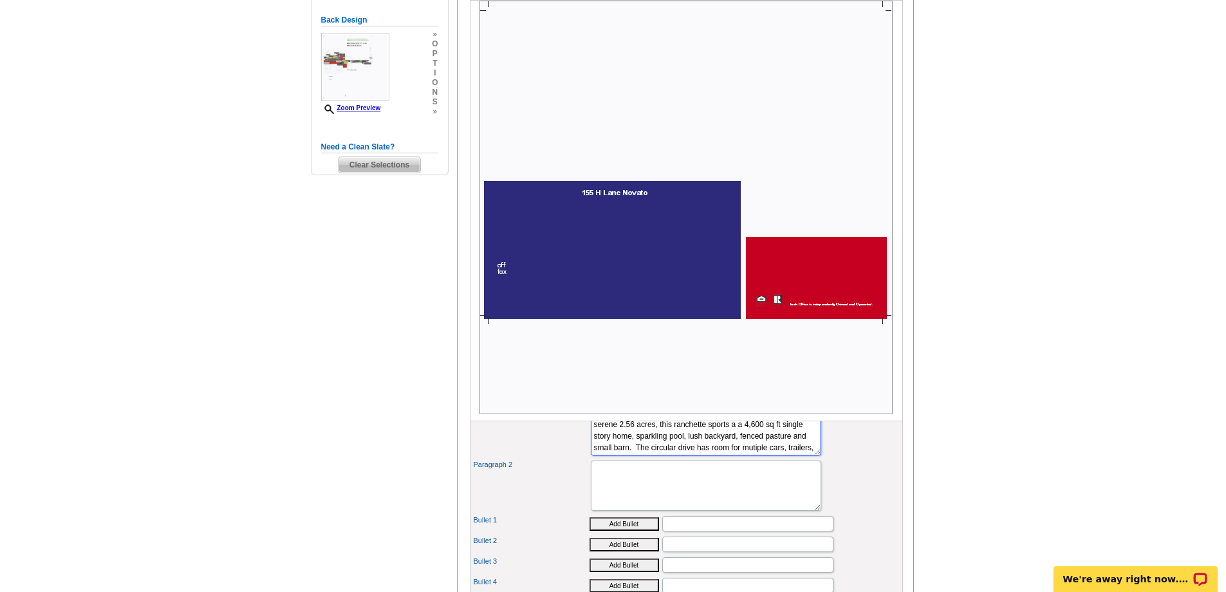
scroll to position [317, 0]
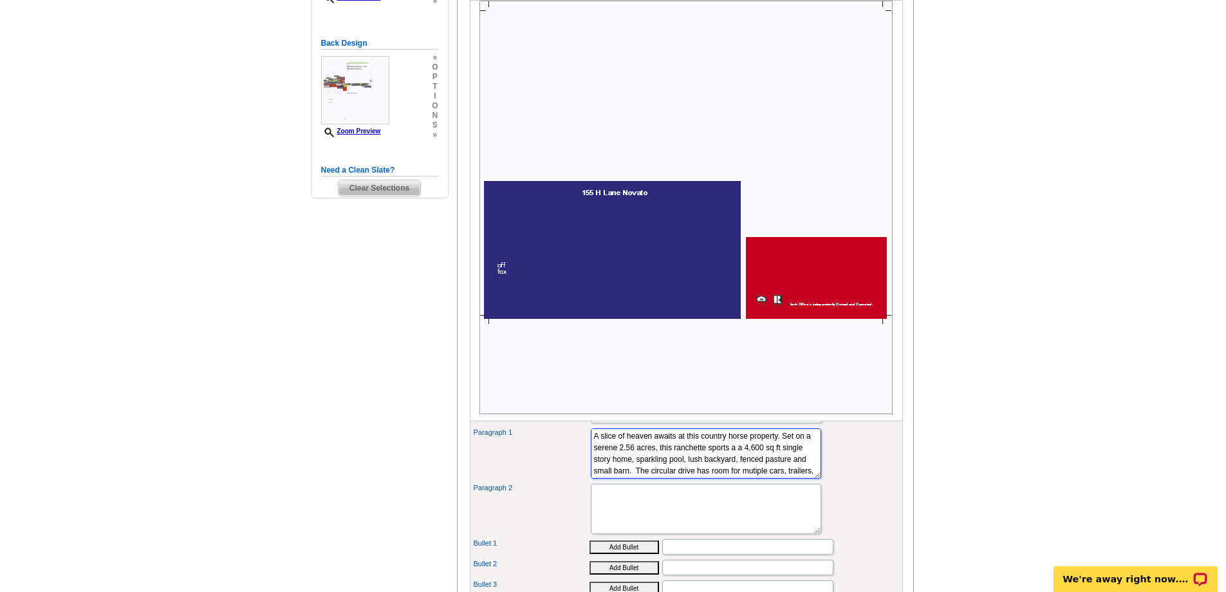
click at [629, 478] on textarea "A slice of heaven awaits at this country horse property. Set on a serene 2.56 a…" at bounding box center [706, 453] width 230 height 50
click at [740, 478] on textarea "A slice of heaven awaits at this country horse property. Set on a serene 2.56 a…" at bounding box center [706, 453] width 230 height 50
type textarea "A slice of heaven awaits at this country horse property. Set on a serene 2.56 a…"
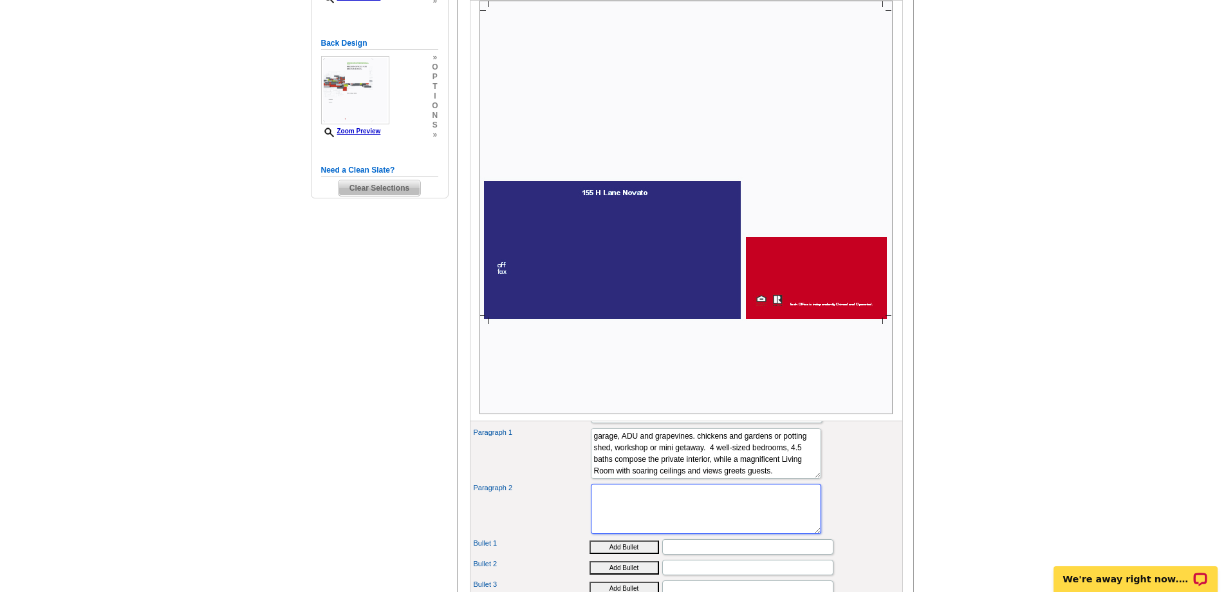
click at [729, 518] on textarea "Paragraph 2" at bounding box center [706, 508] width 230 height 50
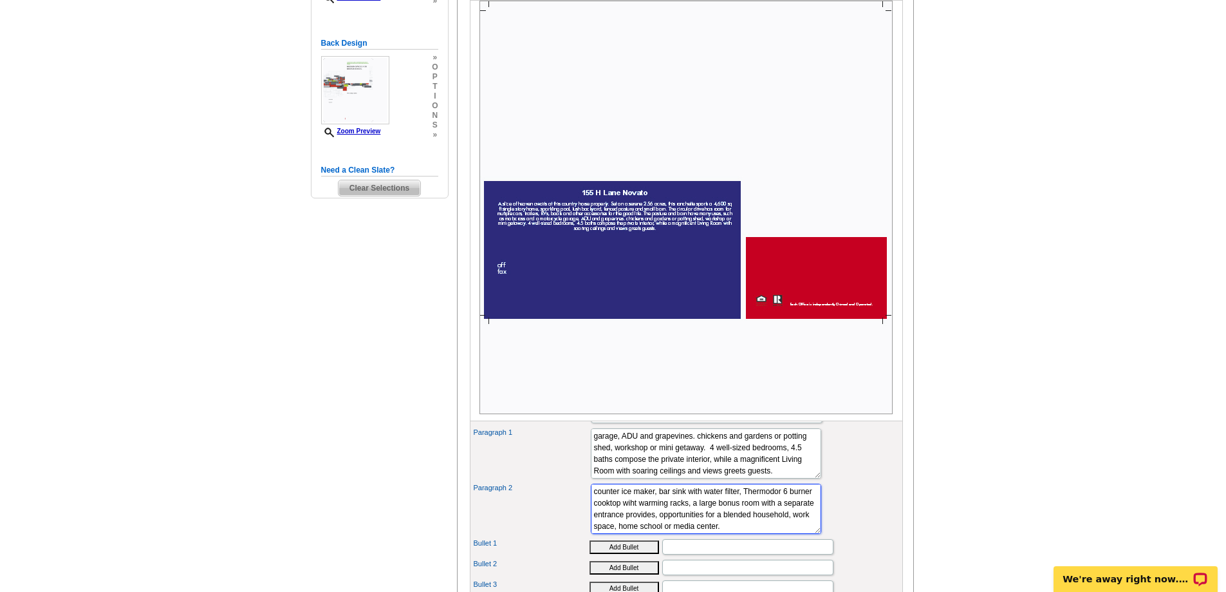
scroll to position [23, 0]
type textarea "In addition to the chef's kitchen with beverge fridge, under counter ice maker,…"
click at [703, 554] on input "Bullet 1" at bounding box center [747, 546] width 171 height 15
click at [724, 554] on input "Bullet 1" at bounding box center [747, 546] width 171 height 15
type input "2"
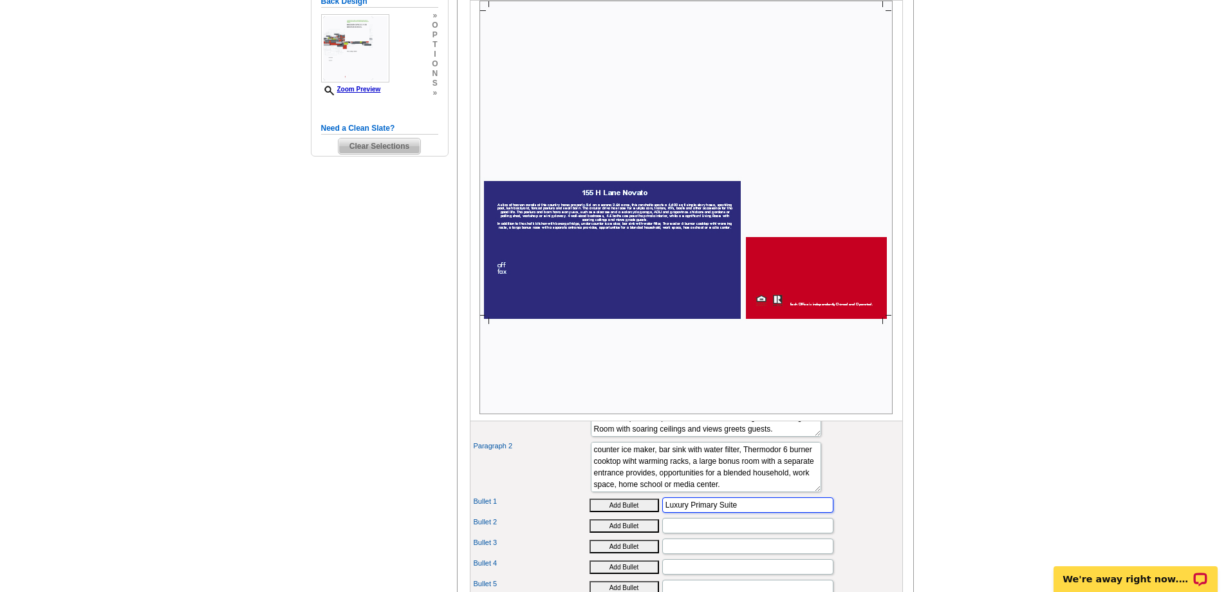
scroll to position [382, 0]
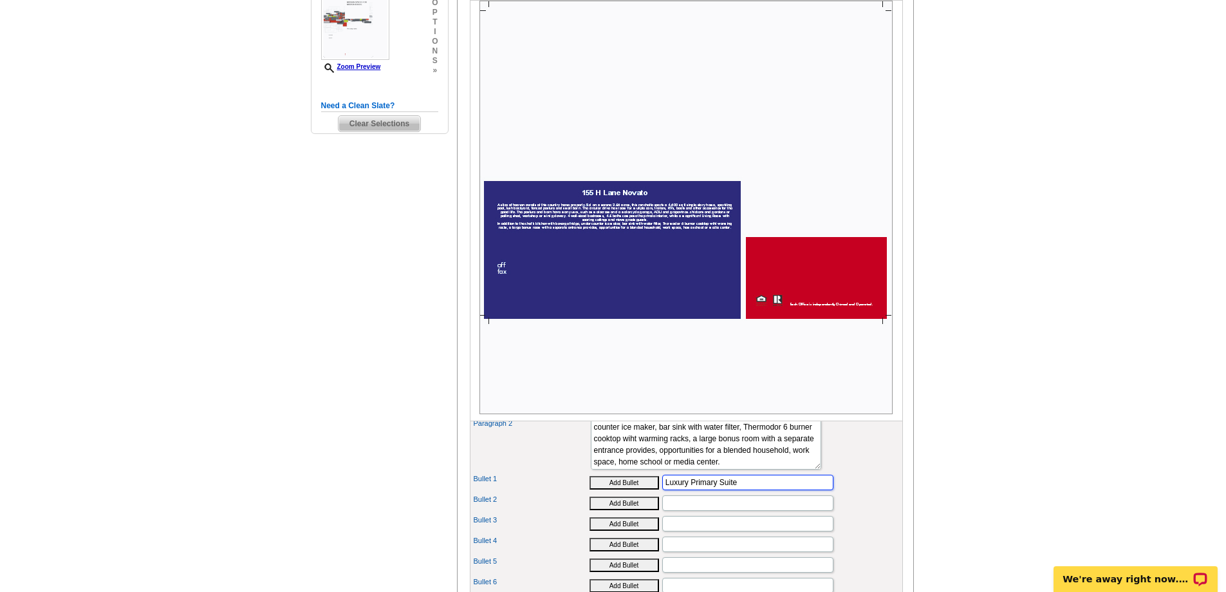
type input "Luxury Primary Suite"
click at [717, 510] on input "Bullet 2" at bounding box center [747, 502] width 171 height 15
type input "2nd ensuite Bedroom with pool view"
click at [754, 490] on input "Luxury Primary Suite" at bounding box center [747, 481] width 171 height 15
click at [711, 531] on input "Bullet 3" at bounding box center [747, 523] width 171 height 15
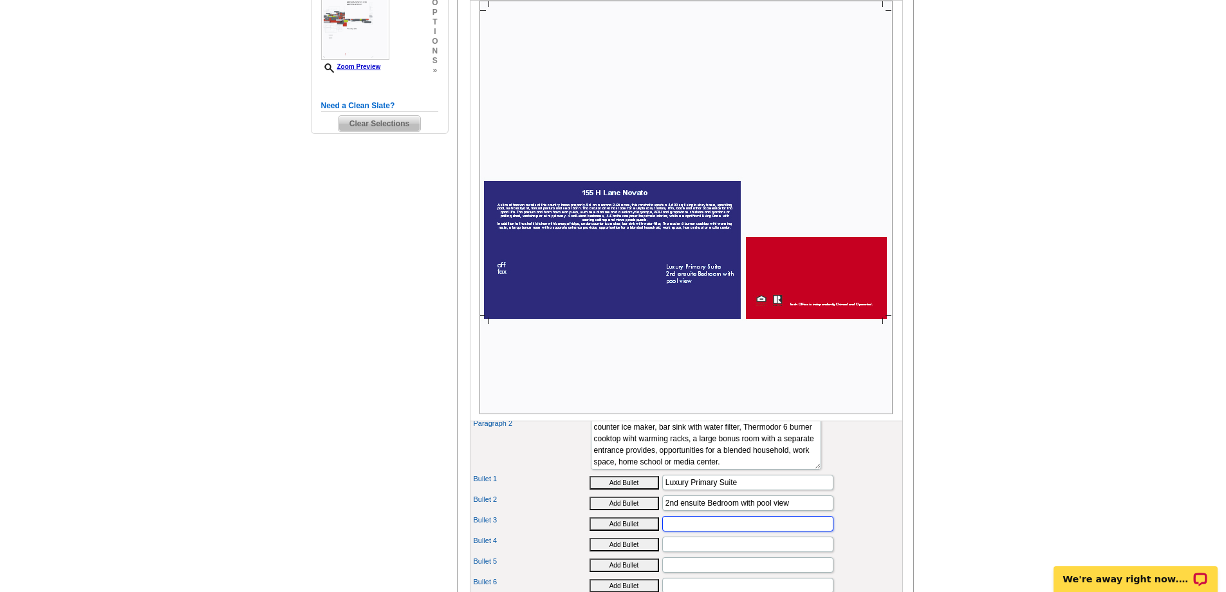
click at [710, 531] on input "Bullet 3" at bounding box center [747, 523] width 171 height 15
type input "Close to 550 acre Nature Preserve"
click at [704, 552] on input "Bullet 4" at bounding box center [747, 543] width 171 height 15
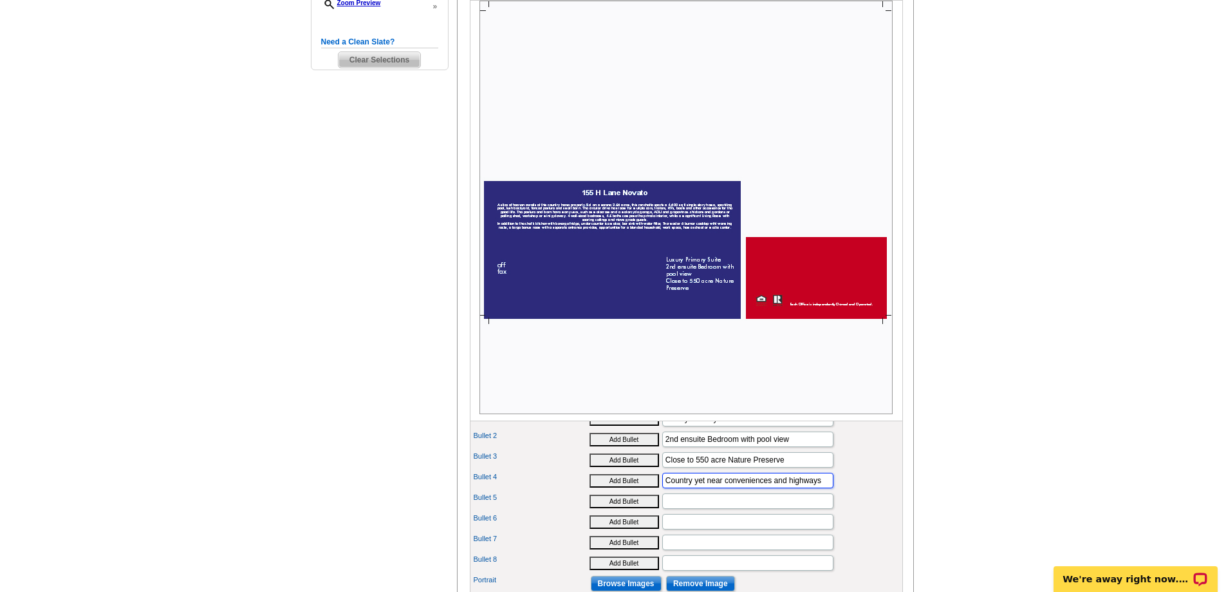
scroll to position [446, 0]
type input "Country yet near conveniences and highways"
click at [765, 508] on input "Bullet 5" at bounding box center [747, 499] width 171 height 15
type input "Meticulously Upgraded"
click at [741, 528] on input "Bullet 6" at bounding box center [747, 520] width 171 height 15
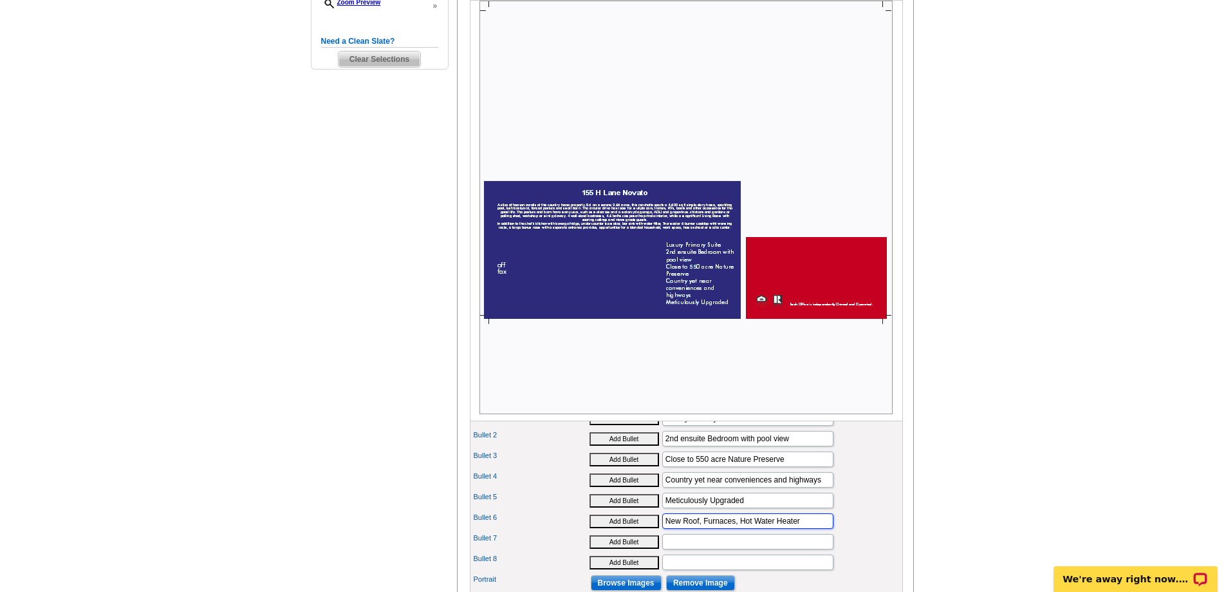
type input "New Roof, Furnaces, Hot Water Heater"
click at [748, 549] on input "Bullet 7" at bounding box center [747, 541] width 171 height 15
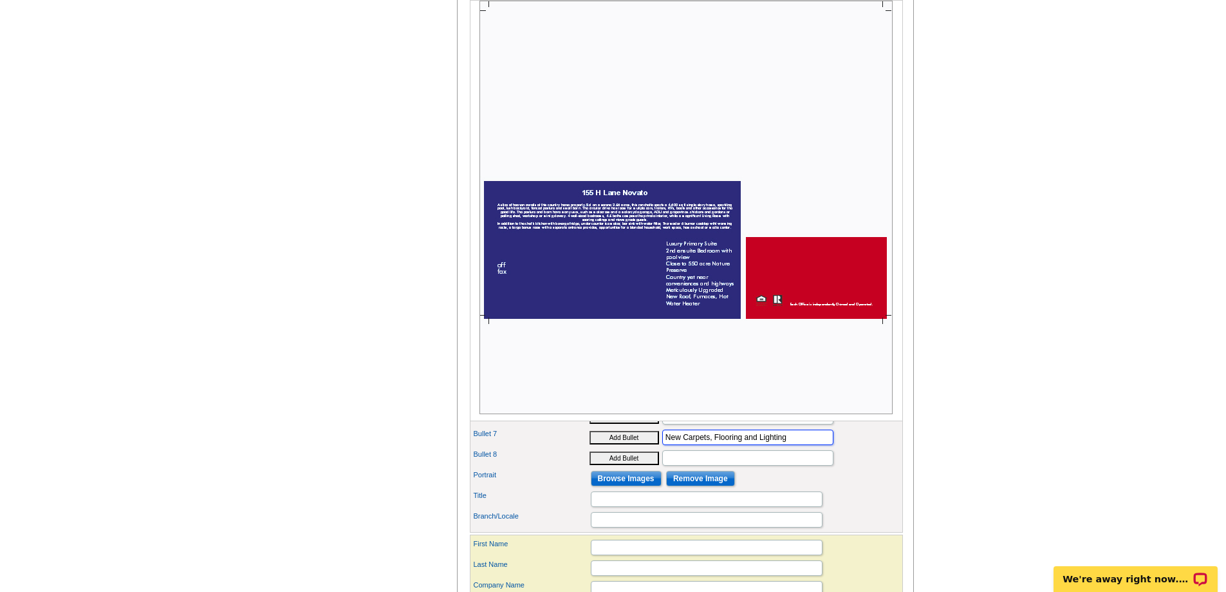
scroll to position [574, 0]
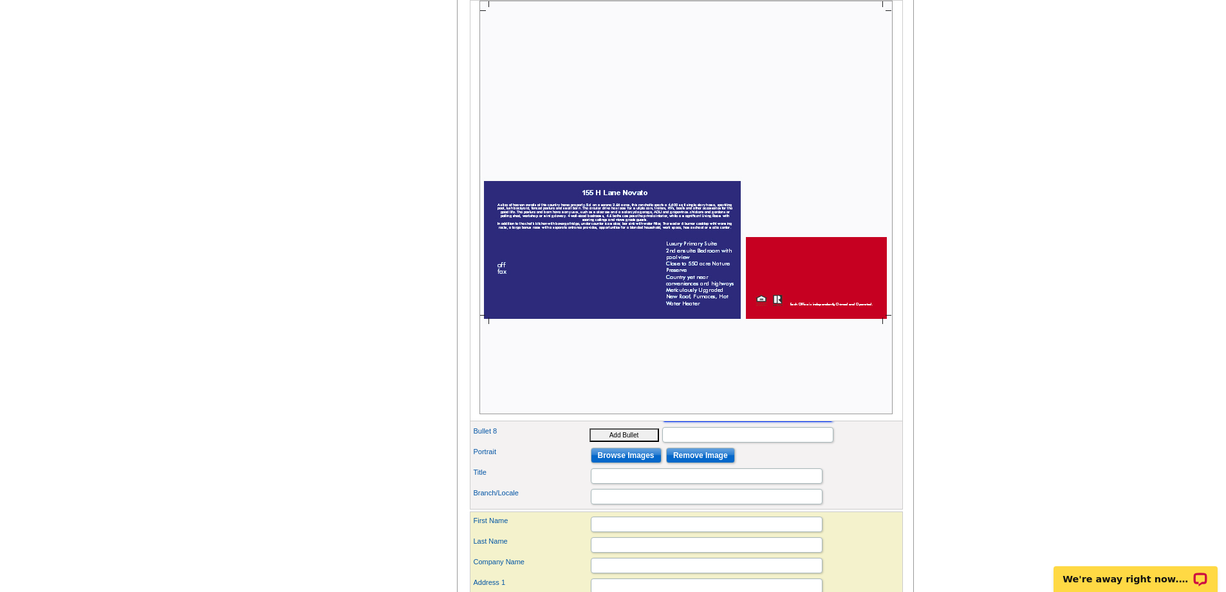
type input "New Carpets, Flooring and Lighting"
click at [740, 442] on input "Bullet 8" at bounding box center [747, 434] width 171 height 15
drag, startPoint x: 738, startPoint y: 460, endPoint x: 799, endPoint y: 463, distance: 61.9
click at [799, 442] on input "Friendly, quiet, street for traversing" at bounding box center [747, 434] width 171 height 15
click at [797, 442] on input "Friendly, quiet, street for traversing" at bounding box center [747, 434] width 171 height 15
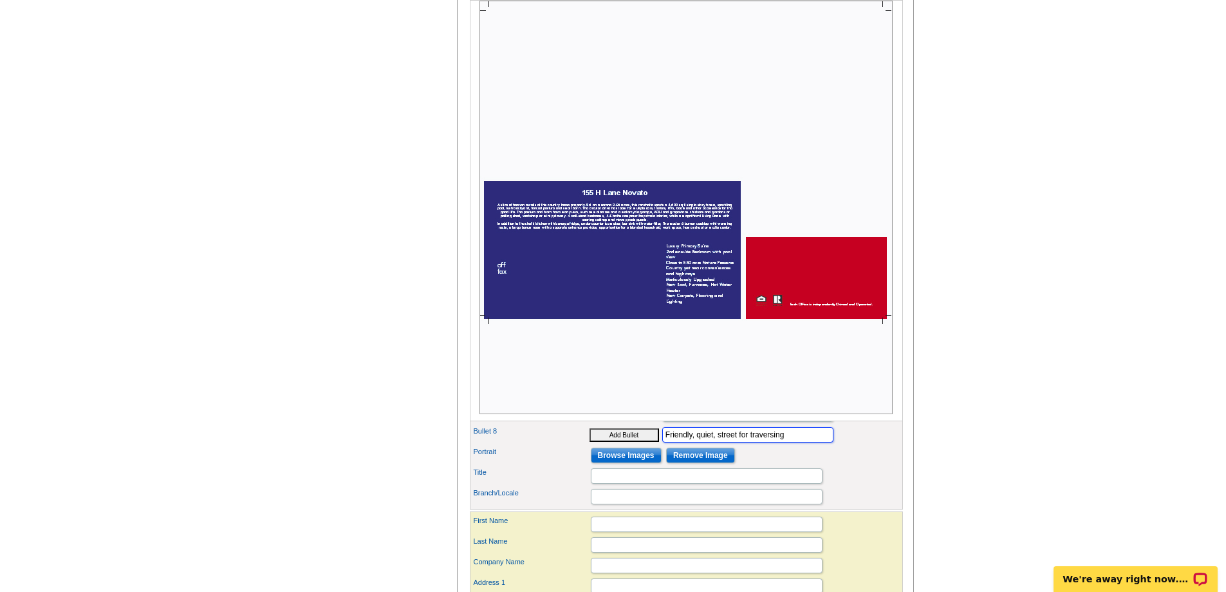
click at [794, 442] on input "Friendly, quiet, street for traversing" at bounding box center [747, 434] width 171 height 15
click at [790, 442] on input "Friendly, quiet, street for traversing" at bounding box center [747, 434] width 171 height 15
type input "Friendly, quiet, neighborly lane"
click at [707, 483] on input "Title" at bounding box center [707, 475] width 232 height 15
type input "Broker Owner"
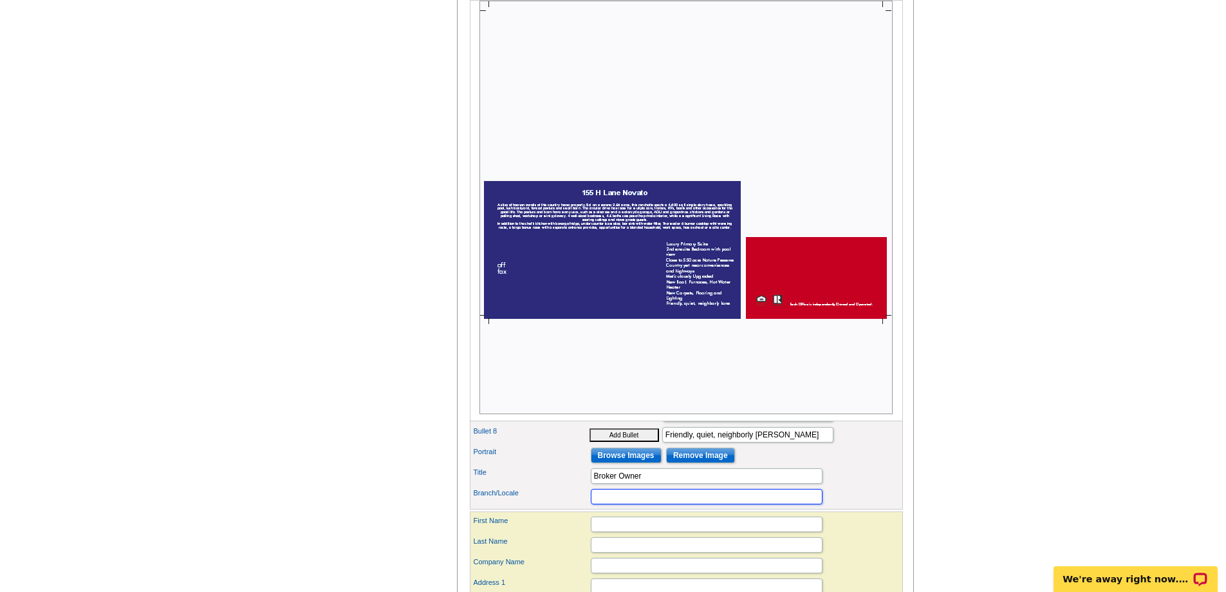
click at [680, 504] on input "Branch/Locale" at bounding box center [707, 496] width 232 height 15
click at [680, 507] on div "Branch/Locale" at bounding box center [686, 496] width 428 height 21
type input "Novate"
click at [675, 532] on input "First Name" at bounding box center [707, 523] width 232 height 15
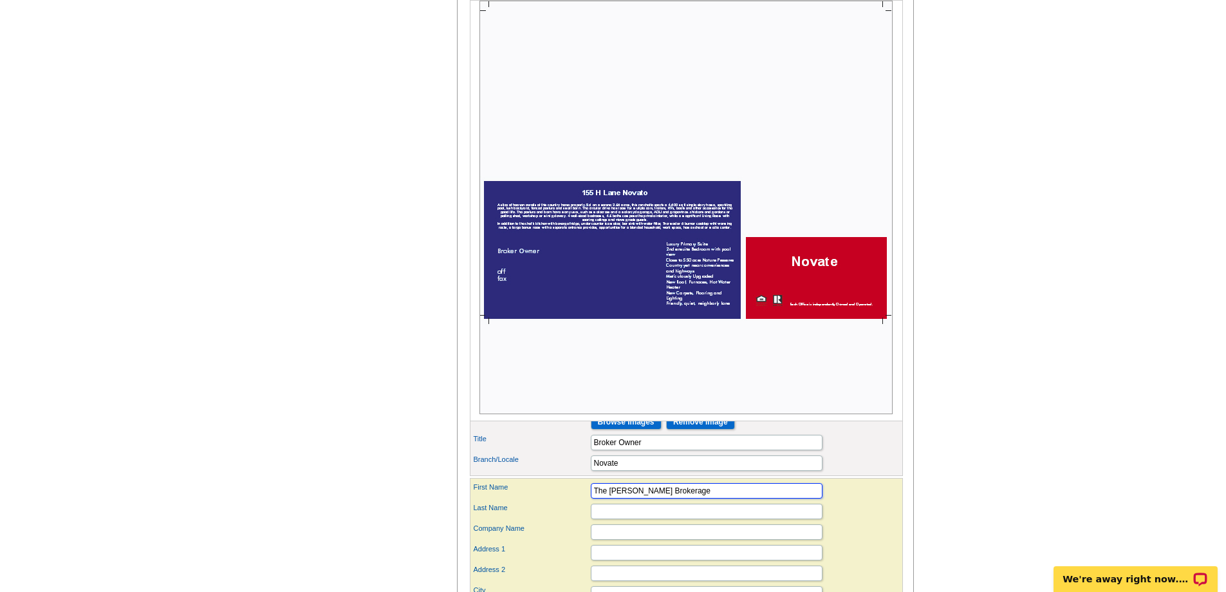
scroll to position [638, 0]
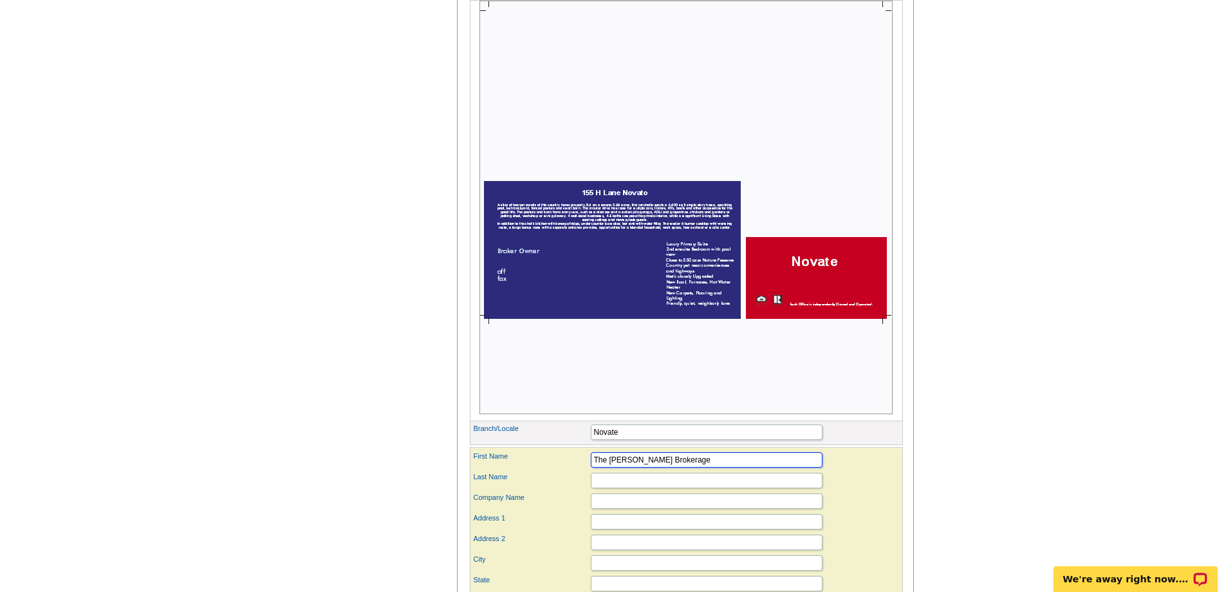
drag, startPoint x: 690, startPoint y: 482, endPoint x: 592, endPoint y: 478, distance: 98.6
click at [592, 467] on input "The Atherton Brokerage" at bounding box center [707, 459] width 232 height 15
type input "Roberta"
click at [606, 488] on input "Last Name" at bounding box center [707, 479] width 232 height 15
type input "DiPrete"
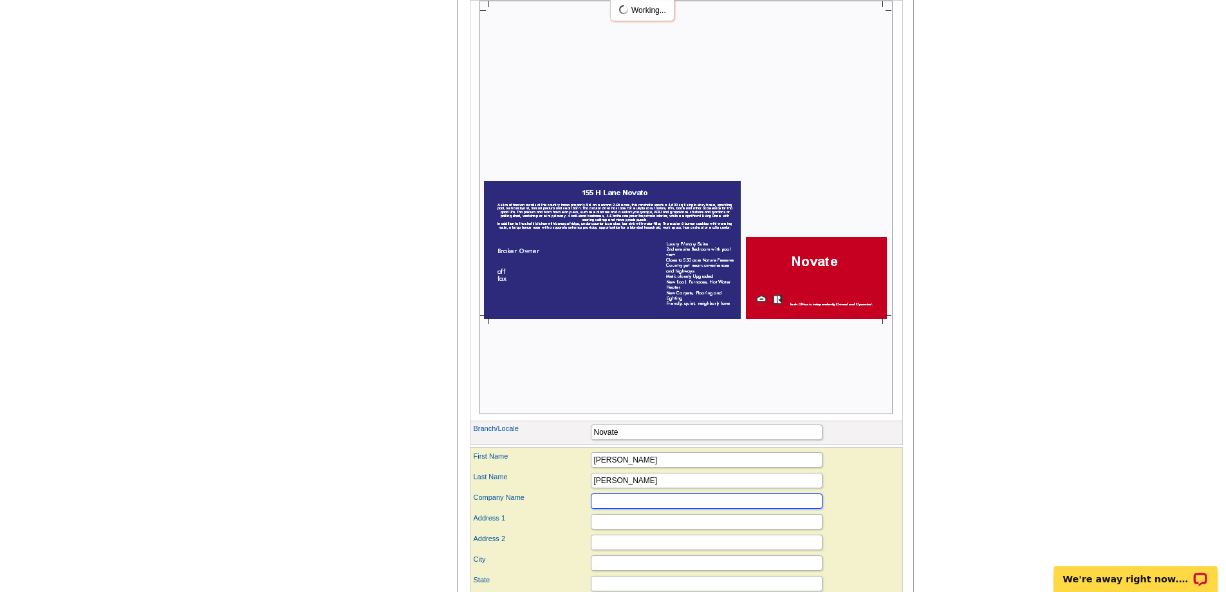
click at [617, 509] on input "Company Name" at bounding box center [707, 500] width 232 height 15
click at [642, 529] on input "Address 1" at bounding box center [707, 521] width 232 height 15
click at [617, 509] on input "The ATherton Brokerage" at bounding box center [707, 500] width 232 height 15
type input "The Atherton Brokerage"
click at [631, 529] on input "Address 1" at bounding box center [707, 521] width 232 height 15
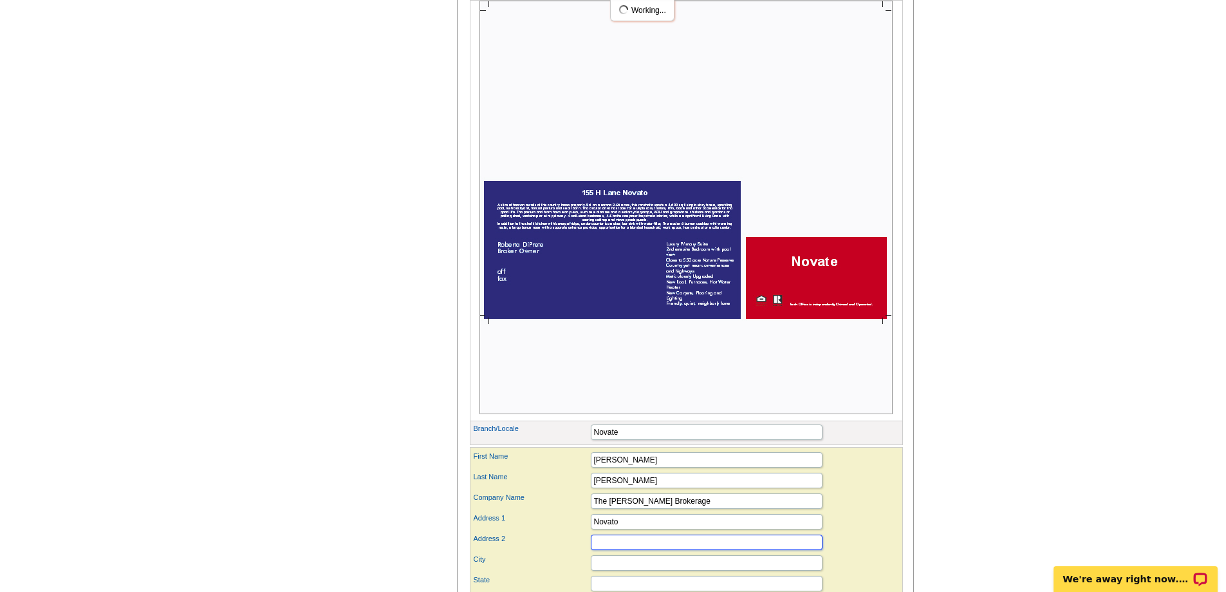
click at [631, 550] on input "Address 2" at bounding box center [707, 541] width 232 height 15
drag, startPoint x: 625, startPoint y: 544, endPoint x: 590, endPoint y: 537, distance: 35.4
click at [590, 532] on div "Address 1 Novato" at bounding box center [686, 521] width 428 height 21
type input "Marin County"
click at [604, 550] on input "Address 2" at bounding box center [707, 541] width 232 height 15
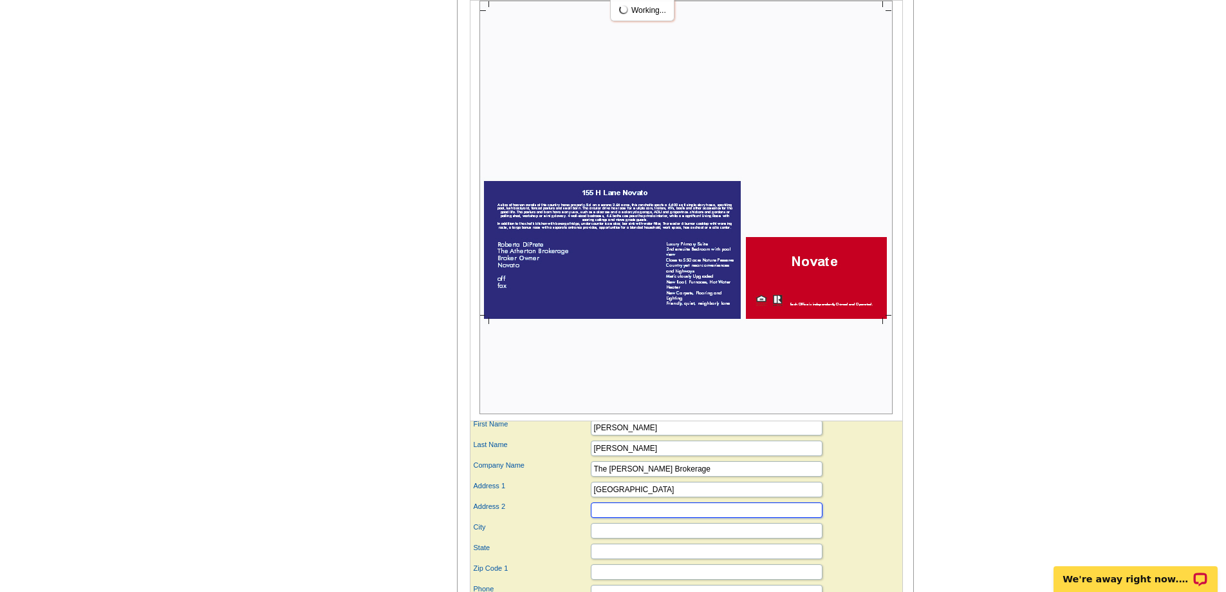
scroll to position [702, 0]
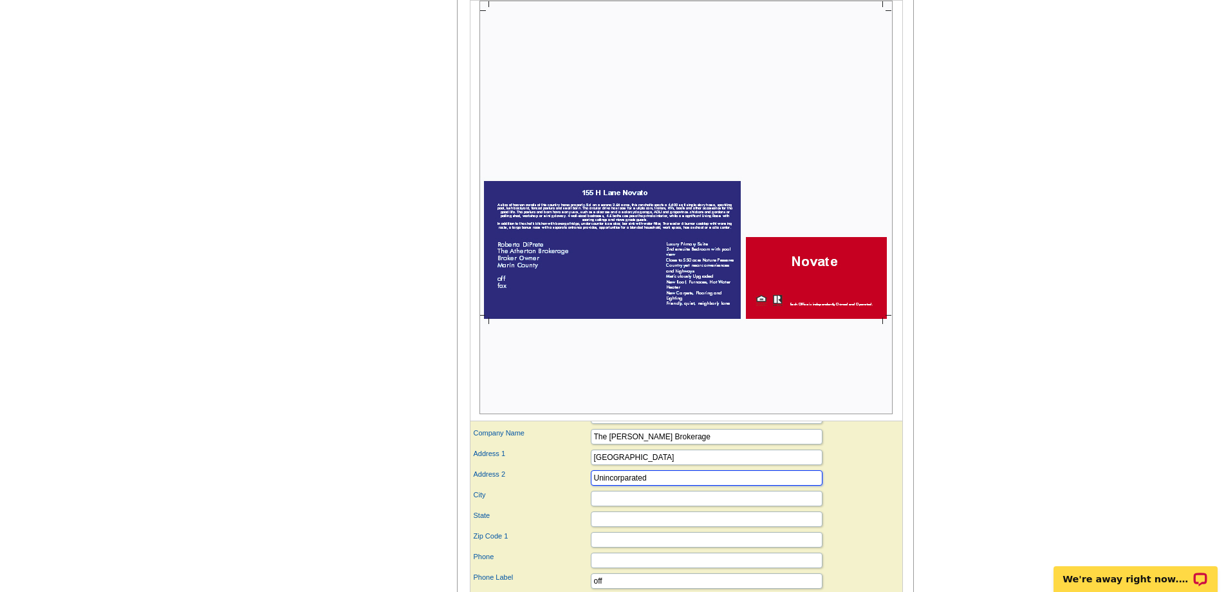
type input "Unincorparated"
click at [619, 506] on input "City" at bounding box center [707, 497] width 232 height 15
type input "Novato"
click at [635, 527] on input "State" at bounding box center [707, 518] width 232 height 15
type input "CA"
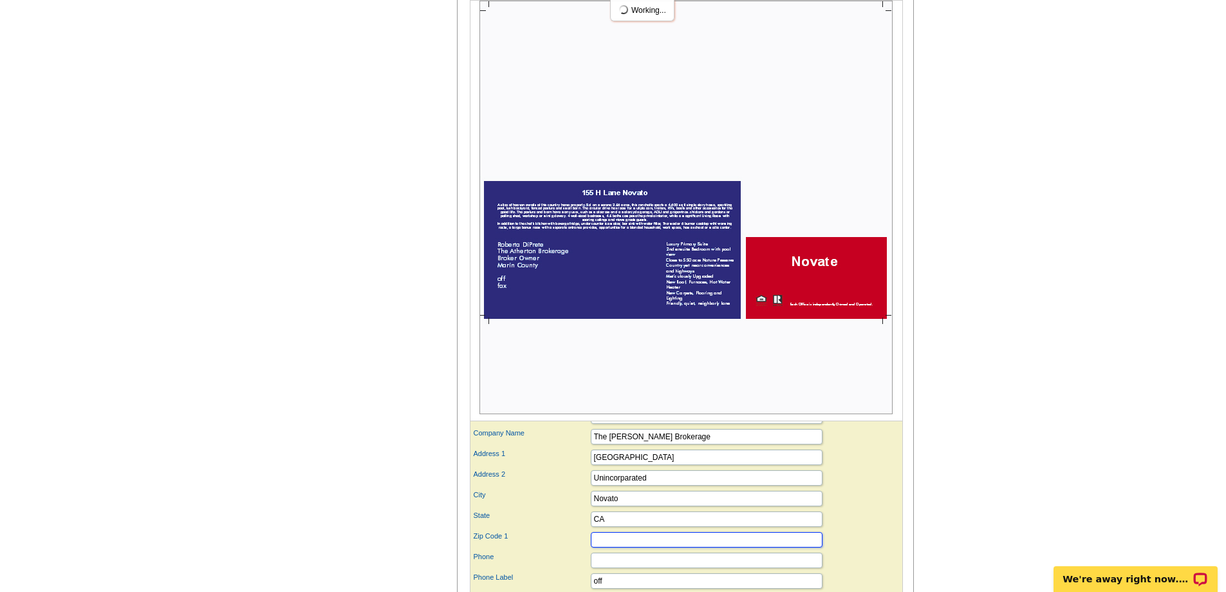
click at [635, 547] on input "Zip Code 1" at bounding box center [707, 539] width 232 height 15
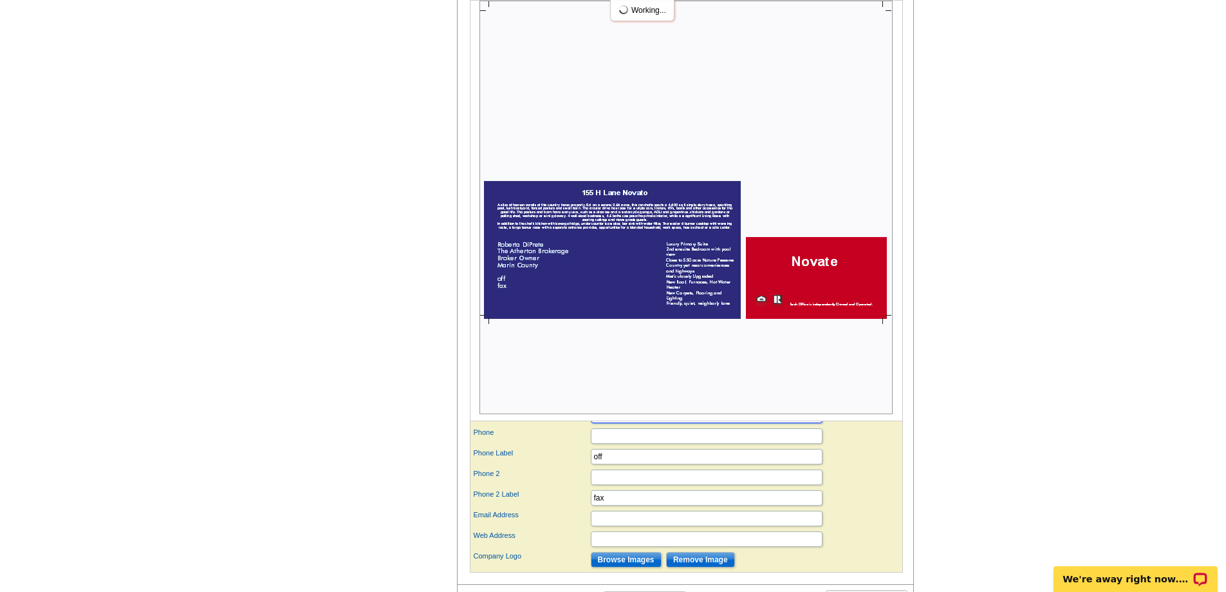
scroll to position [831, 0]
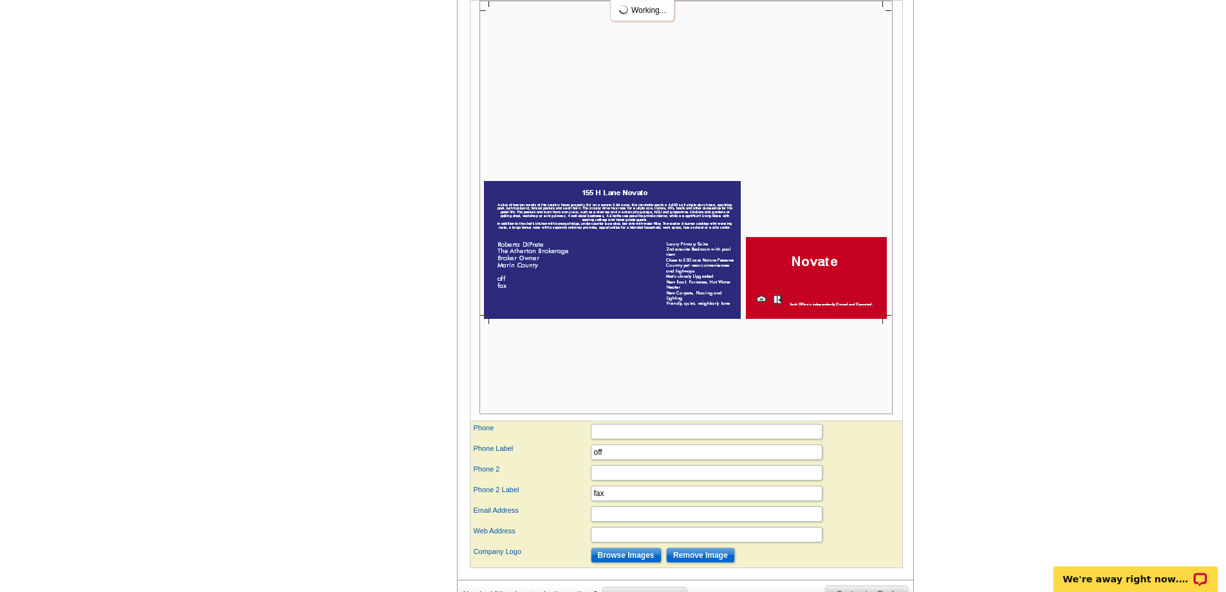
type input "94945"
click at [644, 439] on input "Phone" at bounding box center [707, 431] width 232 height 15
type input "5"
type input "415.370.5454"
click at [601, 521] on input "Email Address" at bounding box center [707, 513] width 232 height 15
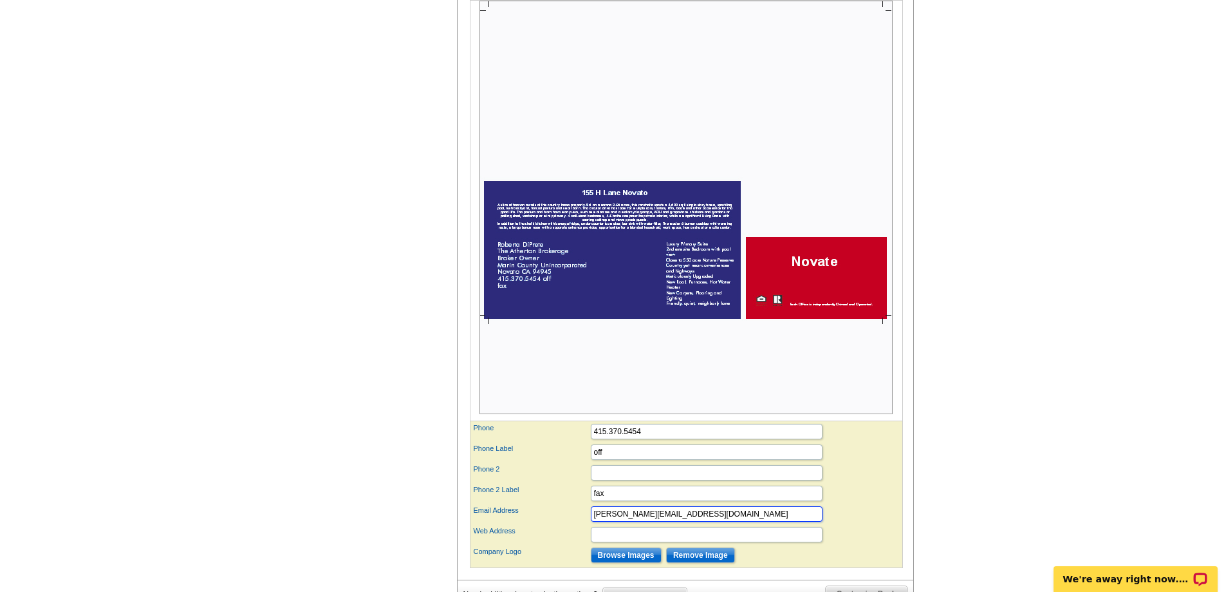
type input "roberta@robertarealestate.com"
click at [606, 542] on input "Web Address" at bounding box center [707, 534] width 232 height 15
drag, startPoint x: 609, startPoint y: 474, endPoint x: 587, endPoint y: 472, distance: 22.0
click at [587, 462] on div "Phone Label off" at bounding box center [686, 452] width 428 height 21
click at [587, 454] on label "Phone Label" at bounding box center [532, 448] width 116 height 11
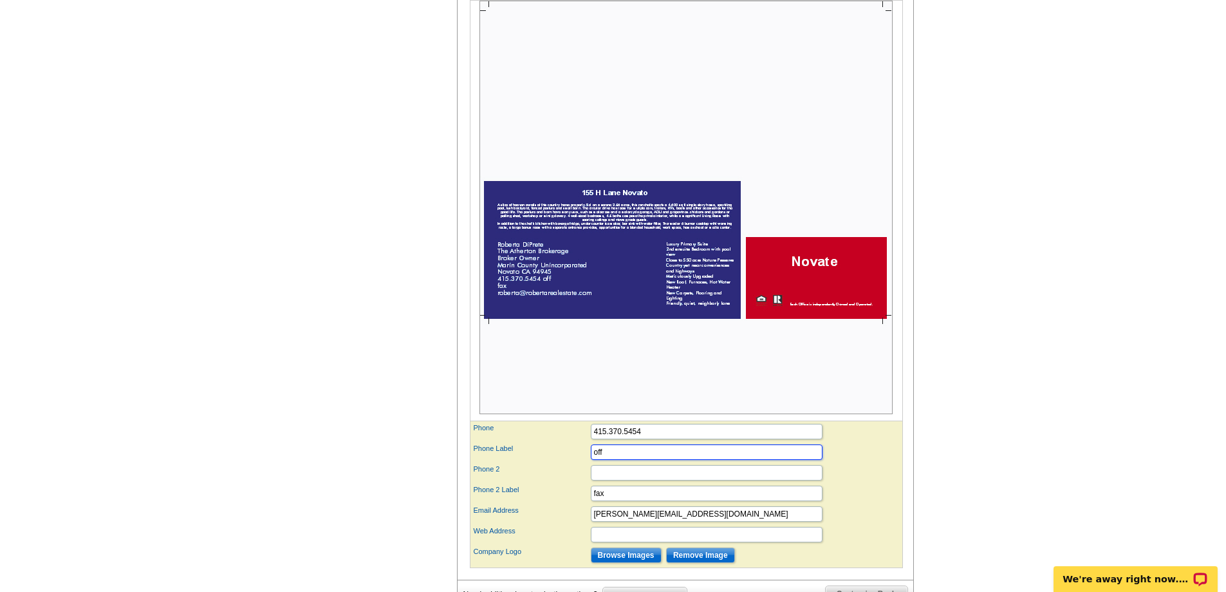
click at [591, 460] on input "off" at bounding box center [707, 451] width 232 height 15
click at [587, 454] on label "Phone Label" at bounding box center [532, 448] width 116 height 11
click at [591, 460] on input "off" at bounding box center [707, 451] width 232 height 15
type input "c"
type input "Cell"
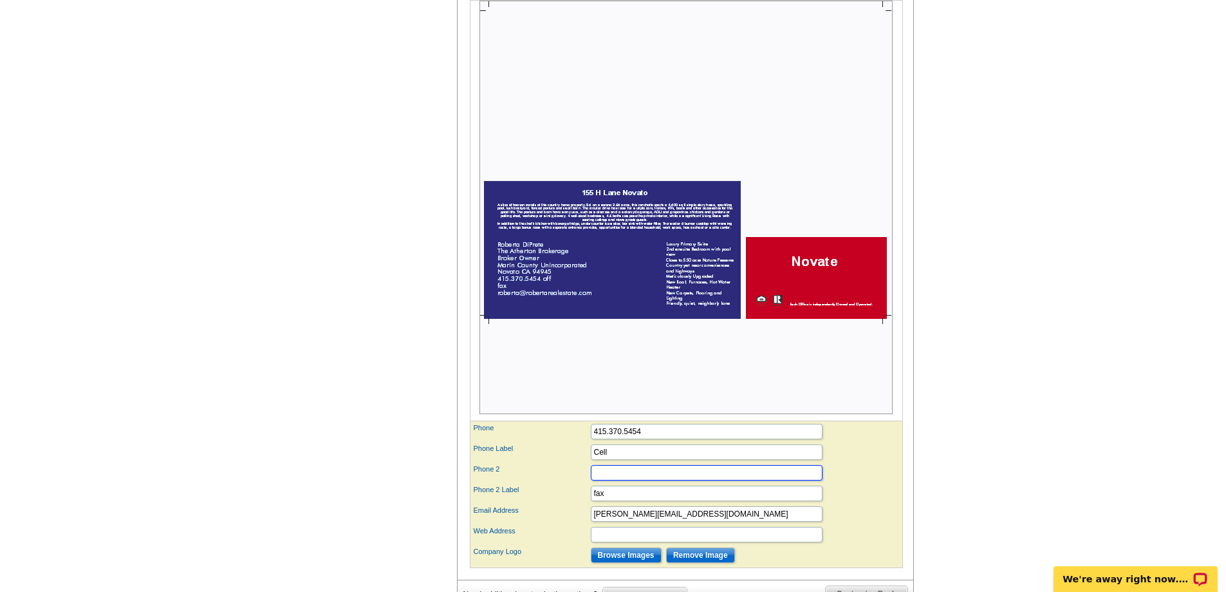
click at [663, 480] on input "Phone 2" at bounding box center [707, 472] width 232 height 15
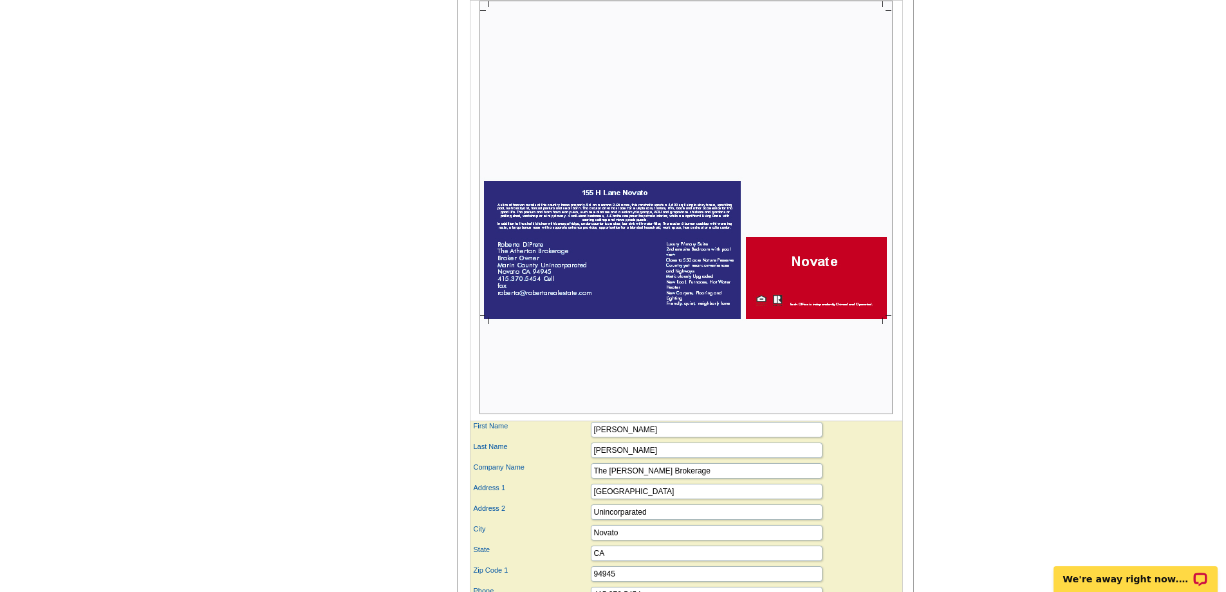
scroll to position [638, 0]
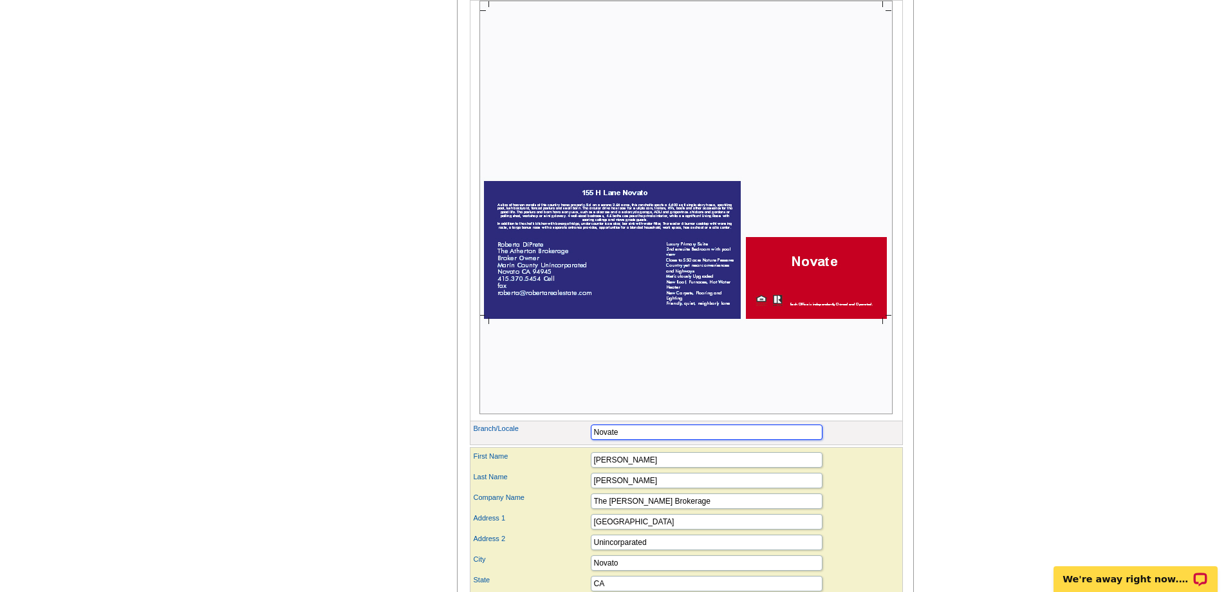
click at [621, 440] on input "Novate" at bounding box center [707, 431] width 232 height 15
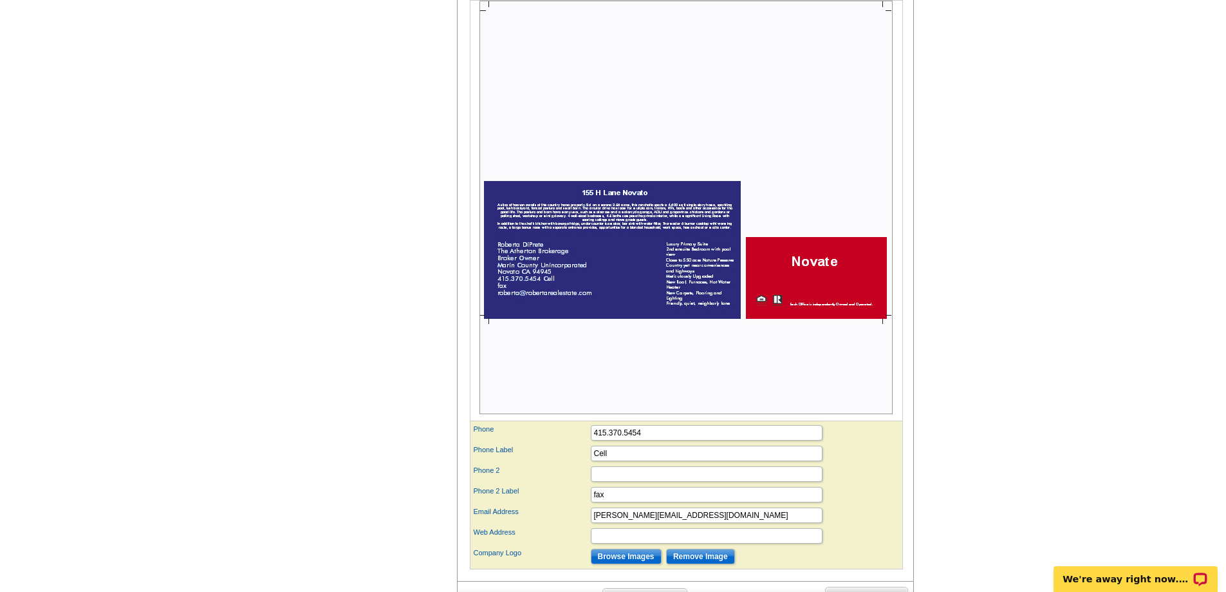
scroll to position [831, 0]
type input "Novato"
click at [664, 480] on input "Phone 2" at bounding box center [707, 472] width 232 height 15
type input "DRE # 00945520"
drag, startPoint x: 613, startPoint y: 516, endPoint x: 605, endPoint y: 514, distance: 8.6
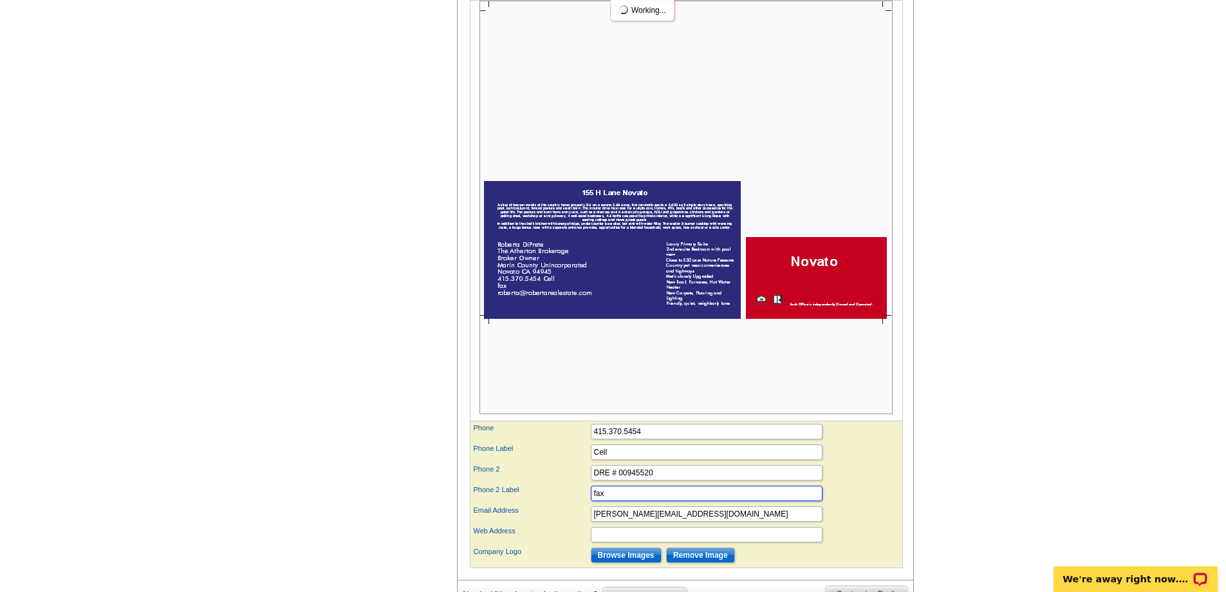
click at [608, 501] on input "fax" at bounding box center [707, 492] width 232 height 15
drag, startPoint x: 602, startPoint y: 513, endPoint x: 591, endPoint y: 513, distance: 10.9
click at [591, 501] on input "fax" at bounding box center [707, 492] width 232 height 15
type input "Department of Real Estate License"
click at [695, 542] on input "Web Address" at bounding box center [707, 534] width 232 height 15
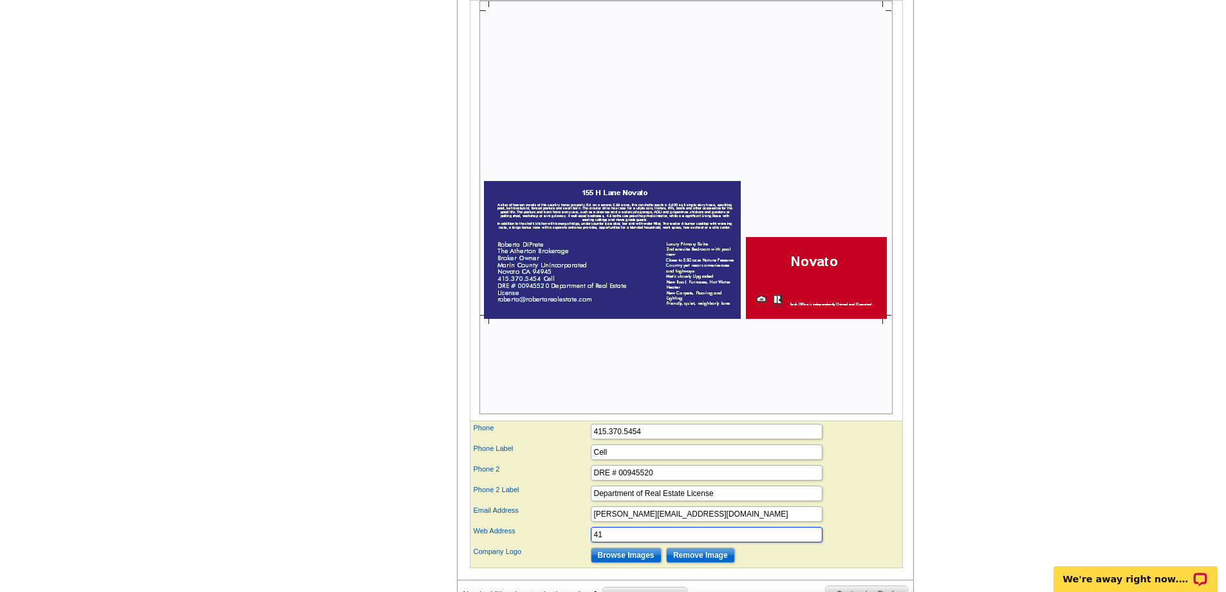
type input "4"
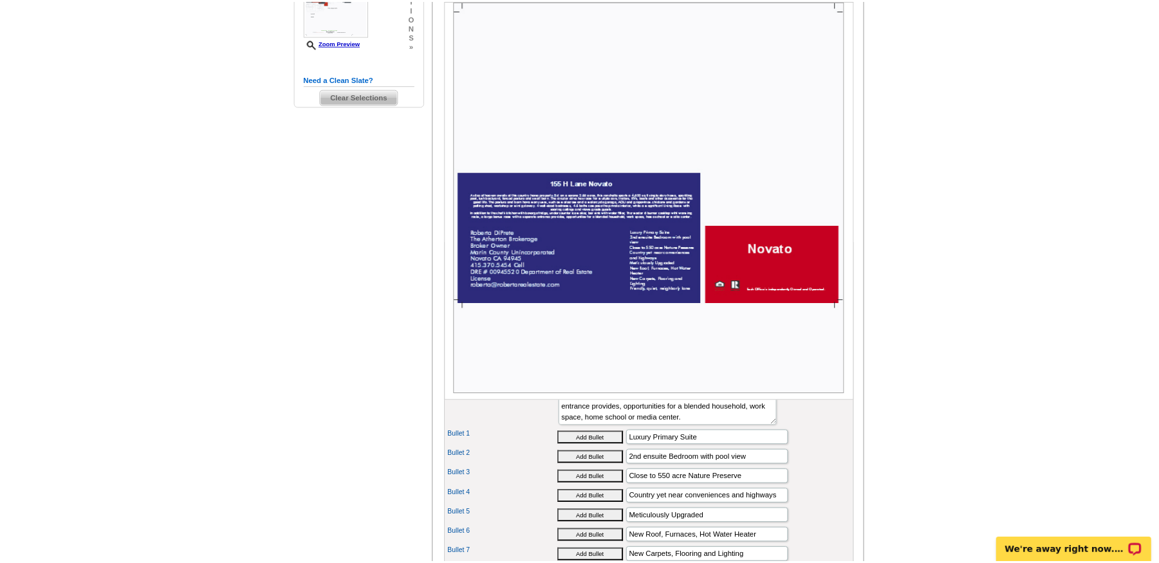
scroll to position [380, 0]
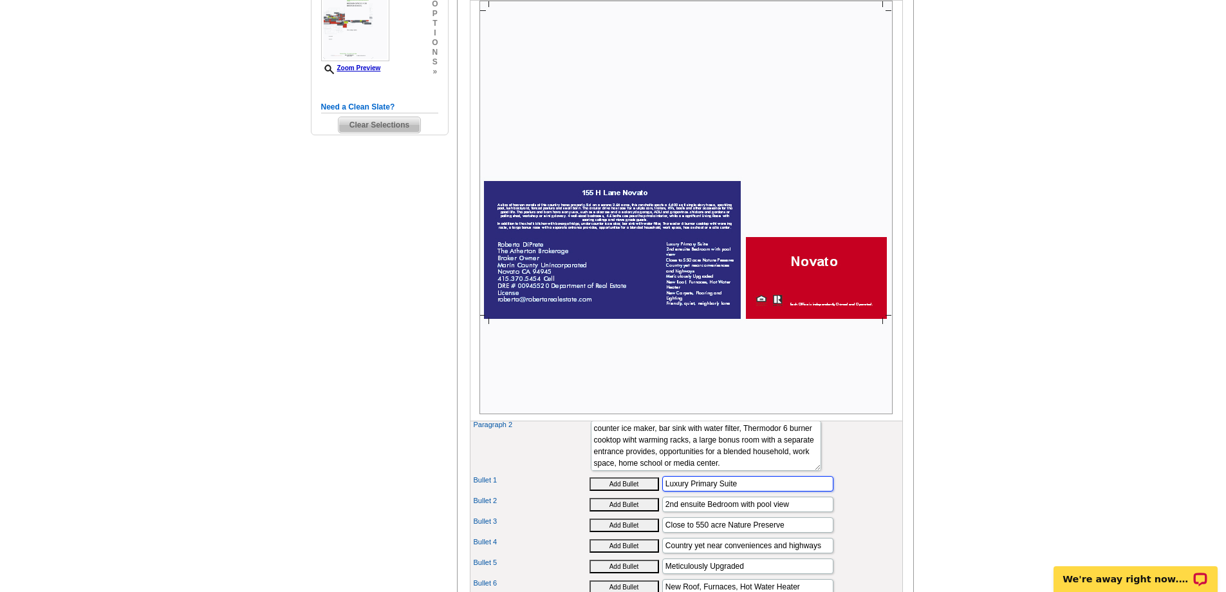
click at [767, 491] on input "Luxury Primary Suite" at bounding box center [747, 483] width 171 height 15
type input "Luxury Primary Suite"
click at [613, 249] on img at bounding box center [686, 207] width 413 height 413
